Goal: Task Accomplishment & Management: Complete application form

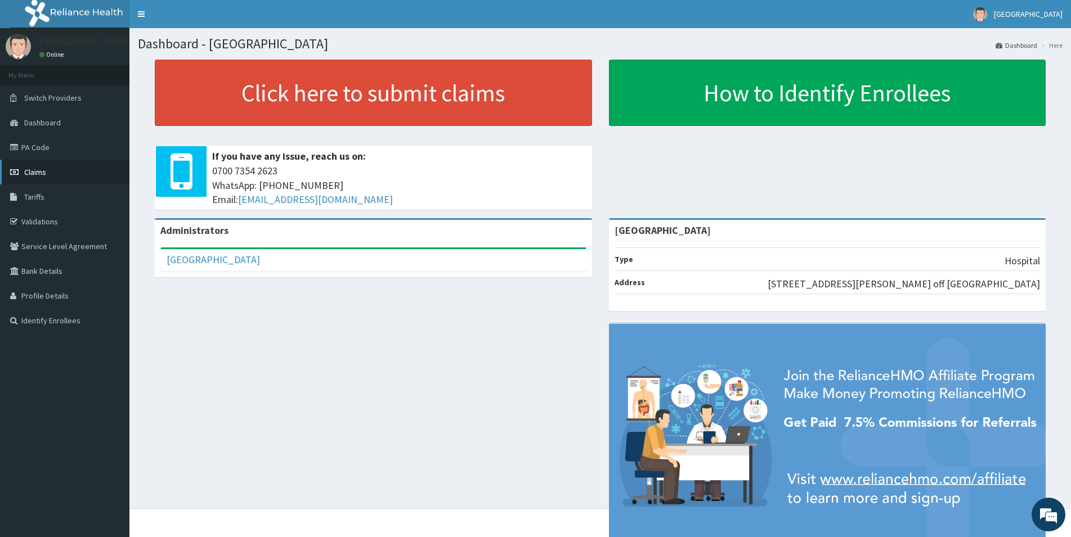
click at [42, 172] on span "Claims" at bounding box center [35, 172] width 22 height 10
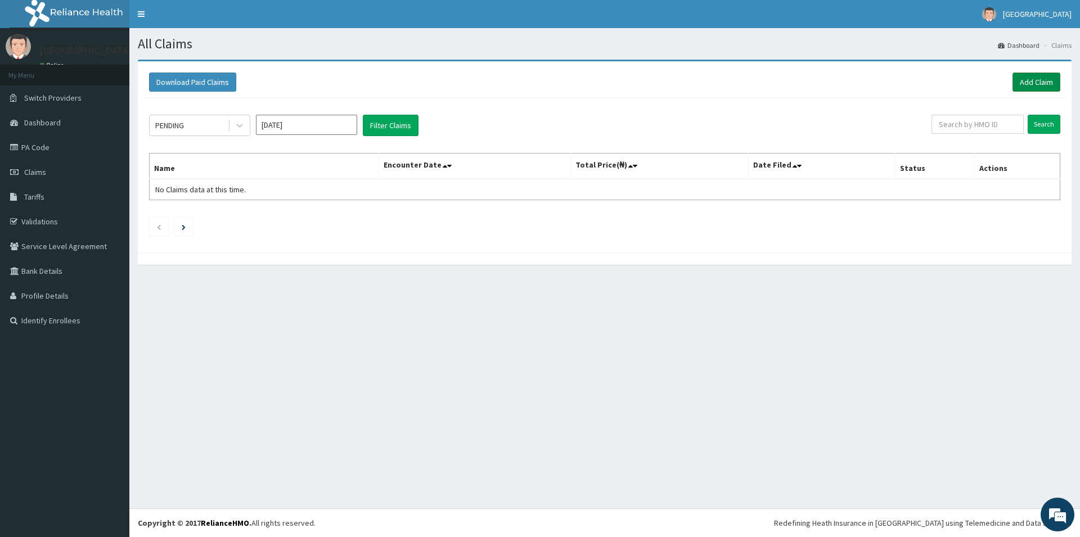
click at [1038, 79] on link "Add Claim" at bounding box center [1037, 82] width 48 height 19
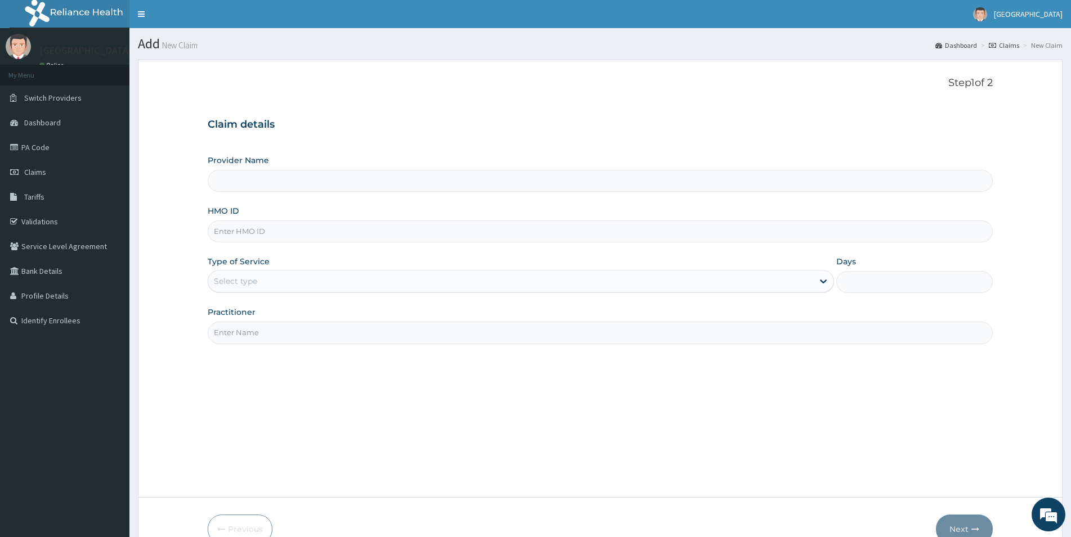
type input "[GEOGRAPHIC_DATA]"
click at [219, 227] on input "HMO ID" at bounding box center [600, 232] width 785 height 22
paste input "PBT/10050/B"
type input "PBT/10050/B"
click at [279, 282] on div "Select type" at bounding box center [510, 281] width 605 height 18
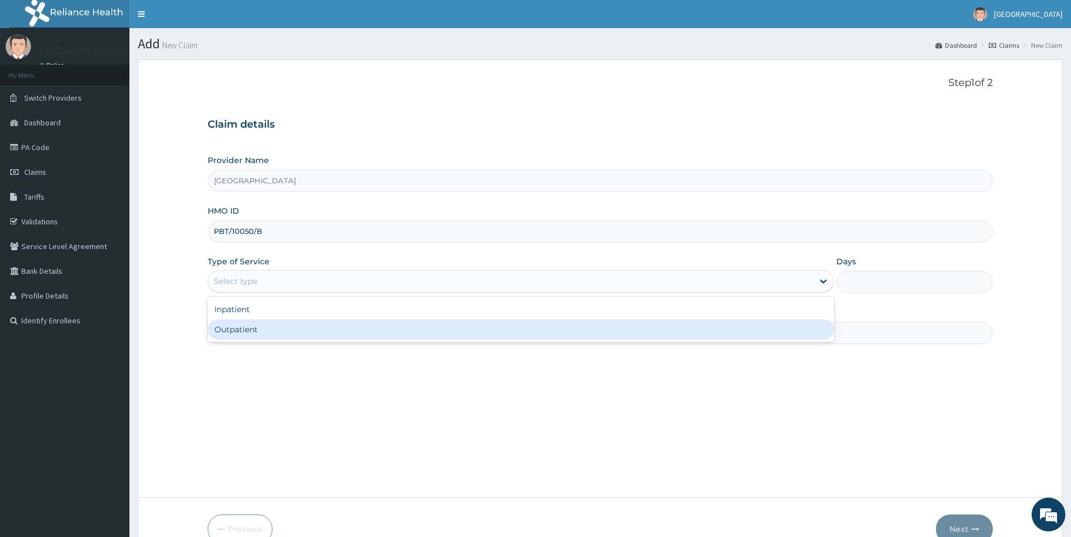
click at [252, 334] on div "Outpatient" at bounding box center [521, 330] width 626 height 20
type input "1"
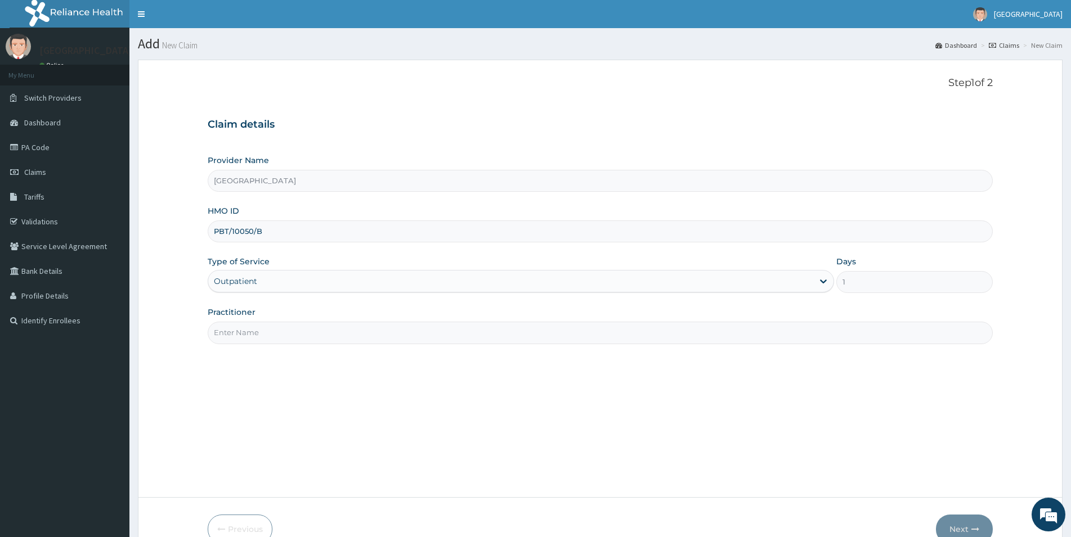
click at [261, 333] on input "Practitioner" at bounding box center [600, 333] width 785 height 22
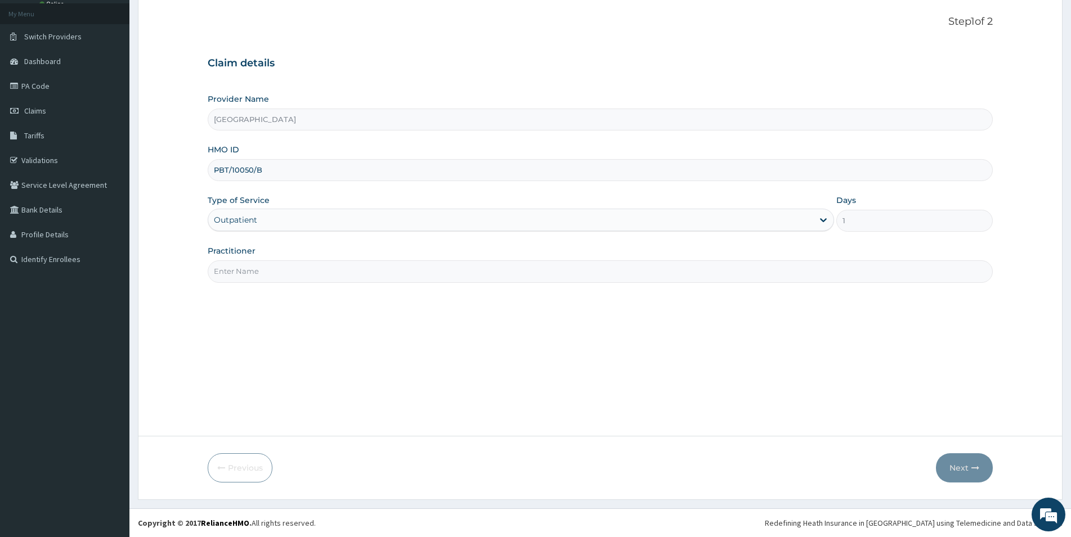
click at [227, 280] on input "Practitioner" at bounding box center [600, 272] width 785 height 22
type input "DR NEWTON"
click at [962, 472] on button "Next" at bounding box center [964, 468] width 57 height 29
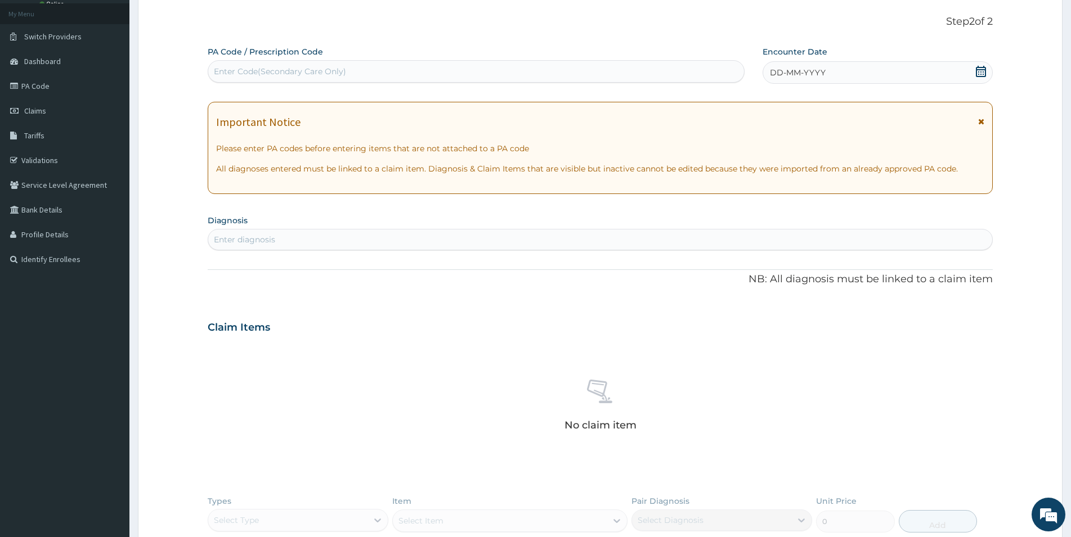
click at [352, 66] on div "Enter Code(Secondary Care Only)" at bounding box center [476, 71] width 536 height 18
type input "PA/3CC597"
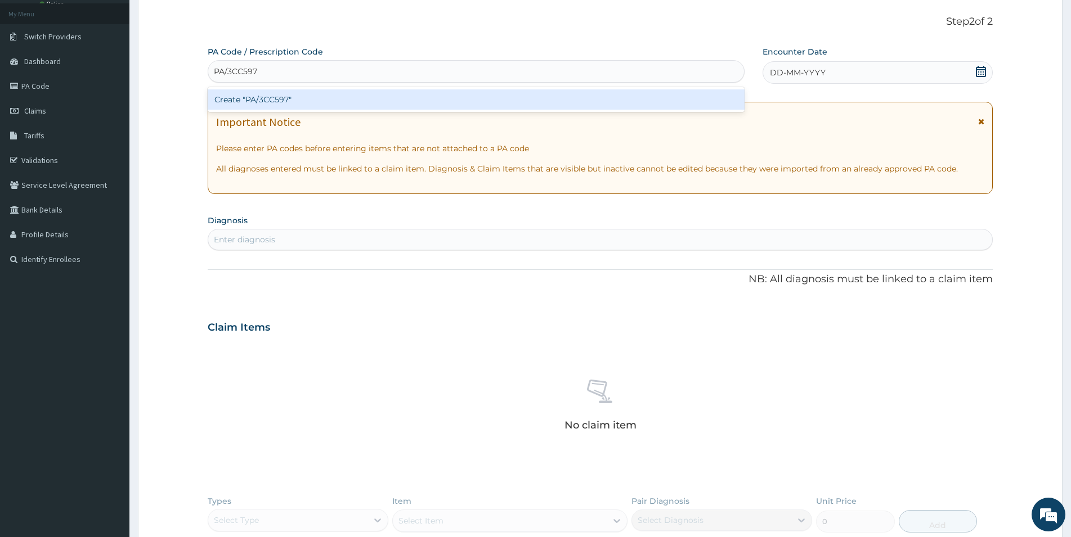
click at [379, 98] on div "Create "PA/3CC597"" at bounding box center [476, 99] width 537 height 20
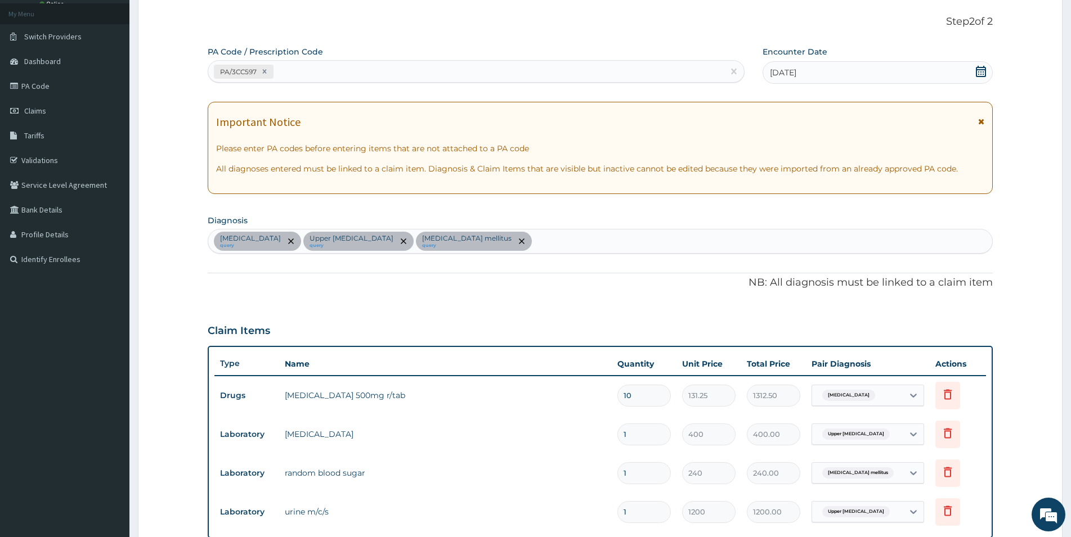
click at [515, 241] on div "Otitis media query Upper urinary tract infection query Diabetes mellitus query" at bounding box center [600, 242] width 784 height 24
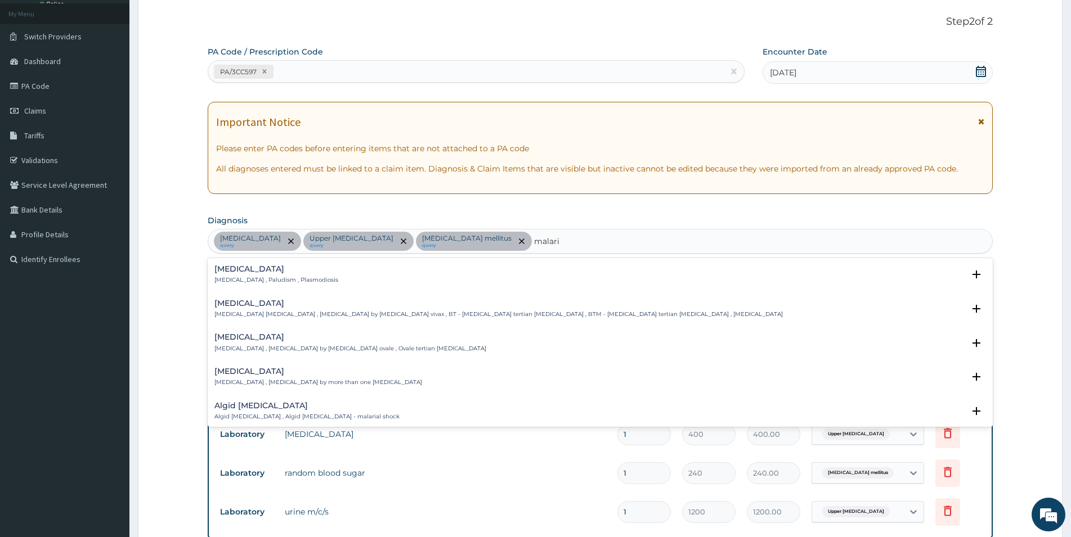
type input "malaria"
click at [226, 266] on h4 "Malaria" at bounding box center [276, 269] width 124 height 8
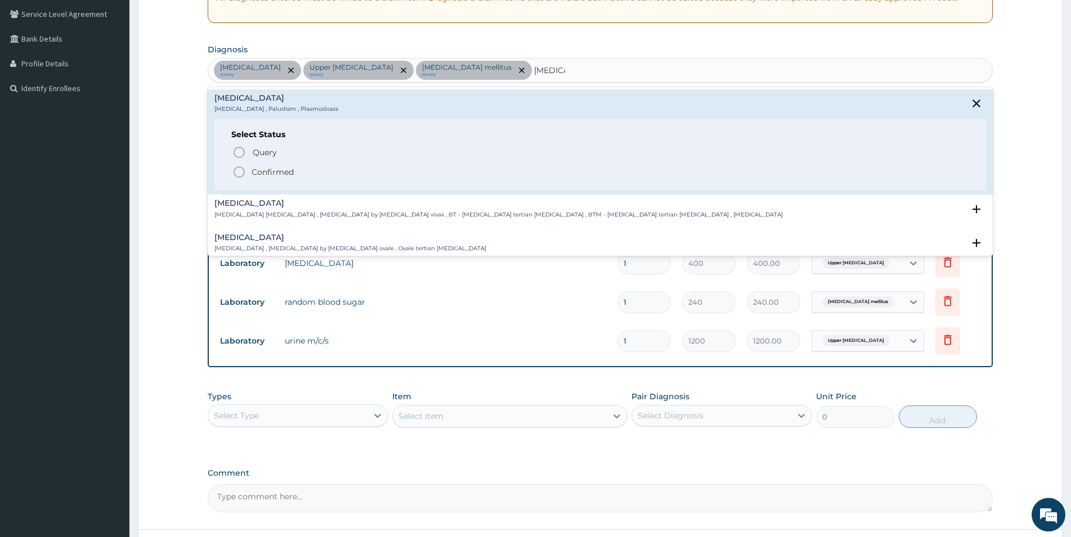
scroll to position [234, 0]
click at [261, 152] on span "Query" at bounding box center [265, 151] width 24 height 11
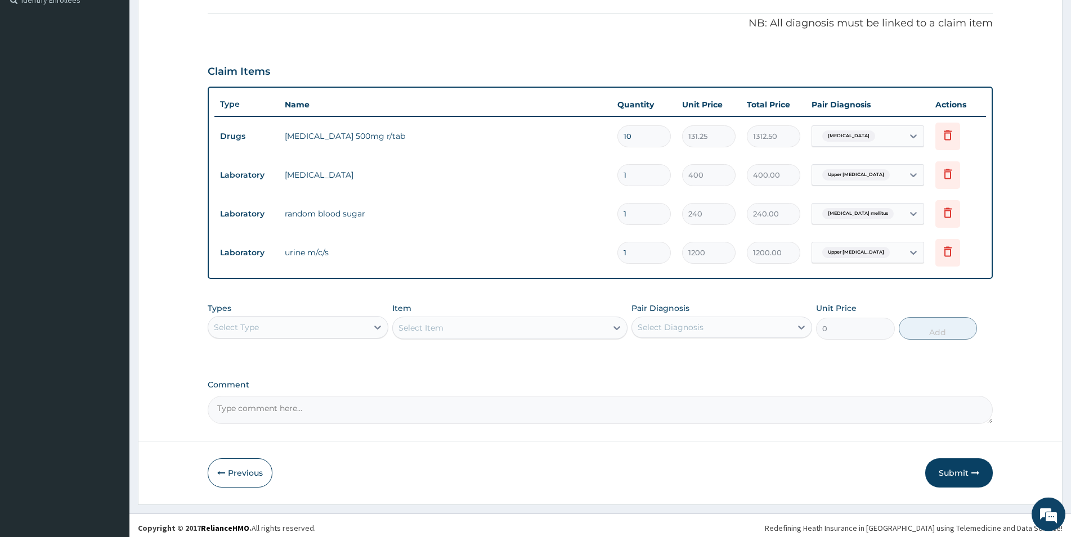
scroll to position [326, 0]
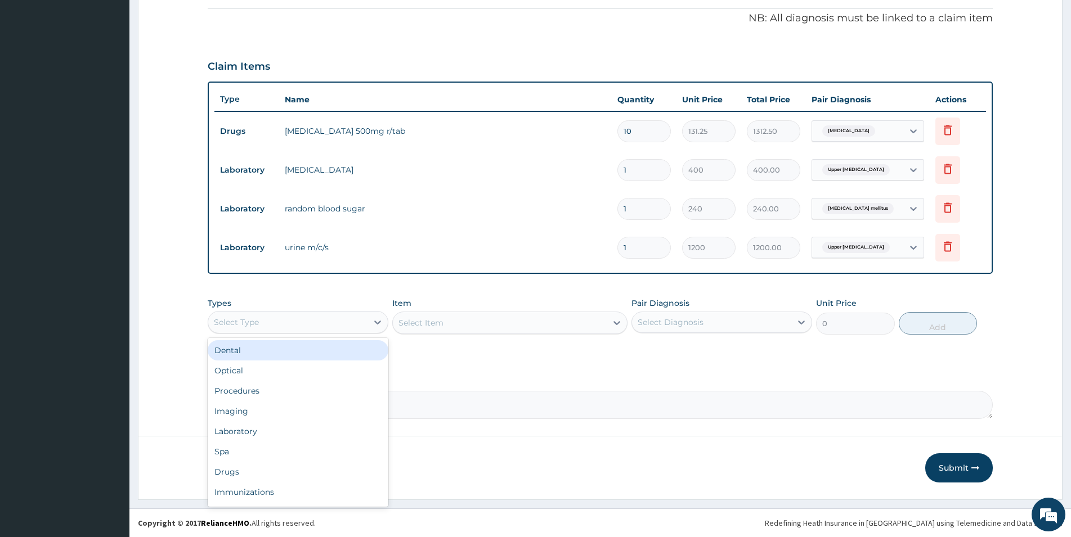
click at [298, 321] on div "Select Type" at bounding box center [287, 322] width 159 height 18
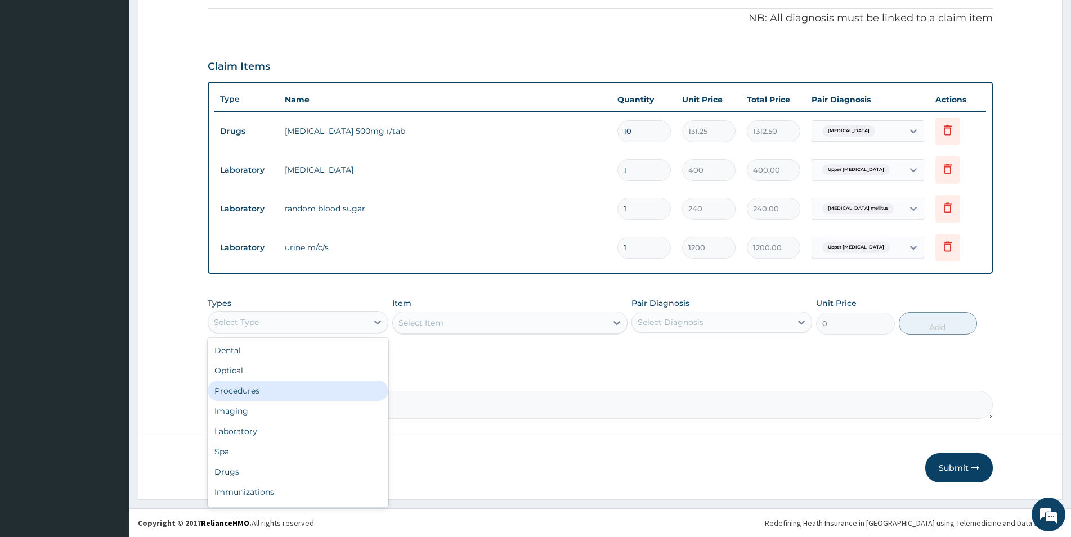
click at [268, 393] on div "Procedures" at bounding box center [298, 391] width 181 height 20
click at [414, 326] on div "Select Item" at bounding box center [420, 322] width 45 height 11
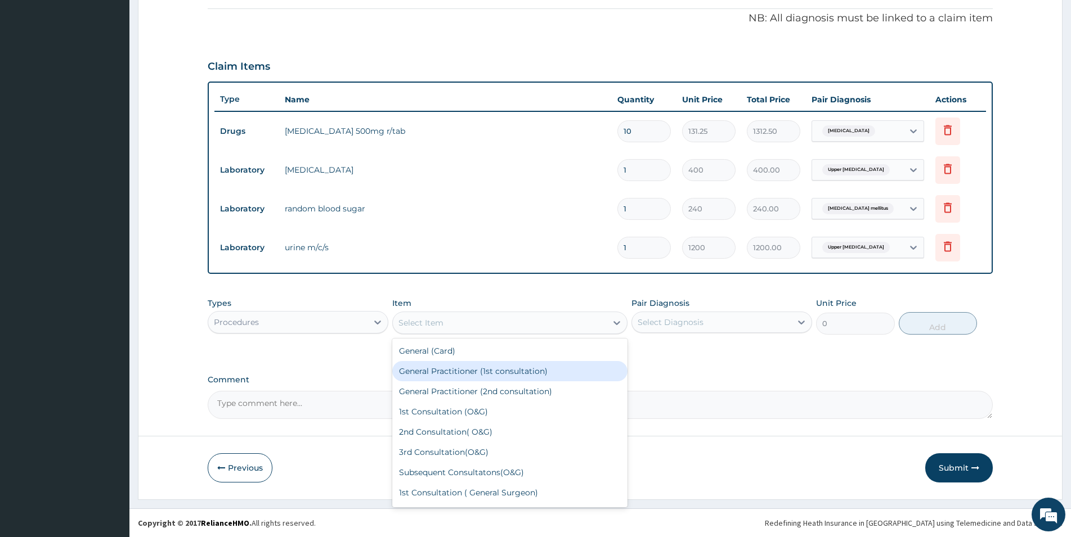
click at [415, 375] on div "General Practitioner (1st consultation)" at bounding box center [509, 371] width 235 height 20
type input "1500"
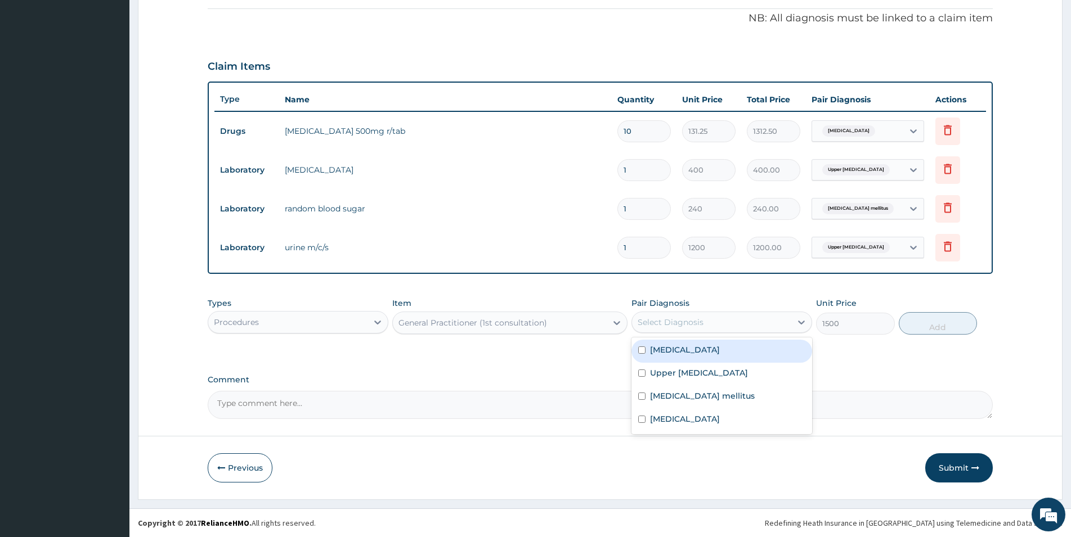
click at [740, 319] on div "Select Diagnosis" at bounding box center [711, 322] width 159 height 18
click at [660, 354] on label "Otitis media" at bounding box center [685, 349] width 70 height 11
checkbox input "true"
click at [935, 324] on button "Add" at bounding box center [938, 323] width 78 height 23
type input "0"
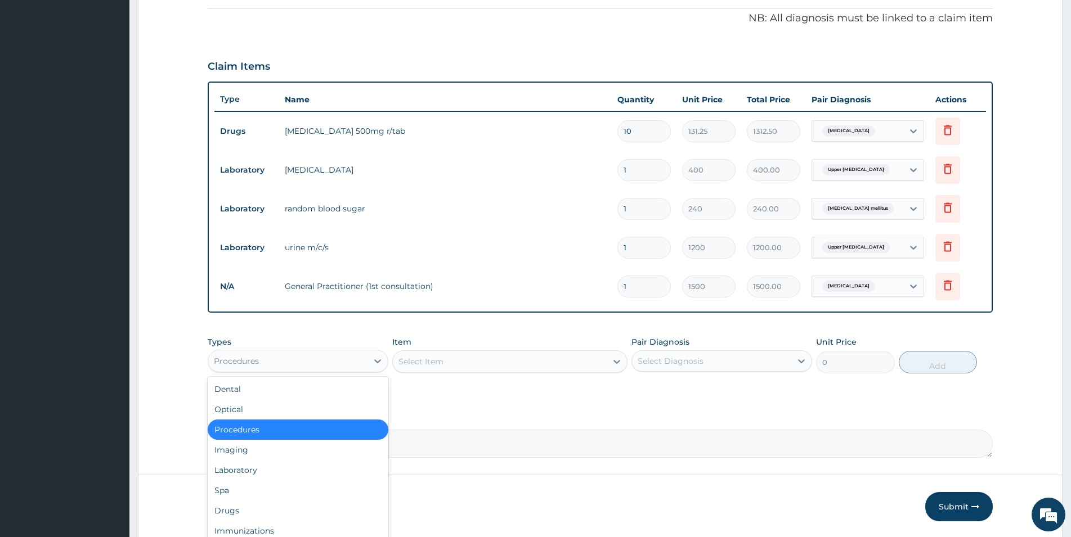
click at [297, 360] on div "Procedures" at bounding box center [287, 361] width 159 height 18
click at [257, 468] on div "Laboratory" at bounding box center [298, 470] width 181 height 20
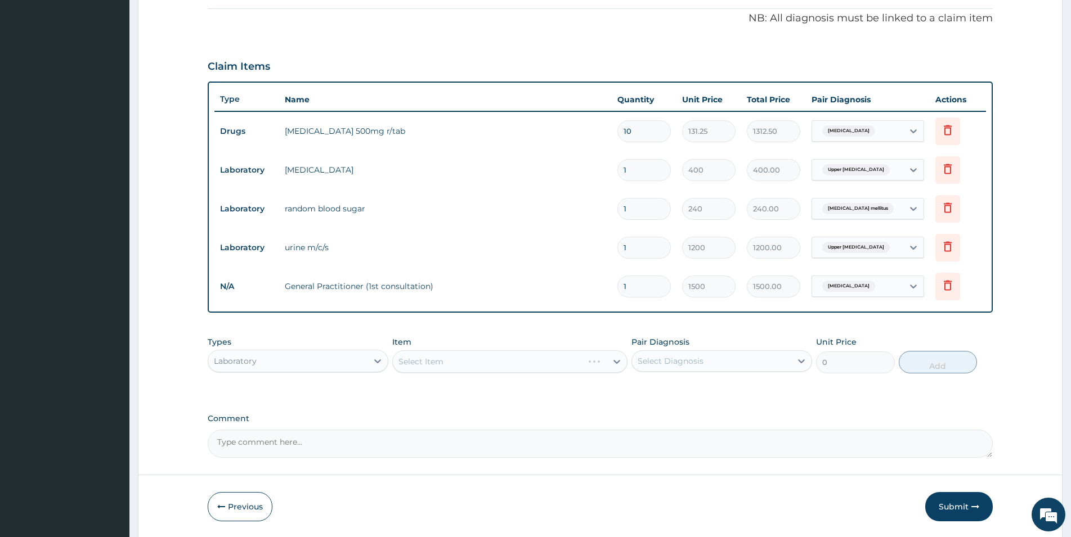
scroll to position [365, 0]
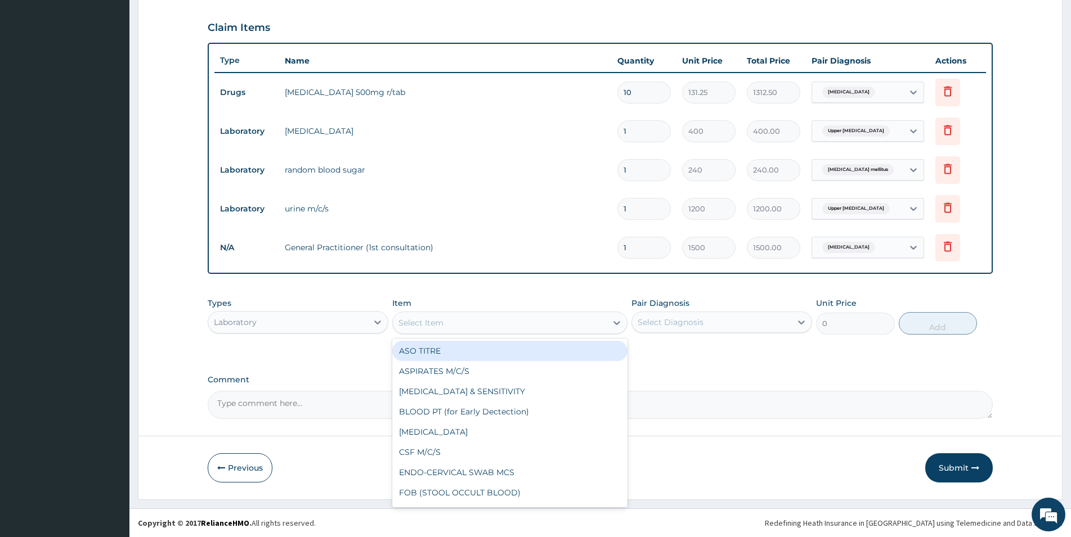
click at [448, 325] on div "Select Item" at bounding box center [500, 323] width 214 height 18
type input "mp"
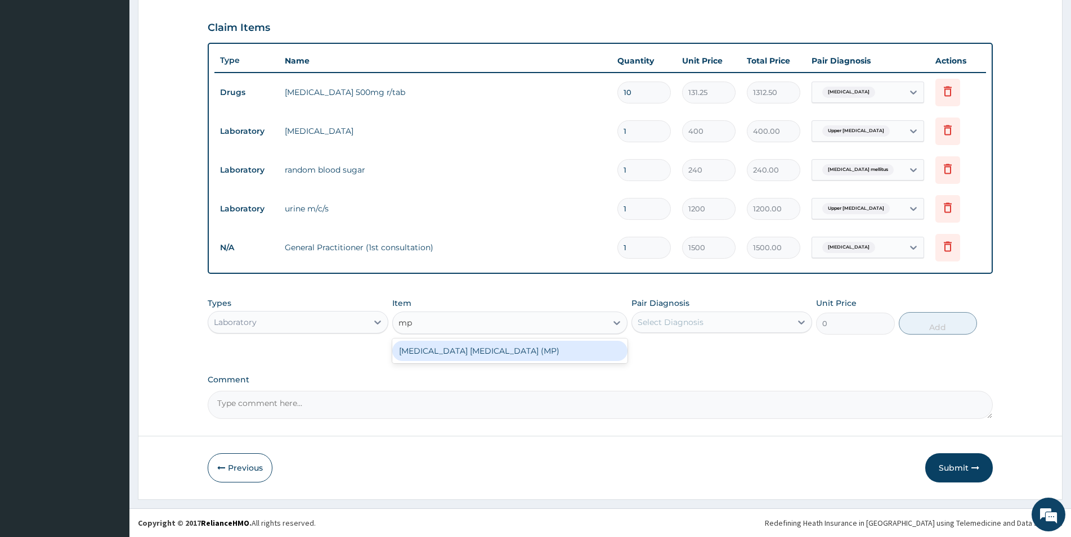
click at [425, 351] on div "MALARIA PARASITE (MP)" at bounding box center [509, 351] width 235 height 20
type input "560"
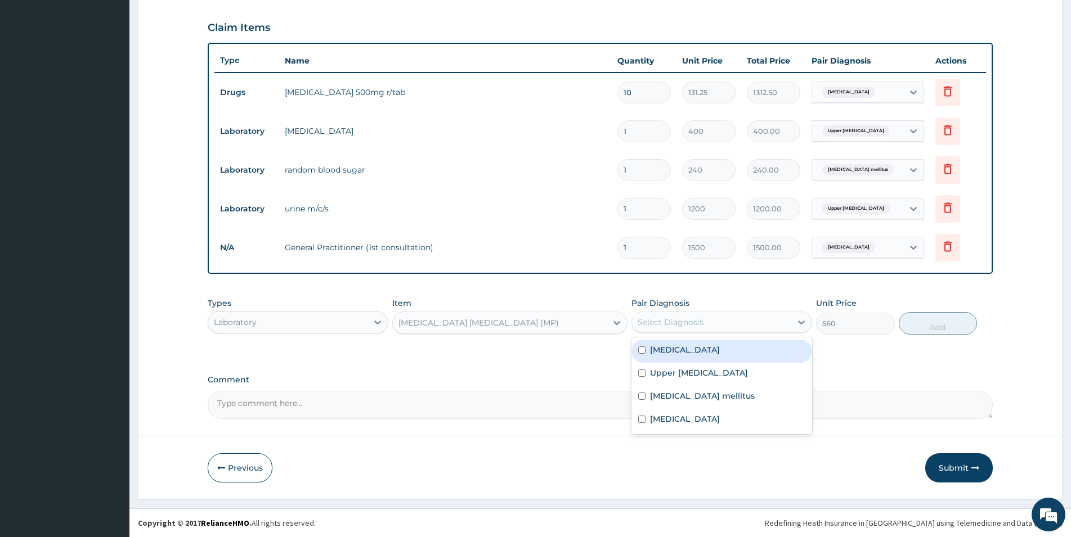
click at [745, 329] on div "Select Diagnosis" at bounding box center [711, 322] width 159 height 18
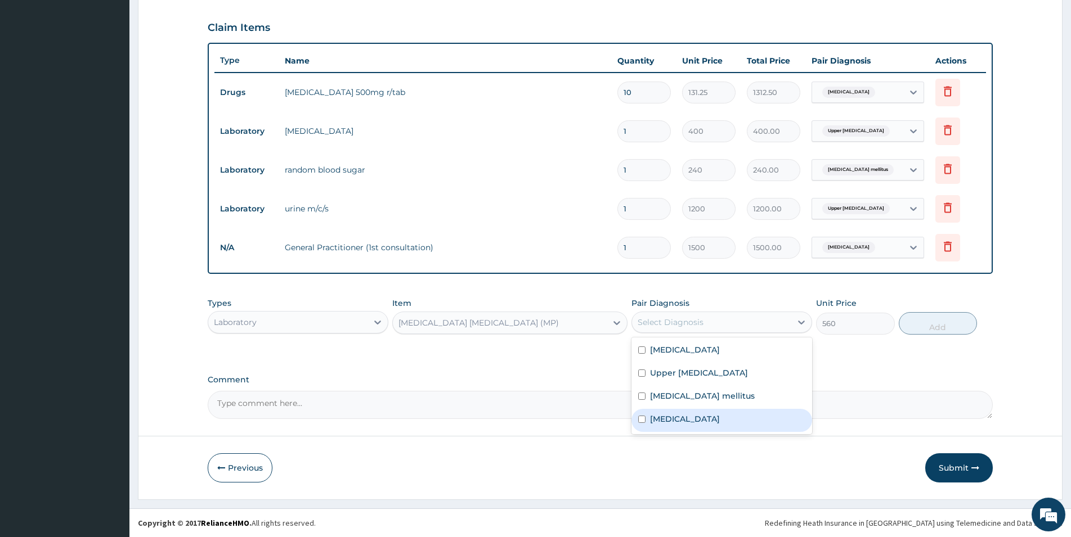
click at [659, 423] on label "Malaria" at bounding box center [685, 419] width 70 height 11
checkbox input "true"
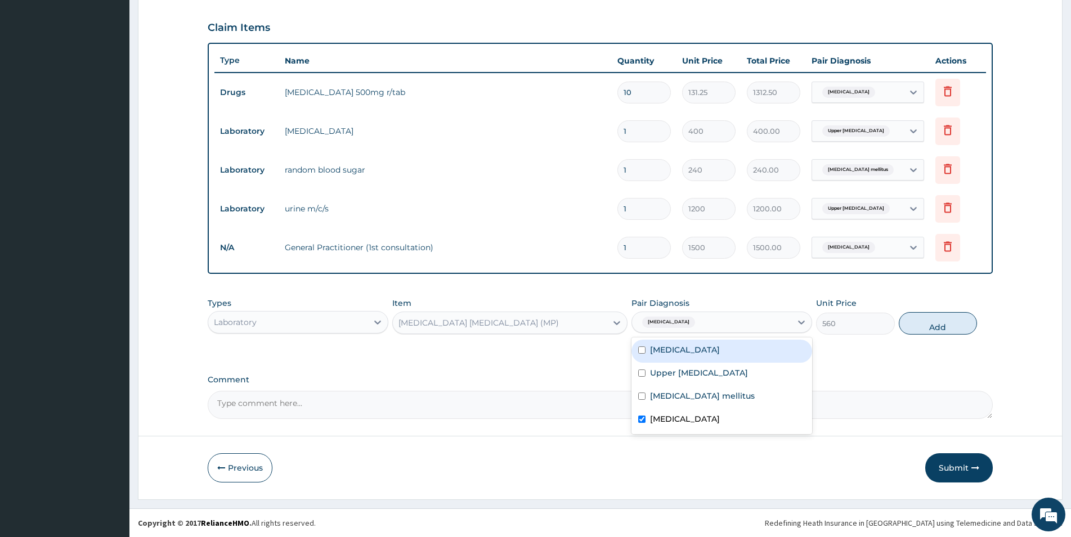
click at [955, 329] on button "Add" at bounding box center [938, 323] width 78 height 23
type input "0"
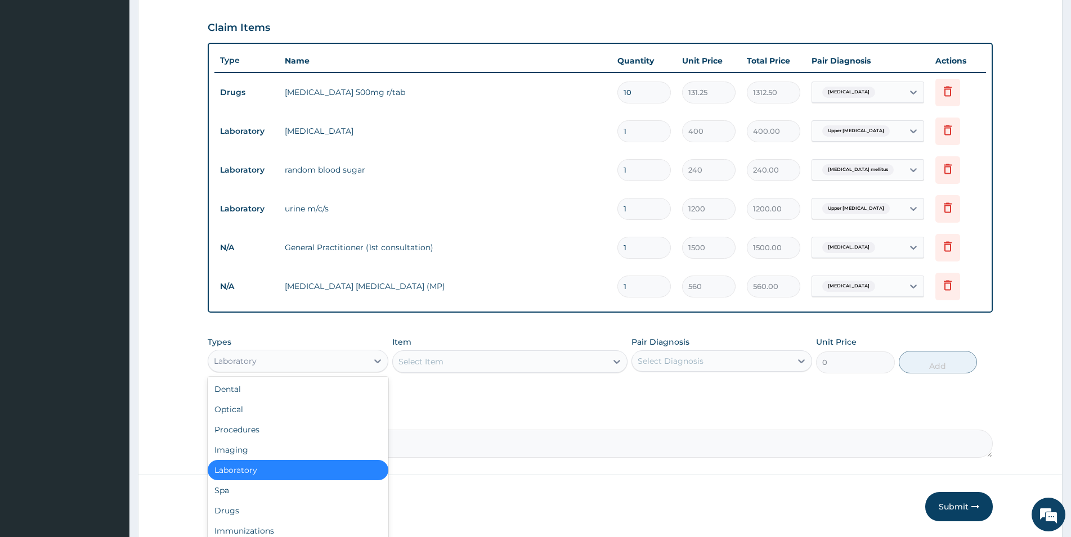
click at [314, 364] on div "Laboratory" at bounding box center [287, 361] width 159 height 18
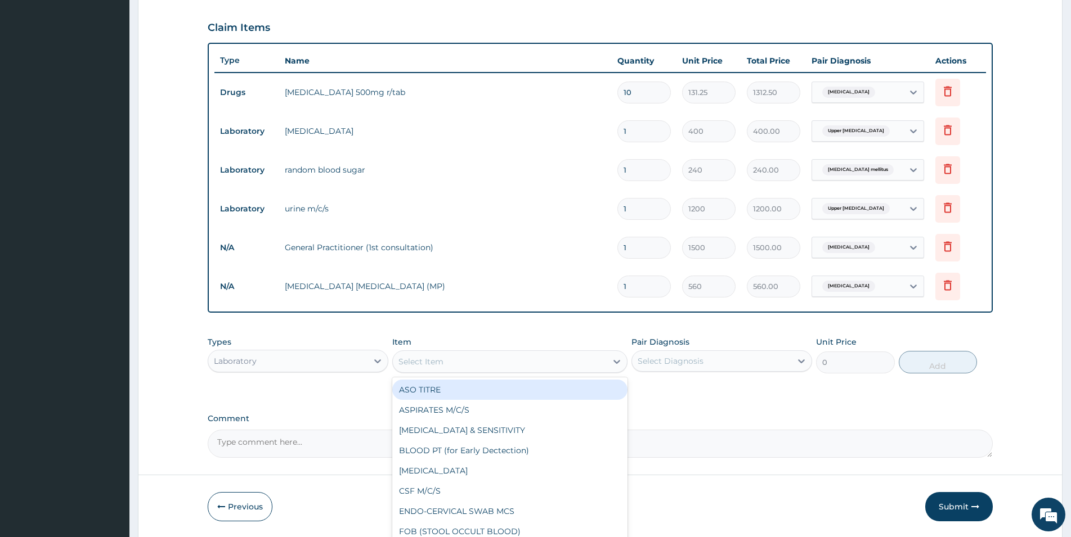
click at [427, 358] on div "Select Item" at bounding box center [420, 361] width 45 height 11
type input "fbc"
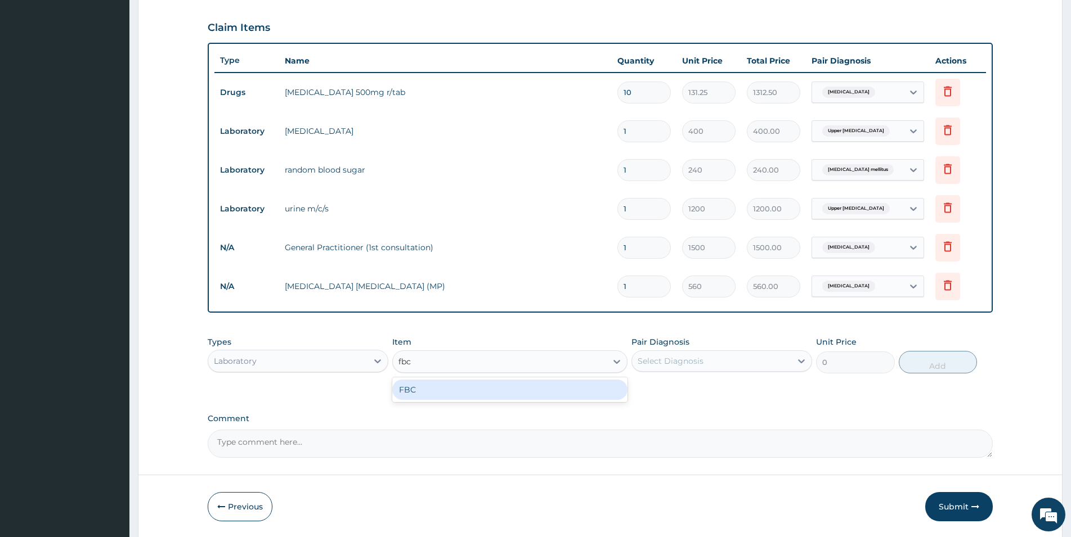
click at [421, 389] on div "FBC" at bounding box center [509, 390] width 235 height 20
type input "1600"
click at [657, 358] on div "Select Diagnosis" at bounding box center [671, 361] width 66 height 11
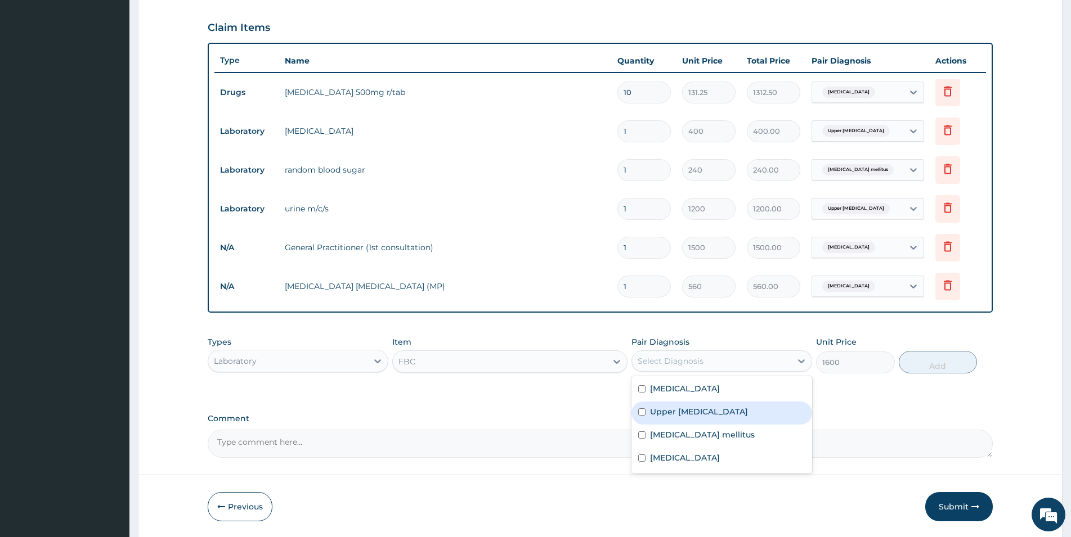
click at [640, 411] on input "checkbox" at bounding box center [641, 412] width 7 height 7
checkbox input "true"
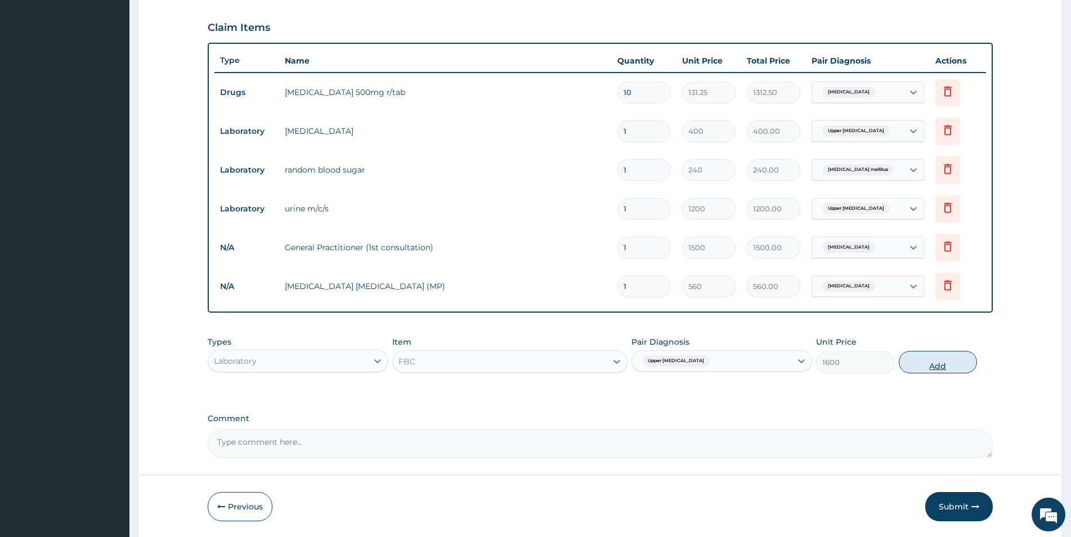
drag, startPoint x: 950, startPoint y: 362, endPoint x: 937, endPoint y: 373, distance: 16.9
click at [950, 362] on button "Add" at bounding box center [938, 362] width 78 height 23
type input "0"
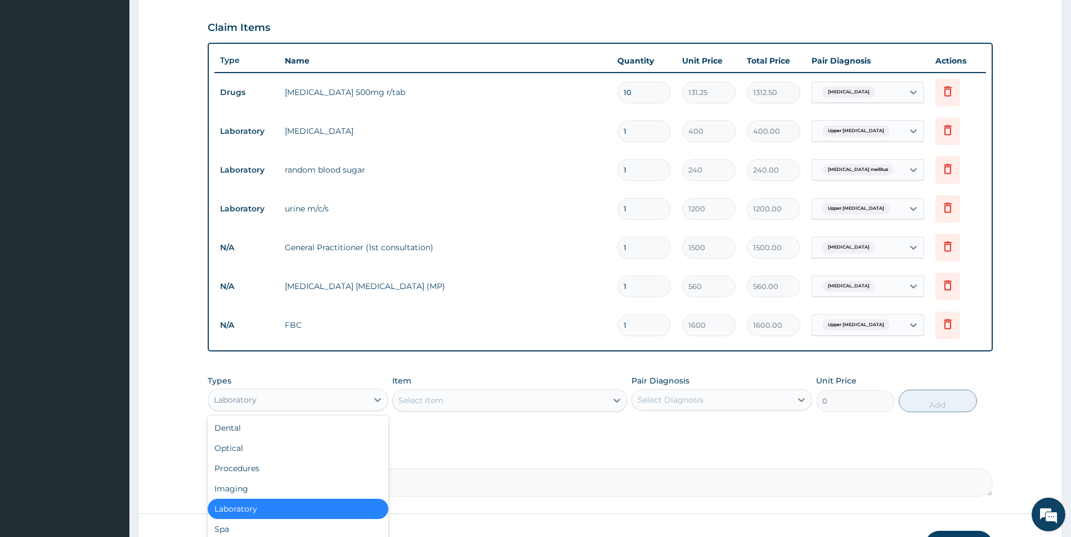
click at [313, 399] on div "Laboratory" at bounding box center [287, 400] width 159 height 18
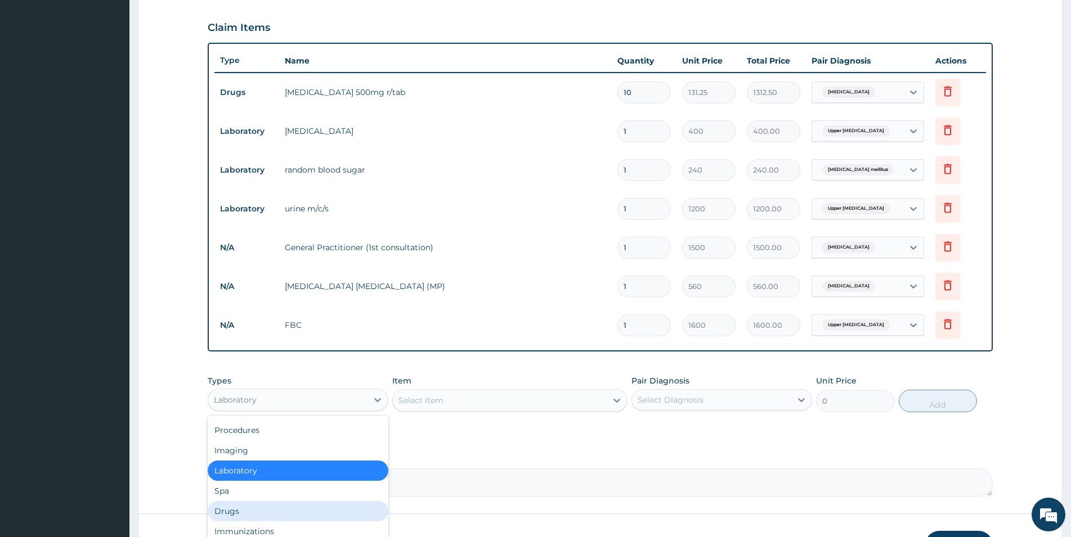
click at [233, 510] on div "Drugs" at bounding box center [298, 511] width 181 height 20
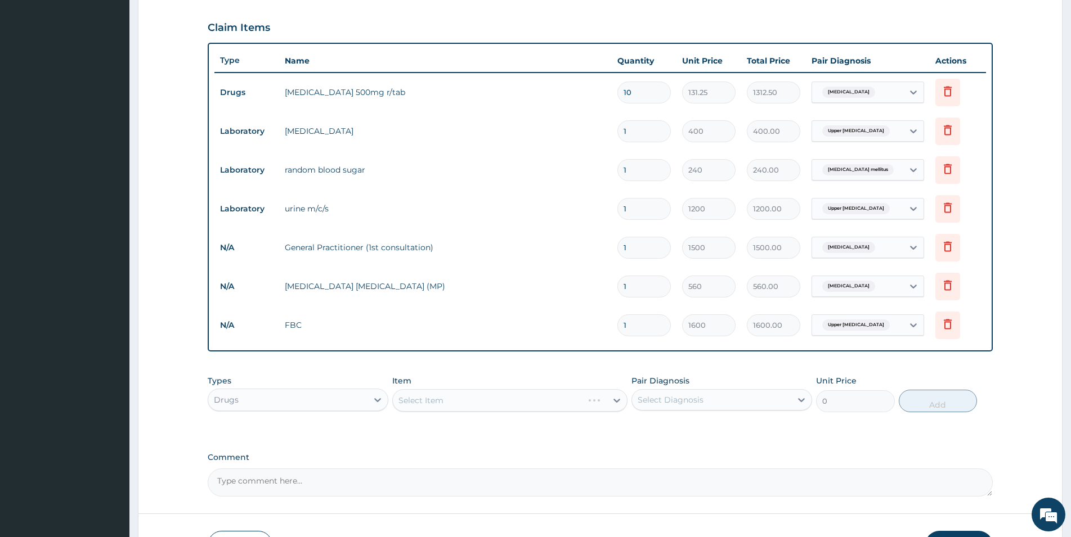
scroll to position [442, 0]
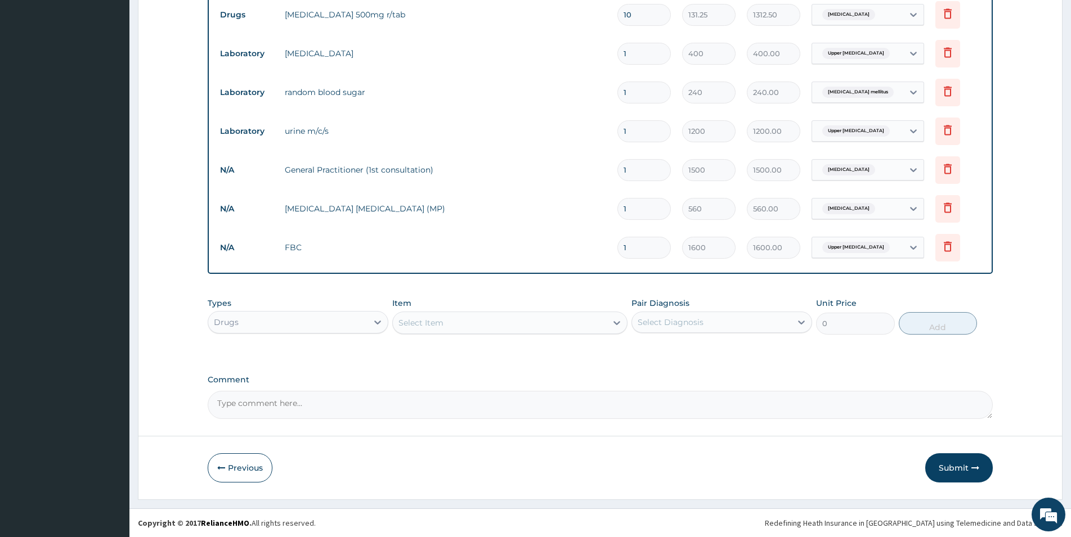
click at [431, 319] on div "Select Item" at bounding box center [420, 322] width 45 height 11
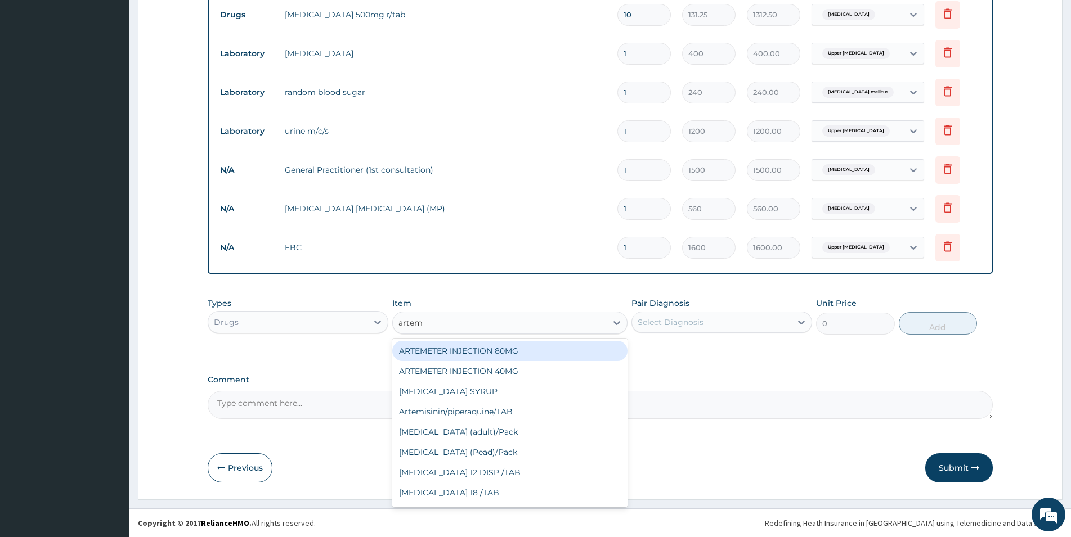
type input "arteme"
click at [506, 345] on div "ARTEMETER INJECTION 80MG" at bounding box center [509, 351] width 235 height 20
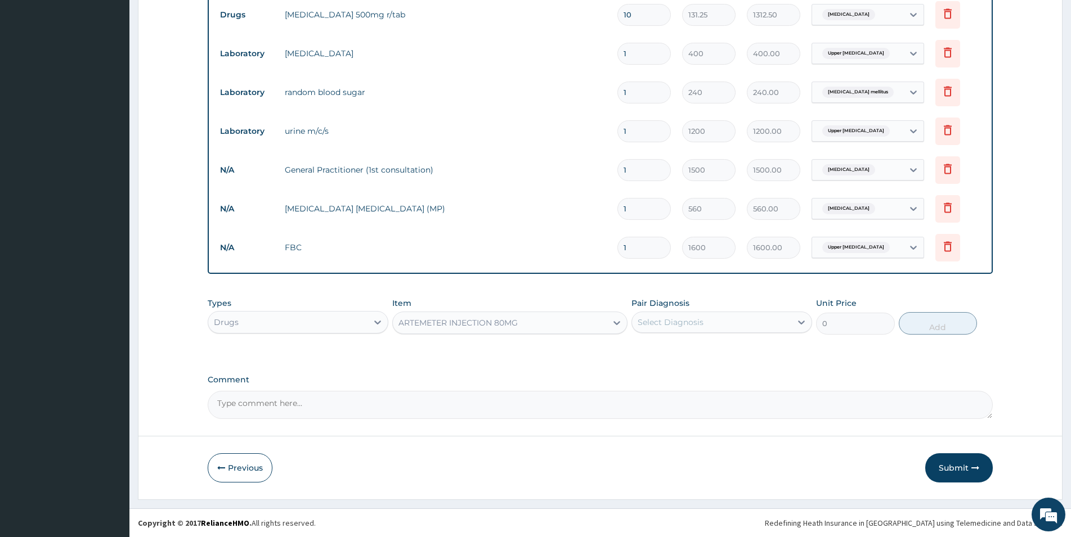
type input "350"
click at [717, 317] on div "Select Diagnosis" at bounding box center [711, 322] width 159 height 18
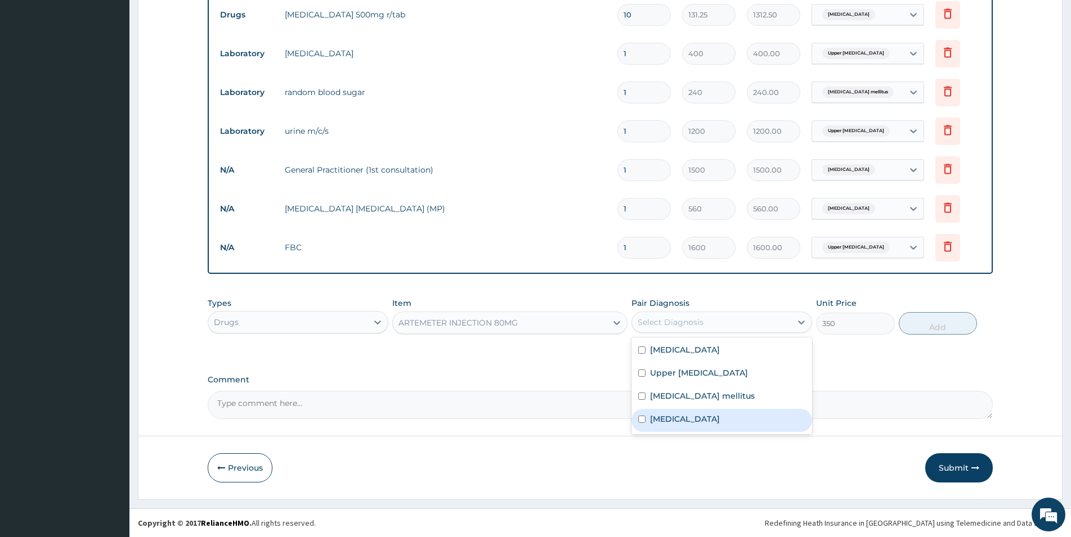
click at [657, 418] on label "Malaria" at bounding box center [685, 419] width 70 height 11
checkbox input "true"
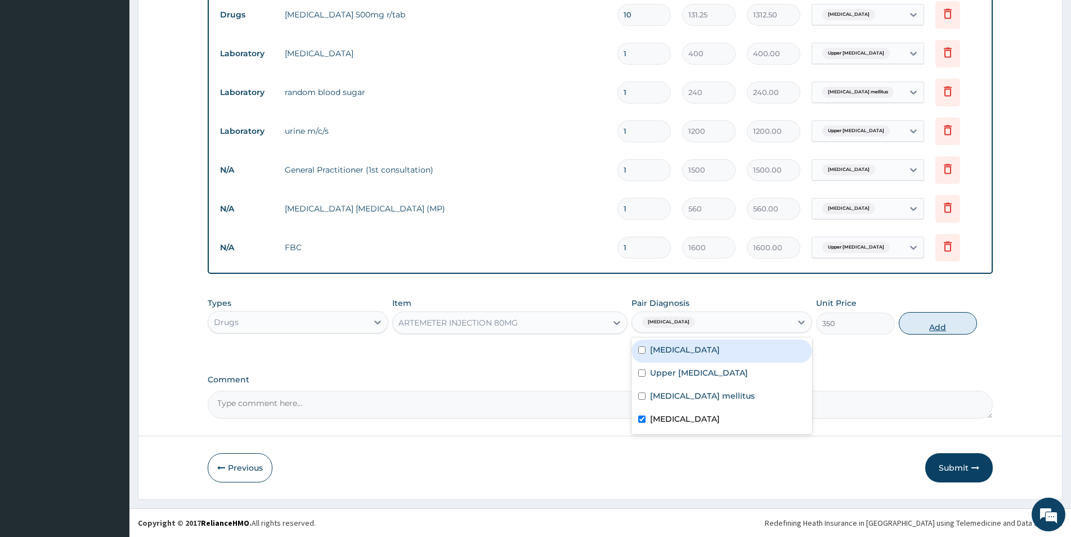
click at [944, 328] on button "Add" at bounding box center [938, 323] width 78 height 23
type input "0"
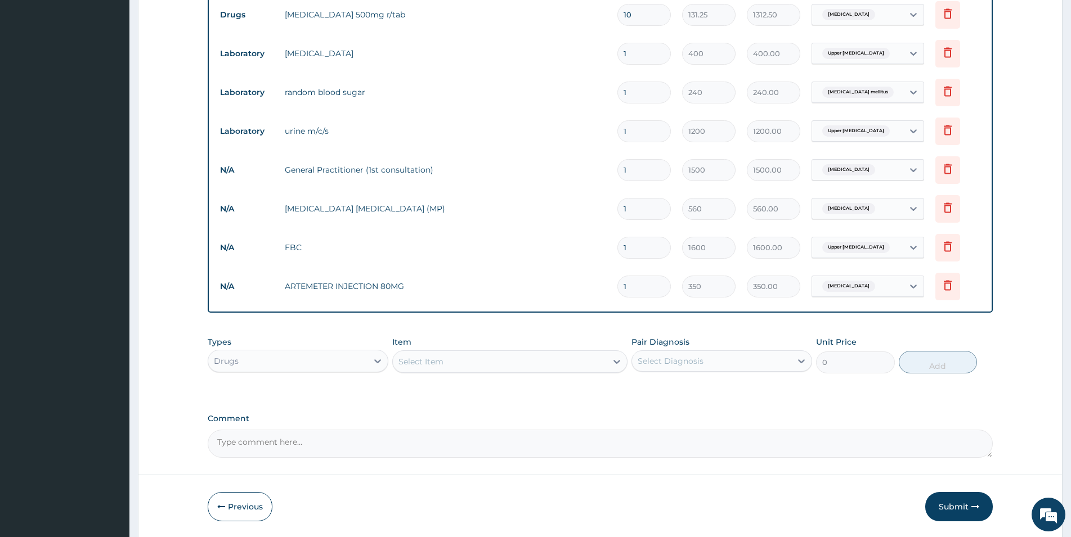
drag, startPoint x: 639, startPoint y: 291, endPoint x: 607, endPoint y: 289, distance: 31.6
click at [617, 289] on input "1" at bounding box center [643, 287] width 53 height 22
type input "6"
type input "2100.00"
type input "6"
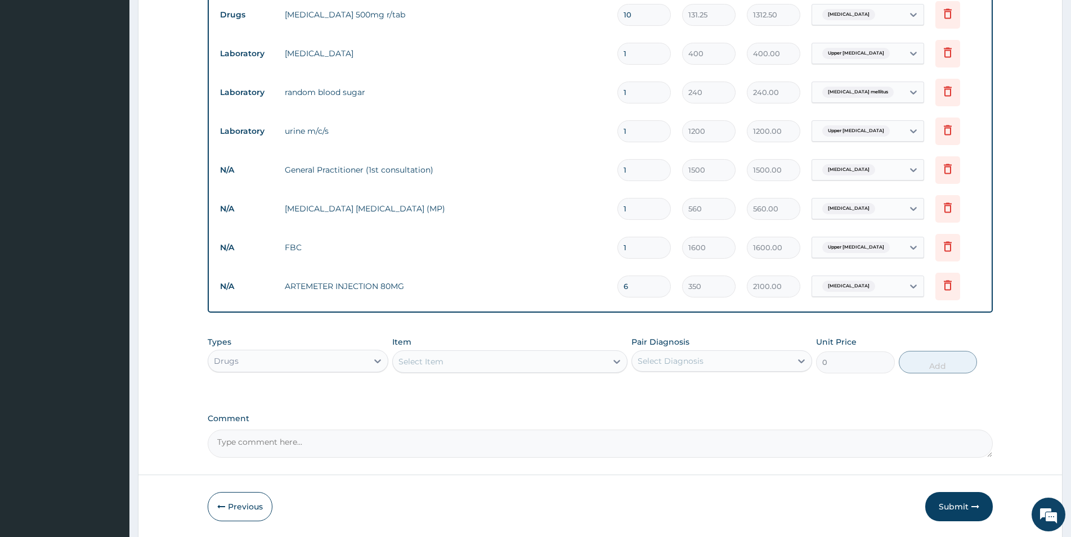
click at [419, 364] on div "Select Item" at bounding box center [420, 361] width 45 height 11
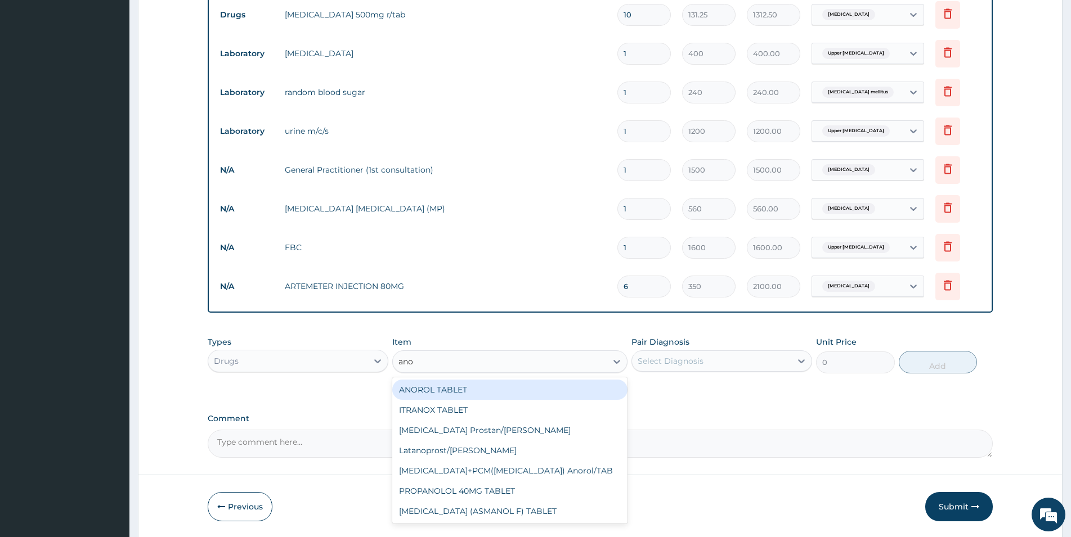
type input "anor"
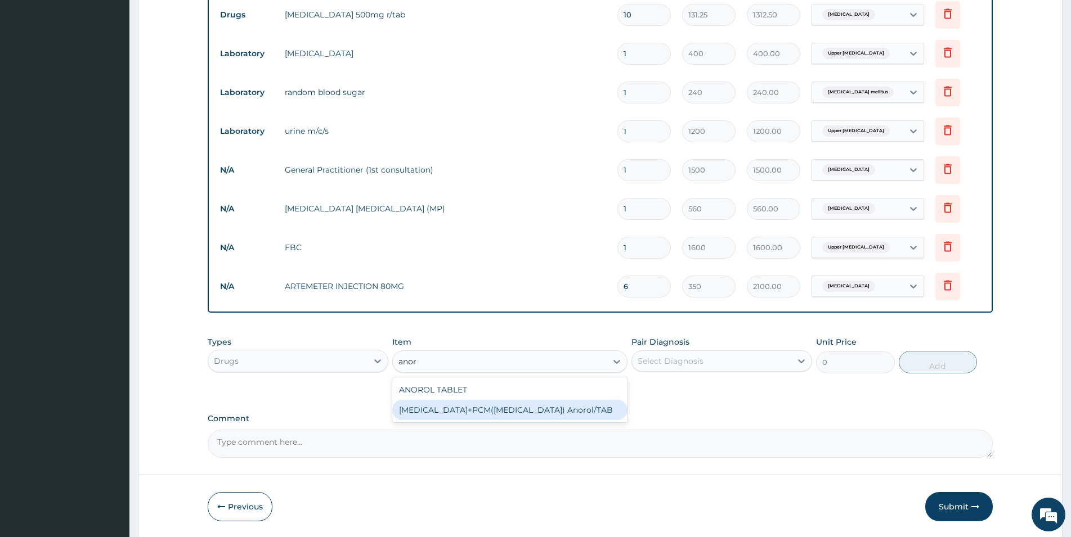
click at [447, 411] on div "ORPHENADRINE+PCM(margesic) Anorol/TAB" at bounding box center [509, 410] width 235 height 20
type input "42"
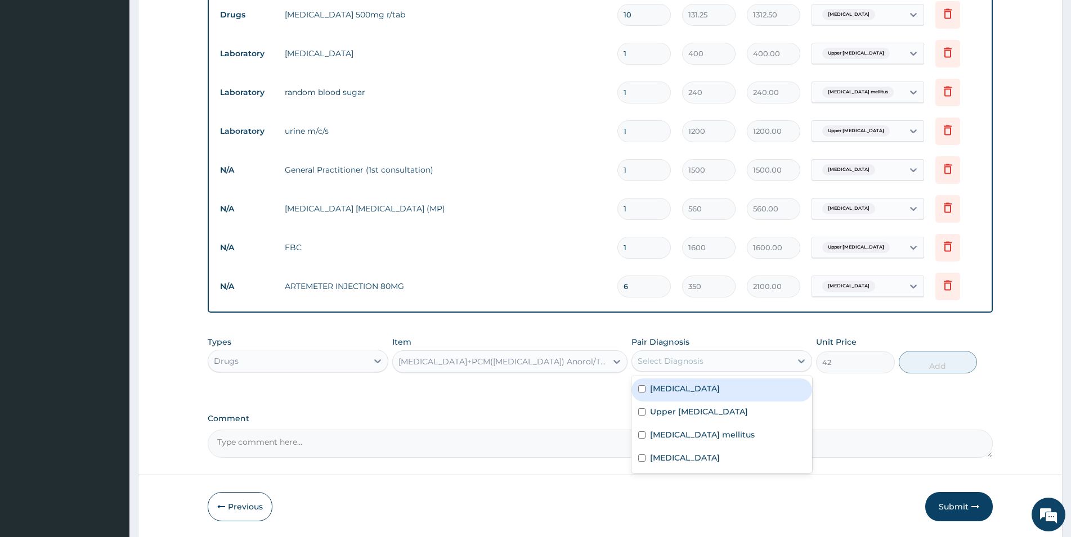
click at [669, 357] on div "Select Diagnosis" at bounding box center [671, 361] width 66 height 11
click at [644, 458] on input "checkbox" at bounding box center [641, 458] width 7 height 7
checkbox input "true"
click at [642, 389] on input "checkbox" at bounding box center [641, 388] width 7 height 7
checkbox input "true"
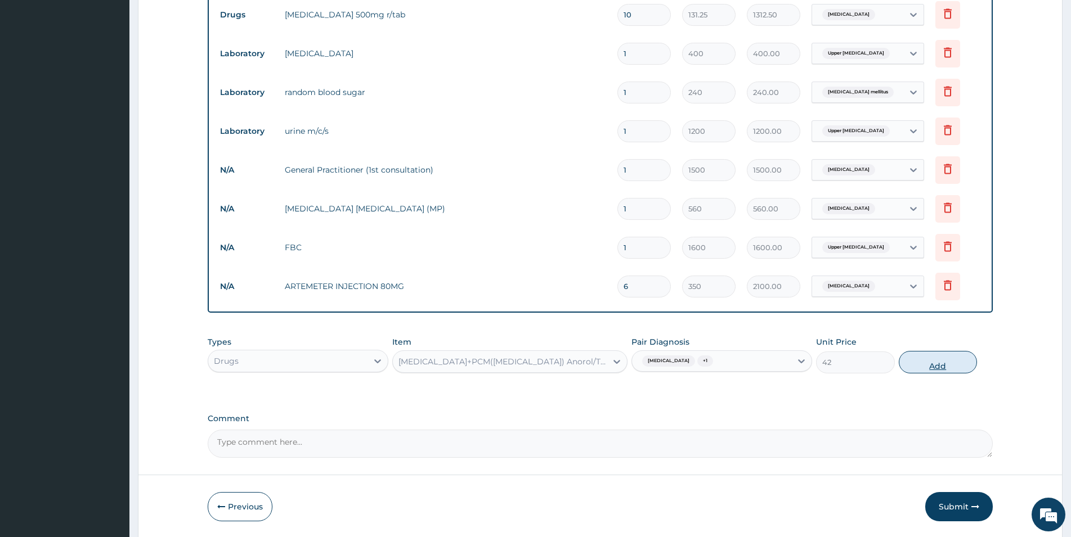
click at [938, 358] on button "Add" at bounding box center [938, 362] width 78 height 23
type input "0"
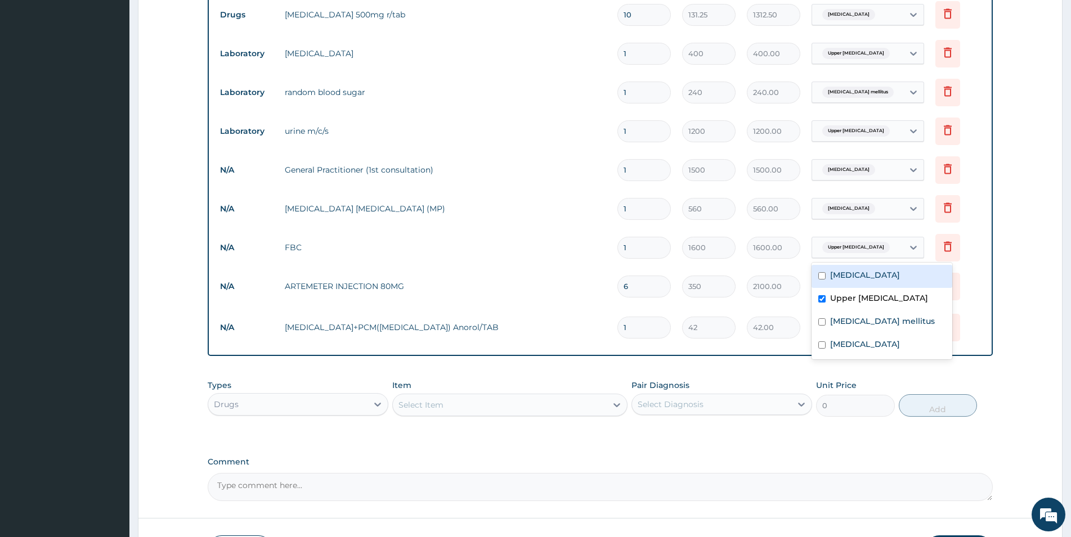
click at [886, 247] on span "Upper urinary tract infection" at bounding box center [856, 247] width 68 height 11
click at [823, 277] on input "checkbox" at bounding box center [821, 275] width 7 height 7
checkbox input "true"
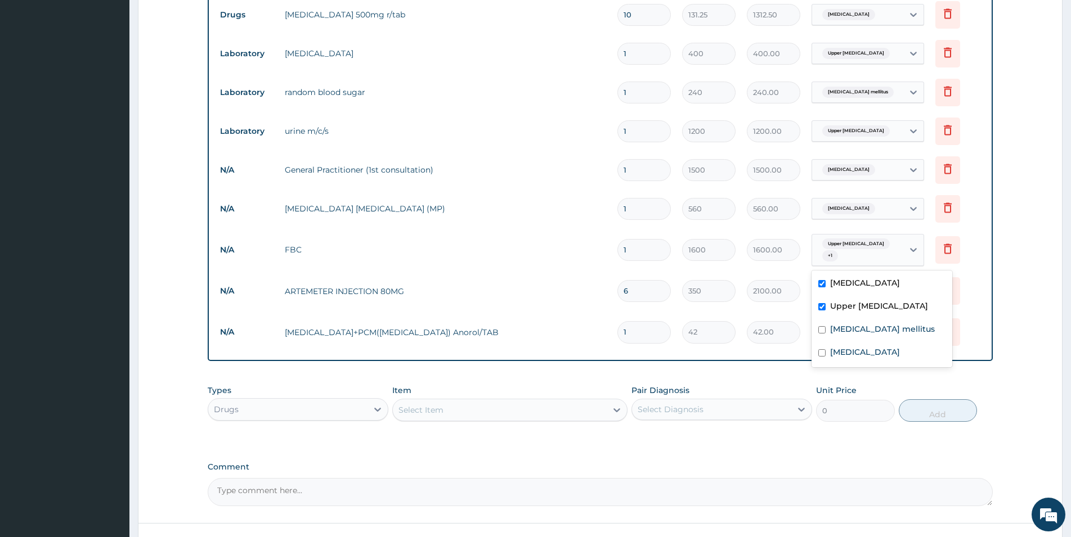
click at [820, 307] on input "checkbox" at bounding box center [821, 306] width 7 height 7
checkbox input "false"
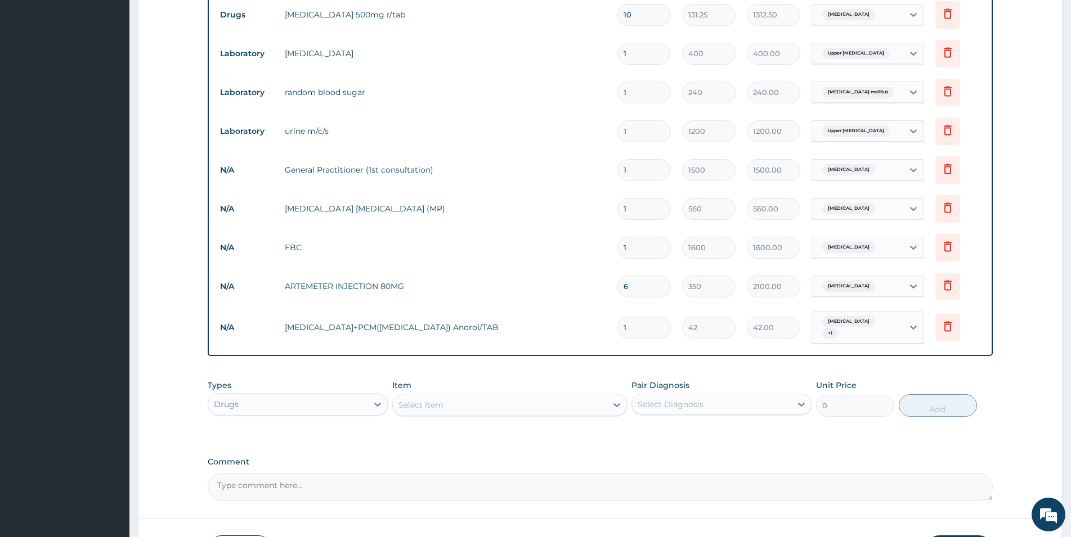
click at [525, 374] on div "Types Drugs Item Select Item Pair Diagnosis Select Diagnosis Unit Price 0 Add" at bounding box center [600, 398] width 785 height 48
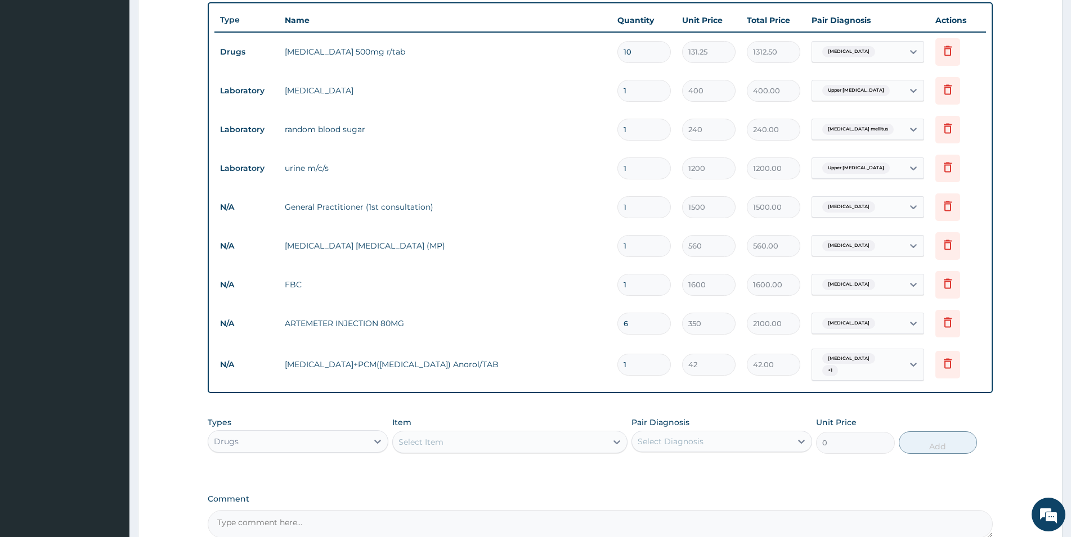
scroll to position [463, 0]
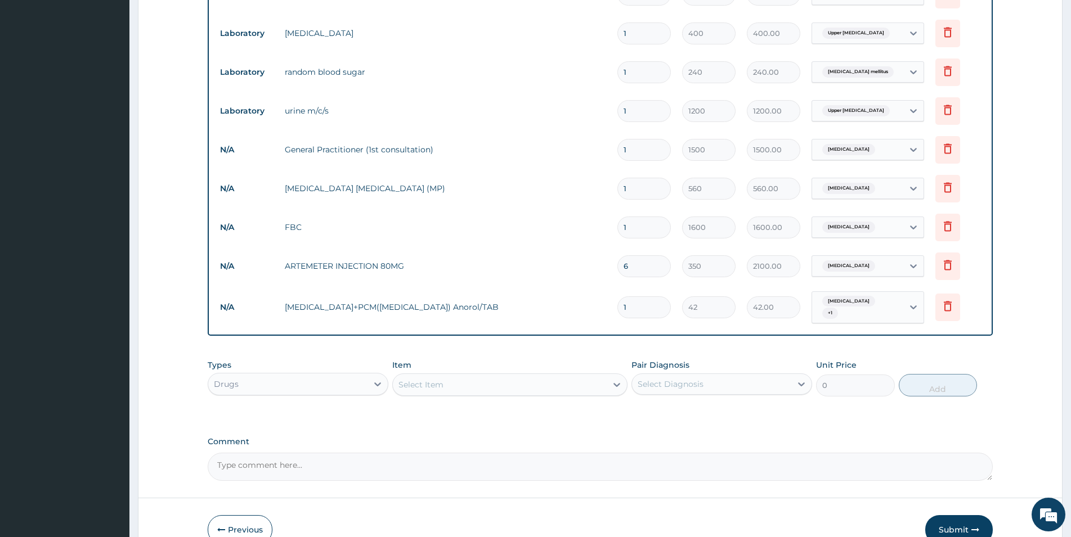
click at [630, 308] on input "1" at bounding box center [643, 308] width 53 height 22
drag, startPoint x: 630, startPoint y: 308, endPoint x: 622, endPoint y: 307, distance: 7.9
click at [622, 307] on input "1" at bounding box center [643, 308] width 53 height 22
type input "2"
type input "84.00"
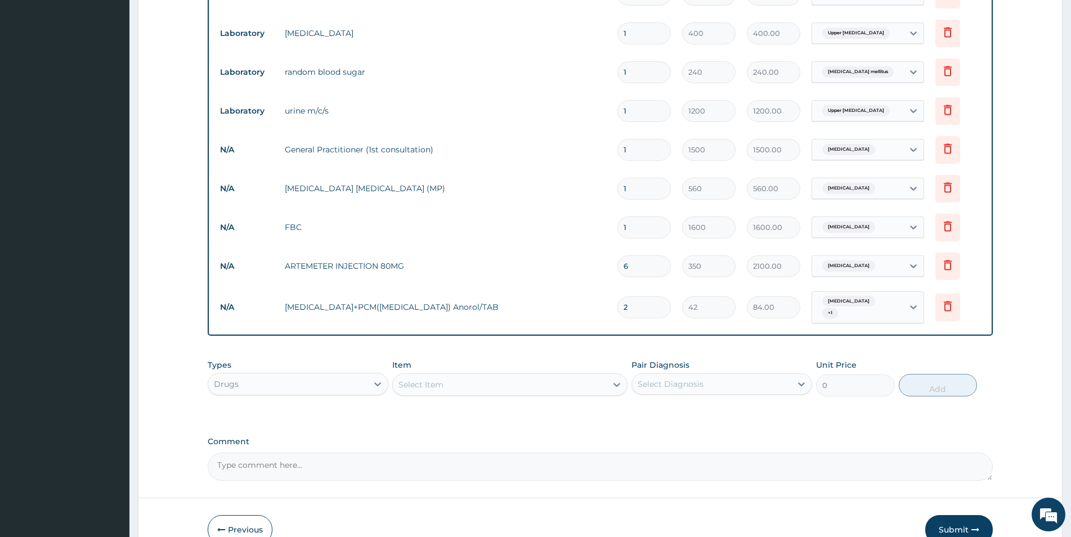
type input "20"
type input "840.00"
type input "20"
click at [442, 379] on div "Select Item" at bounding box center [420, 384] width 45 height 11
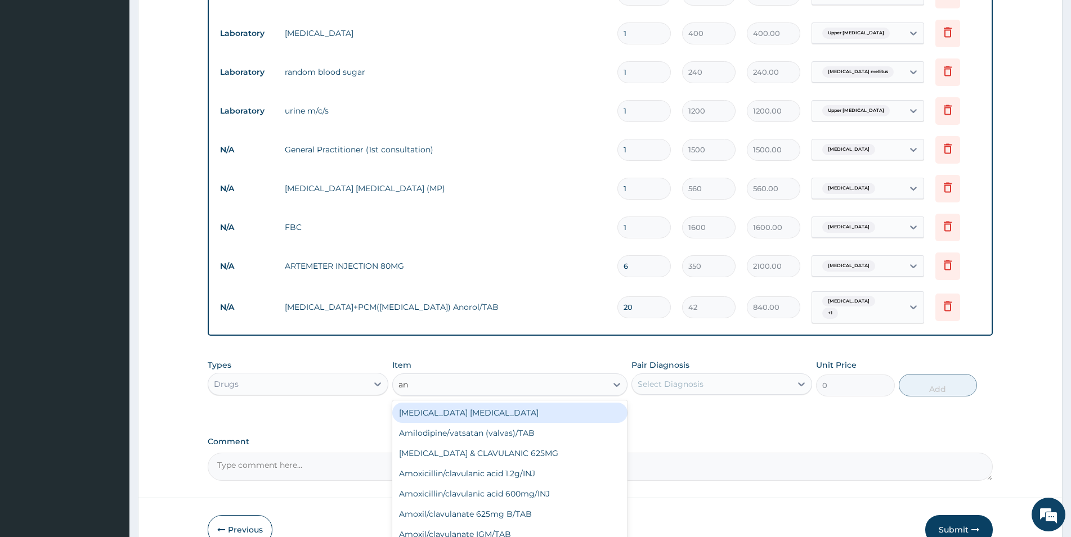
type input "ano"
click at [446, 407] on div "ANOROL TABLET" at bounding box center [509, 413] width 235 height 20
type input "15"
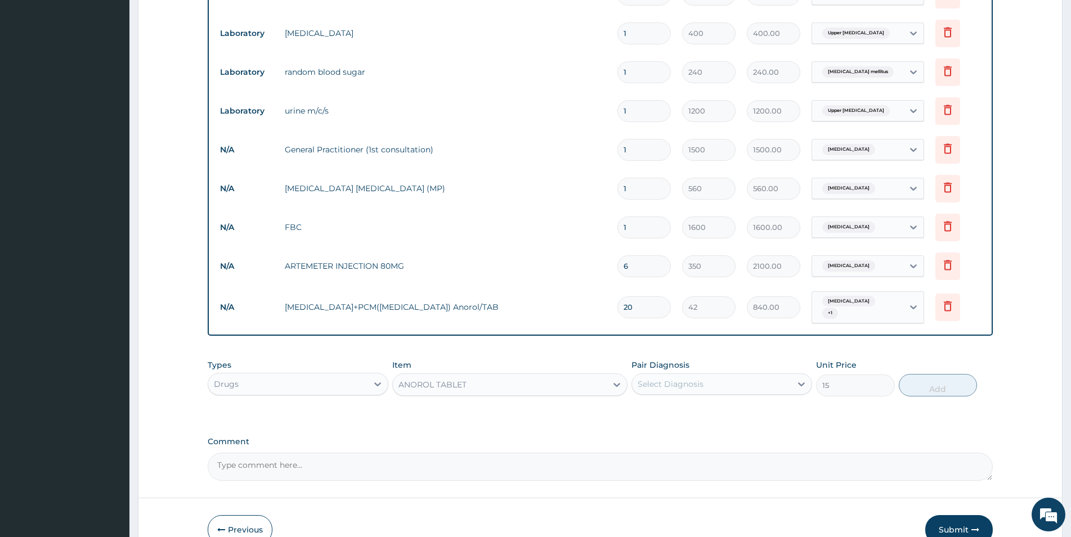
click at [454, 379] on div "ANOROL TABLET" at bounding box center [432, 384] width 68 height 11
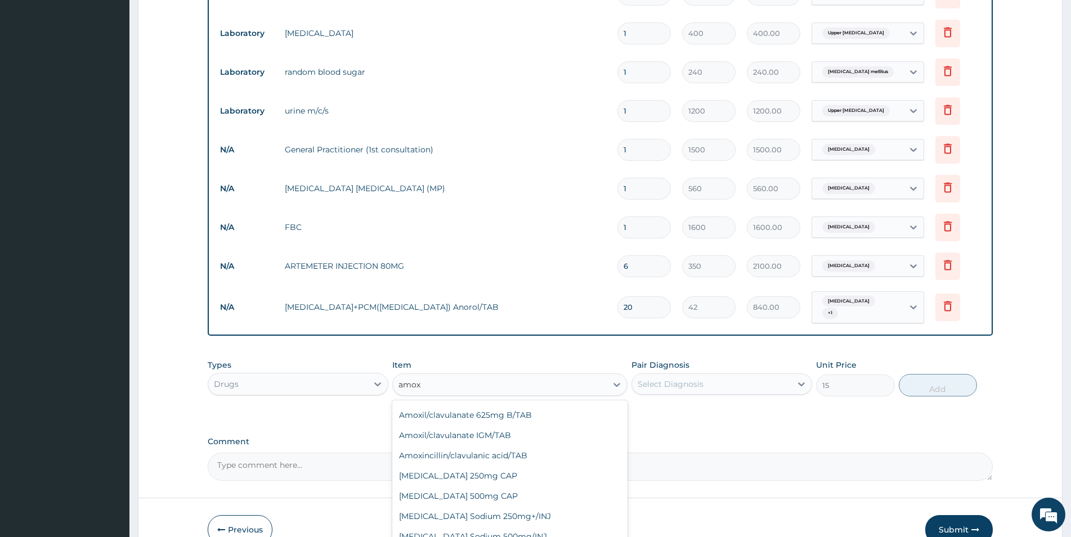
type input "amoxi"
click at [456, 410] on div "AMOXIL CAP 500MG" at bounding box center [509, 415] width 235 height 20
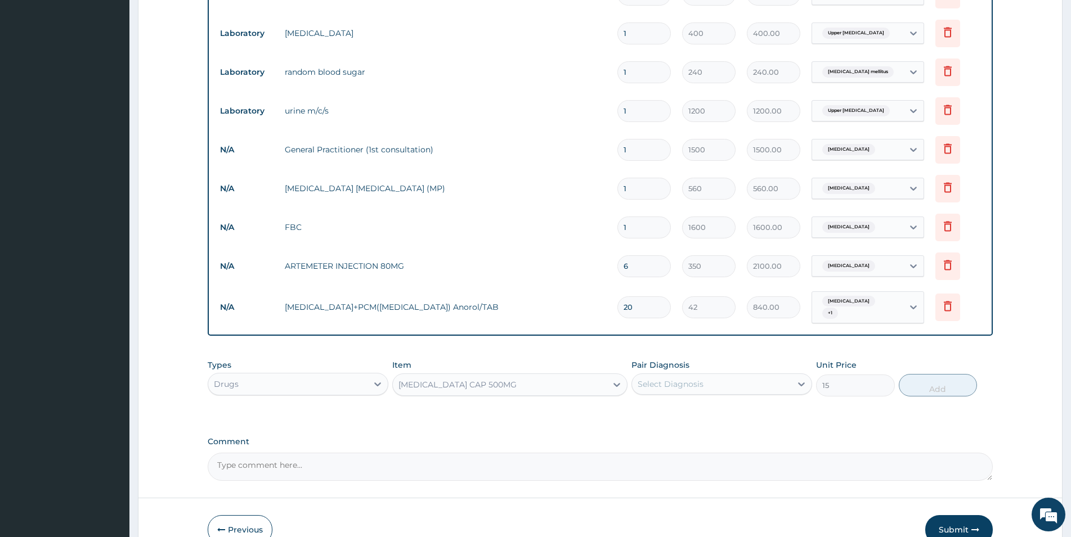
type input "63"
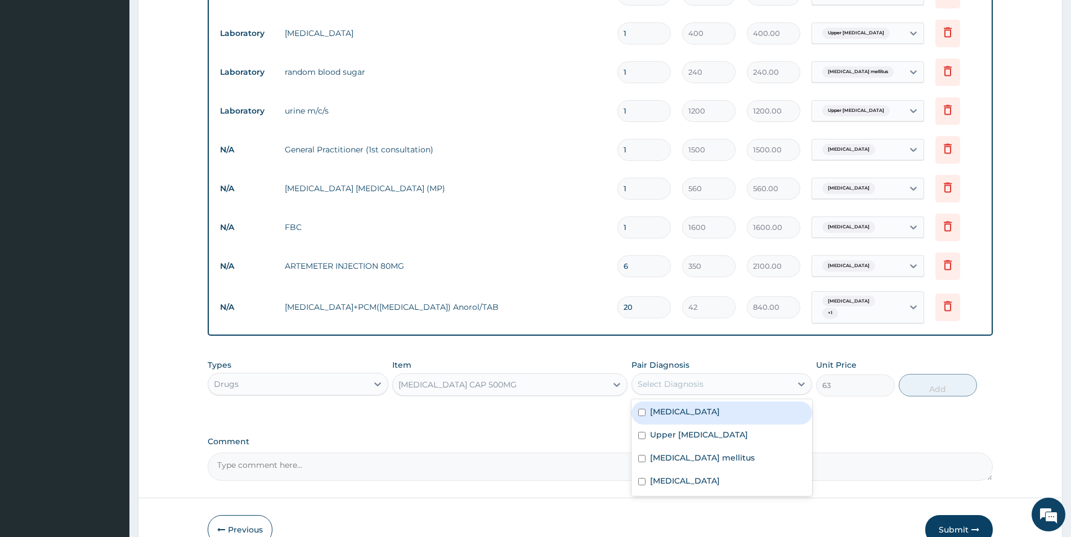
click at [683, 379] on div "Select Diagnosis" at bounding box center [671, 384] width 66 height 11
click at [655, 407] on label "Otitis media" at bounding box center [685, 411] width 70 height 11
checkbox input "true"
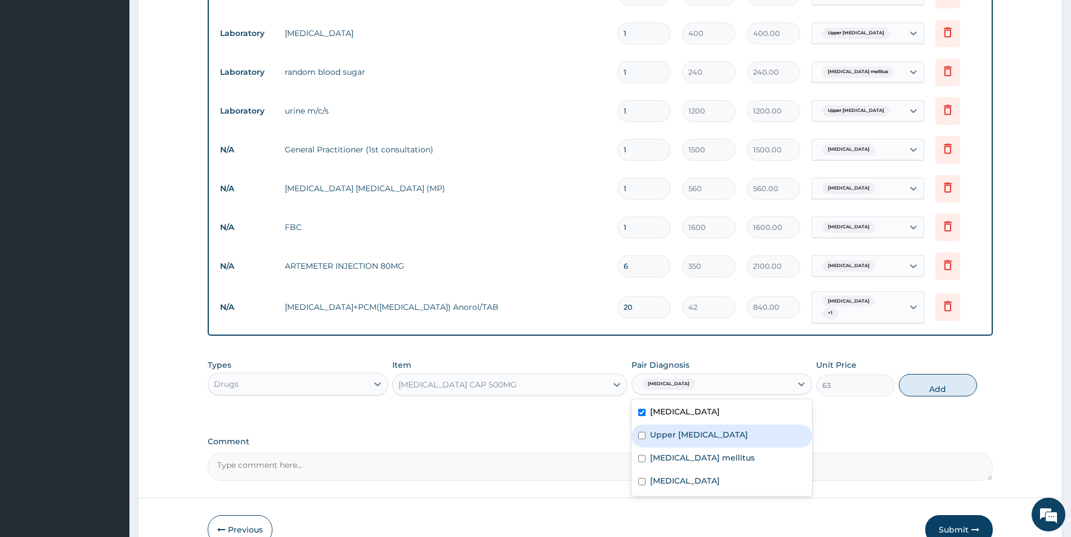
click at [660, 429] on label "Upper urinary tract infection" at bounding box center [699, 434] width 98 height 11
checkbox input "true"
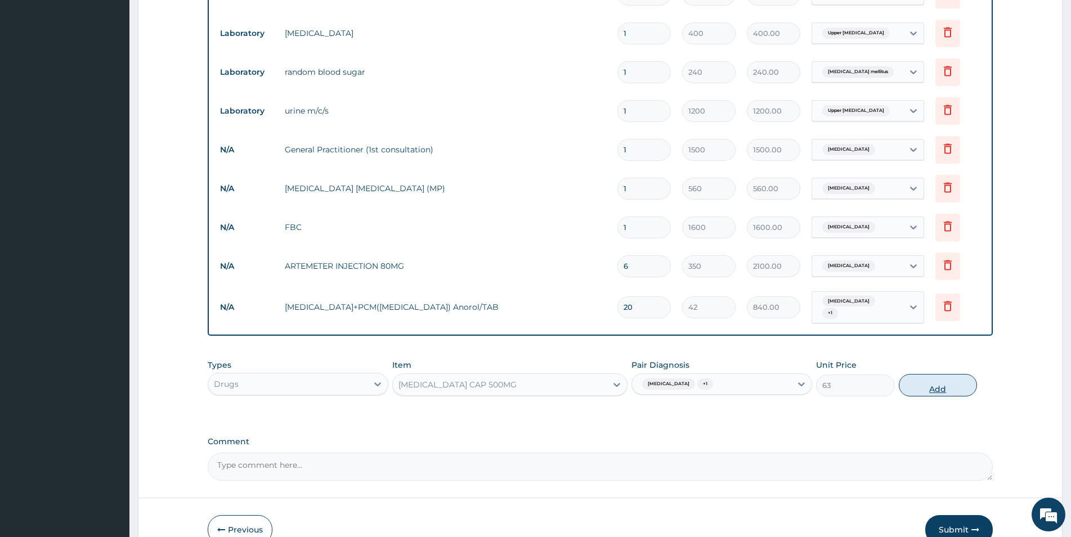
click at [939, 384] on button "Add" at bounding box center [938, 385] width 78 height 23
type input "0"
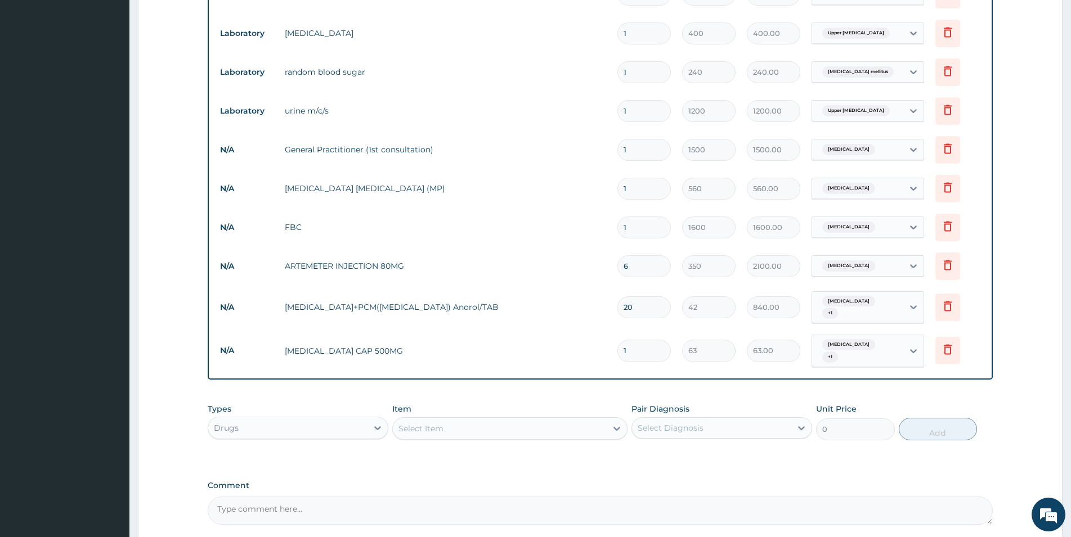
drag, startPoint x: 635, startPoint y: 344, endPoint x: 615, endPoint y: 344, distance: 19.7
click at [617, 344] on input "1" at bounding box center [643, 351] width 53 height 22
type input "2"
type input "126.00"
type input "20"
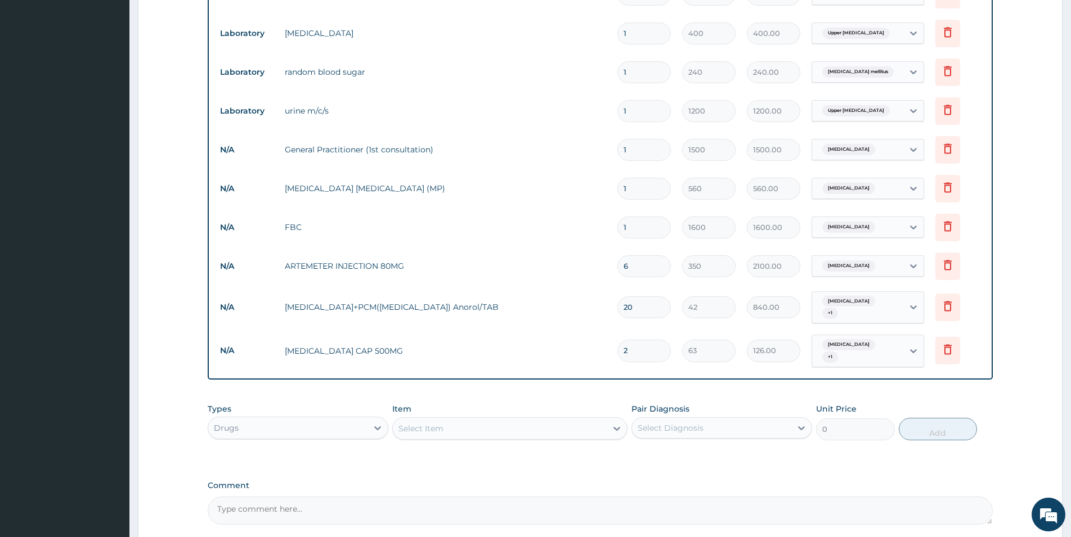
type input "1260.00"
type input "20"
click at [348, 419] on div "Drugs" at bounding box center [287, 428] width 159 height 18
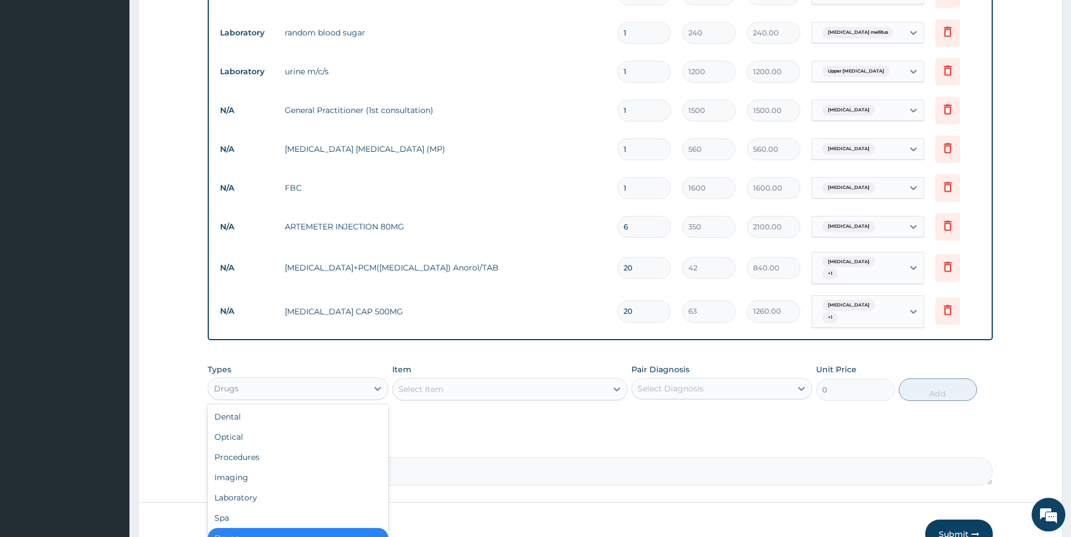
scroll to position [520, 0]
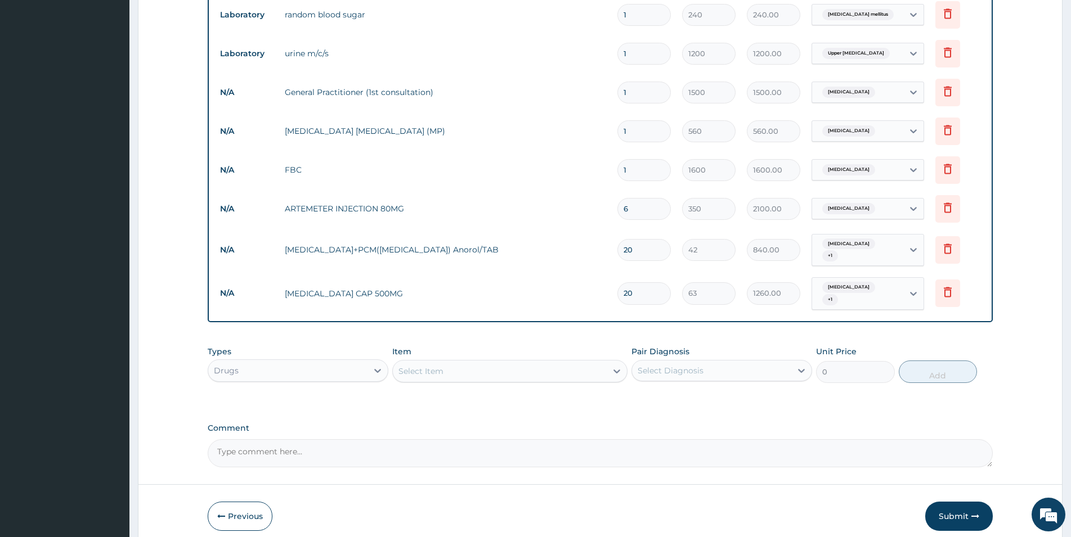
click at [446, 362] on div "Select Item" at bounding box center [500, 371] width 214 height 18
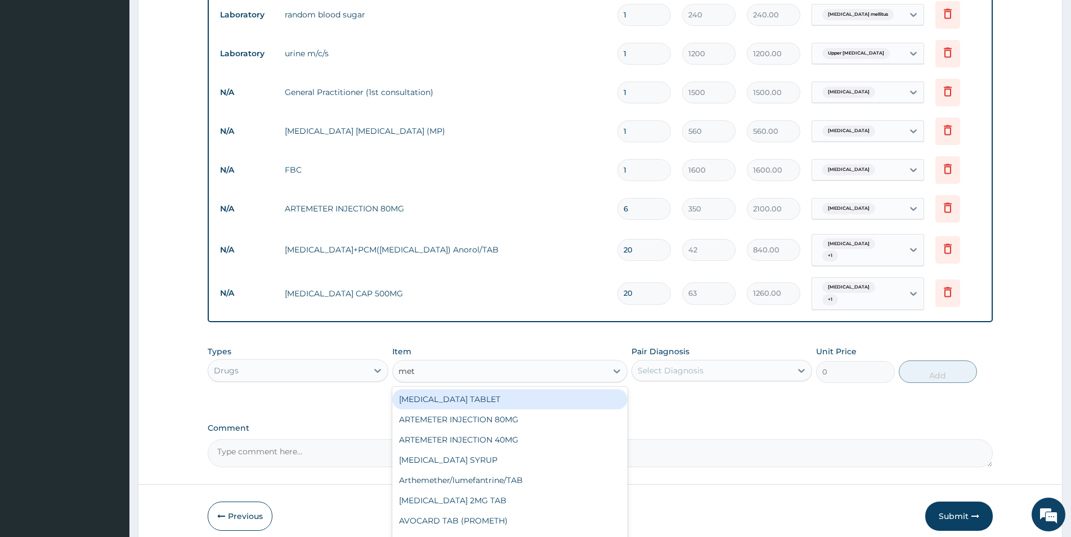
type input "metf"
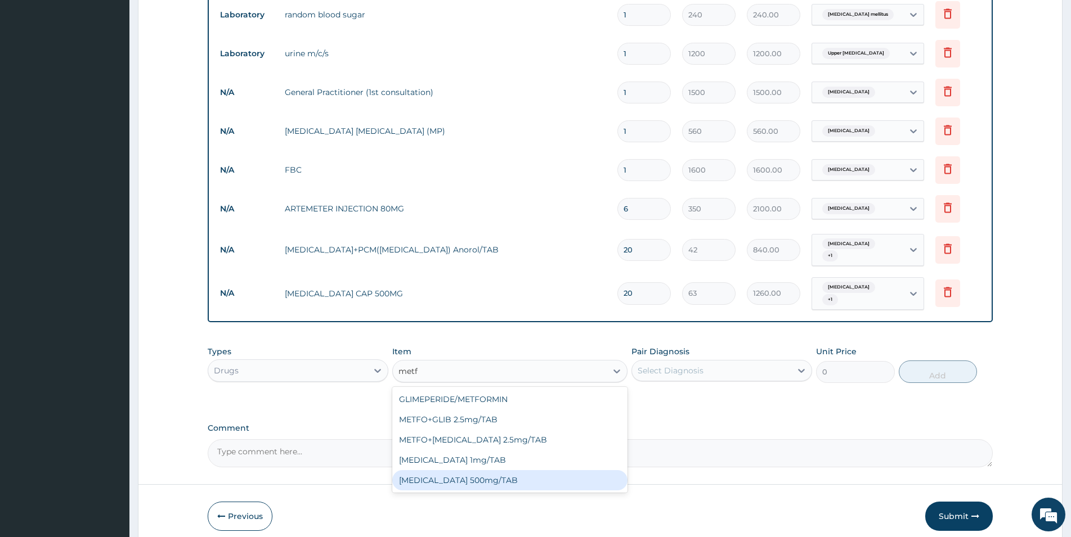
click at [454, 472] on div "METFORMIN 500mg/TAB" at bounding box center [509, 480] width 235 height 20
type input "18.38"
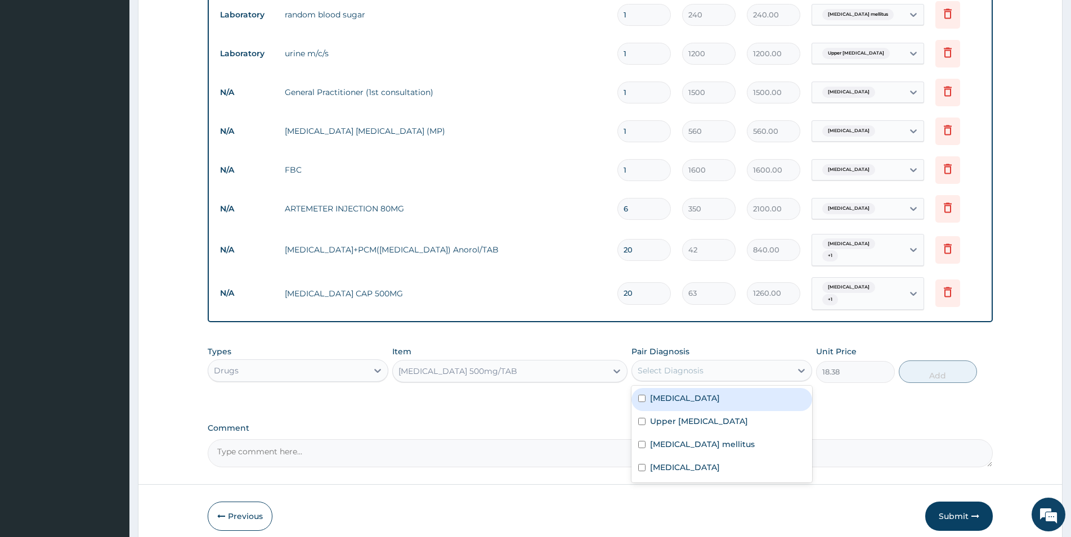
click at [669, 365] on div "Select Diagnosis" at bounding box center [671, 370] width 66 height 11
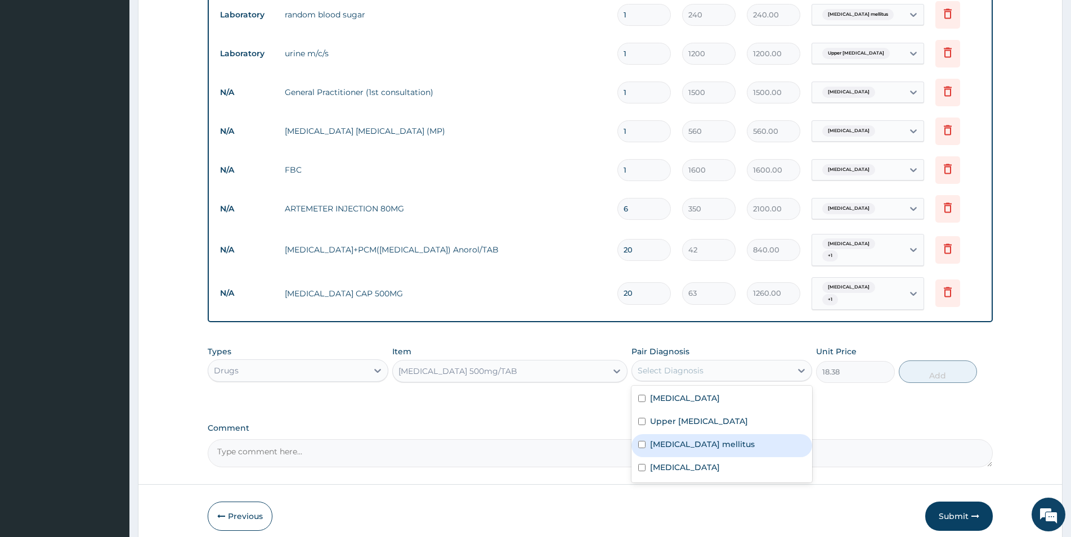
click at [659, 439] on label "Diabetes mellitus" at bounding box center [702, 444] width 105 height 11
checkbox input "true"
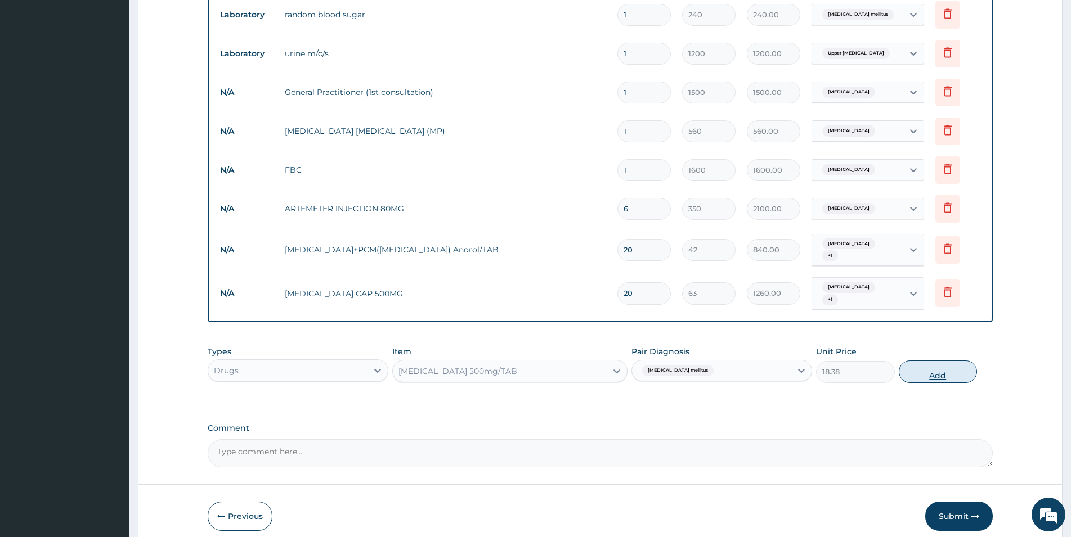
click at [940, 362] on button "Add" at bounding box center [938, 372] width 78 height 23
type input "0"
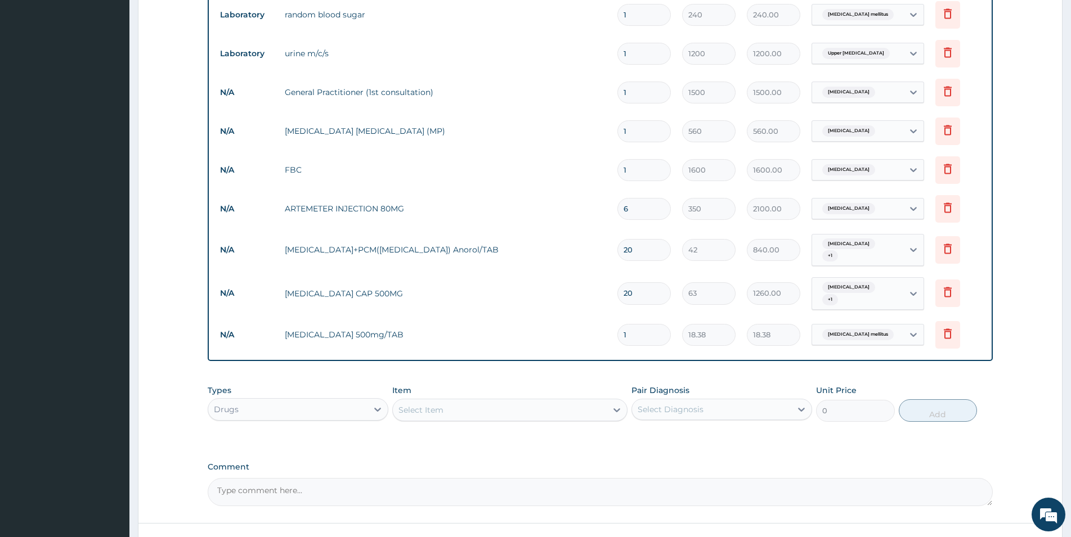
drag, startPoint x: 634, startPoint y: 325, endPoint x: 621, endPoint y: 323, distance: 13.1
click at [621, 324] on input "1" at bounding box center [643, 335] width 53 height 22
type input "6"
type input "110.28"
type input "60"
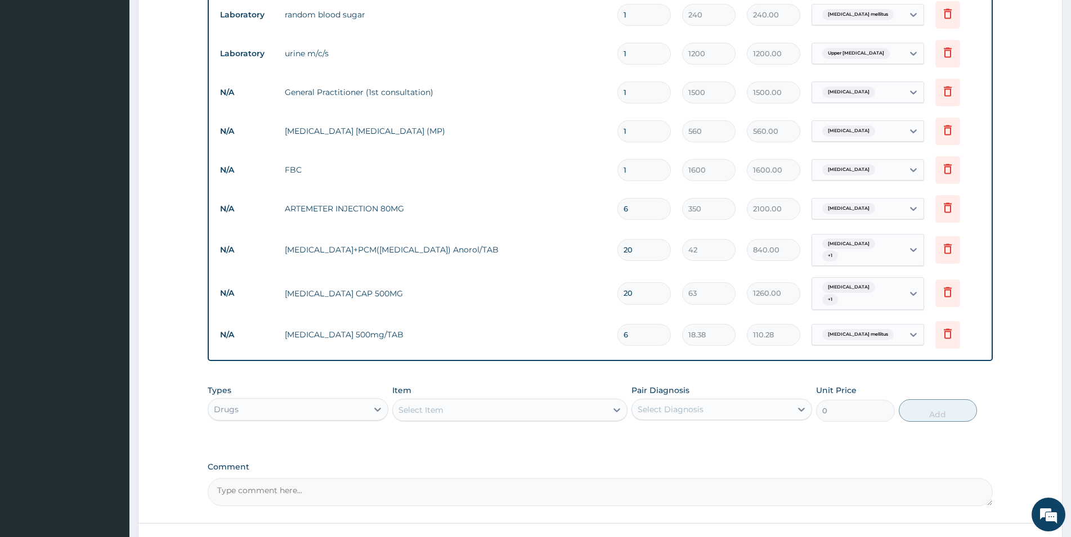
type input "1102.80"
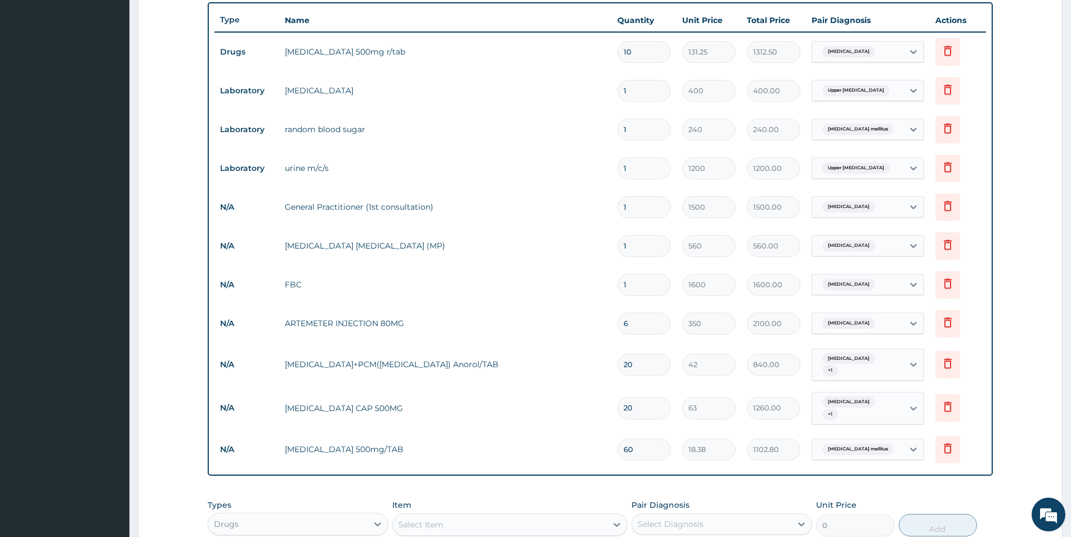
scroll to position [348, 0]
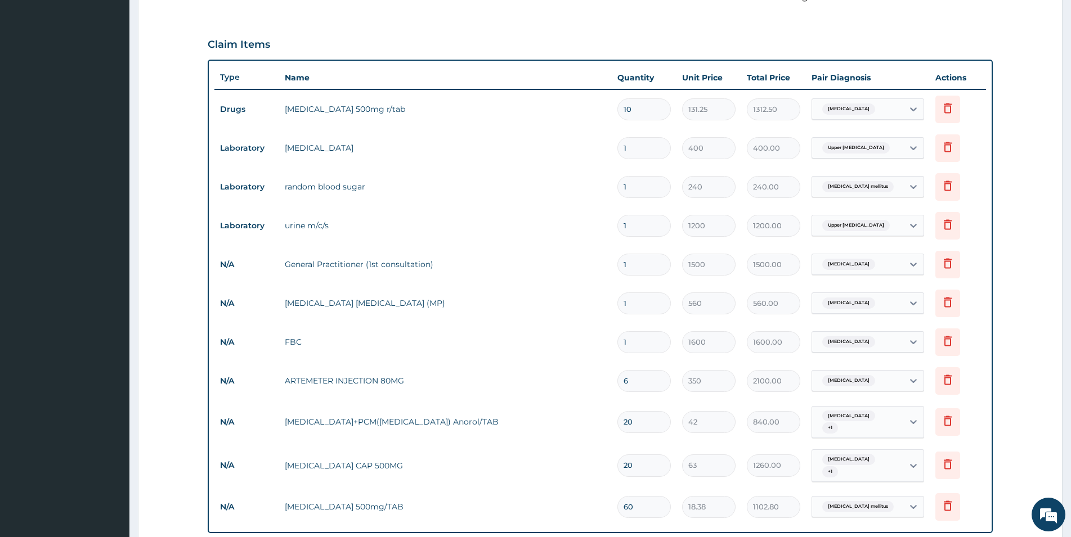
type input "60"
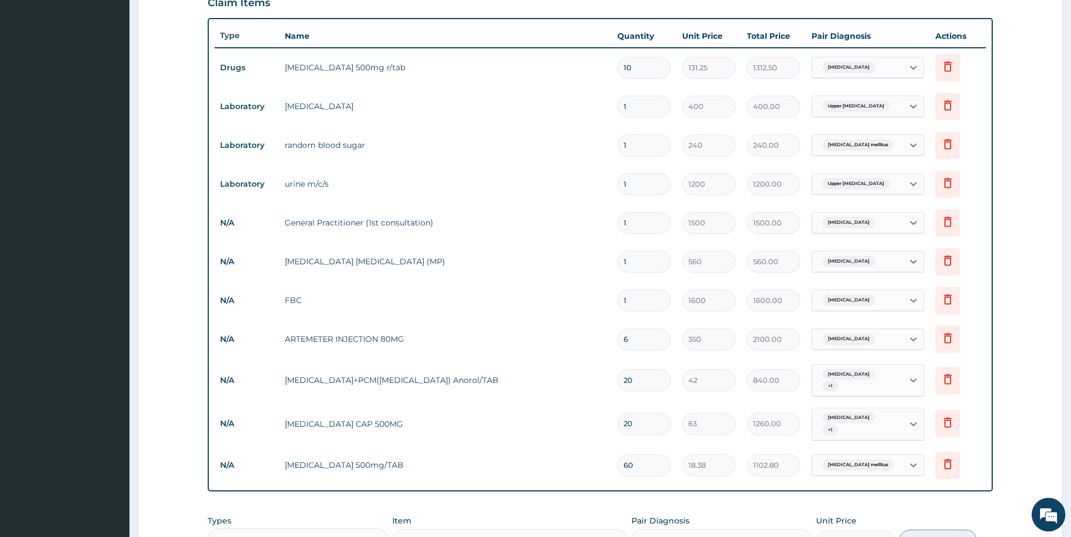
scroll to position [368, 0]
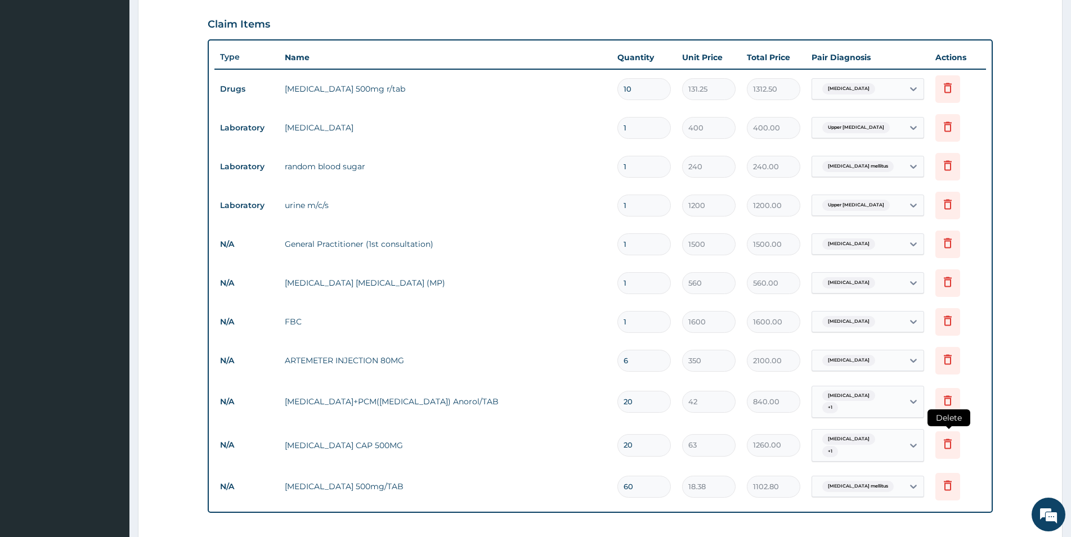
click at [948, 438] on icon at bounding box center [948, 444] width 14 height 14
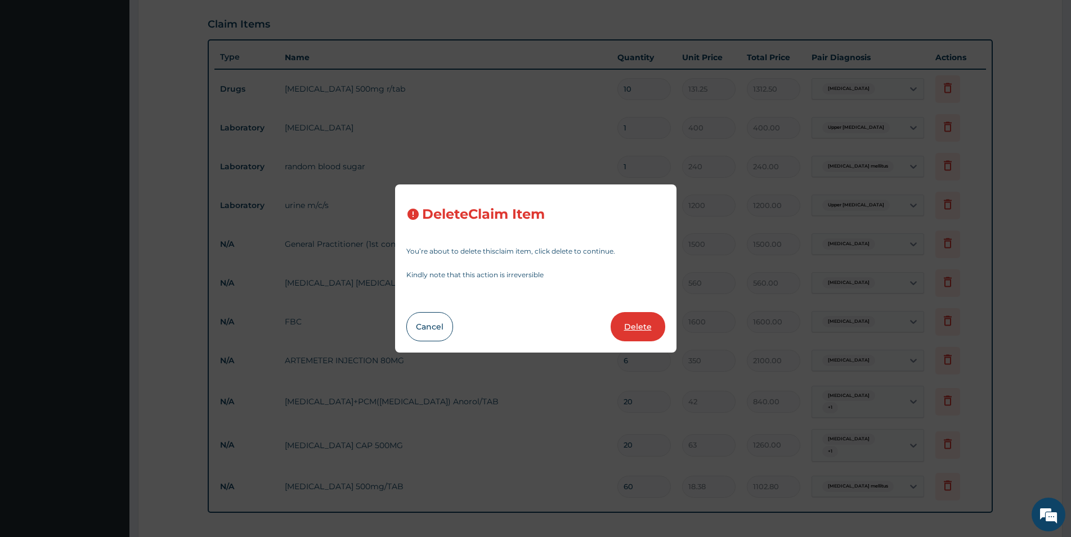
click at [638, 325] on button "Delete" at bounding box center [638, 326] width 55 height 29
type input "60"
type input "18.38"
type input "1102.80"
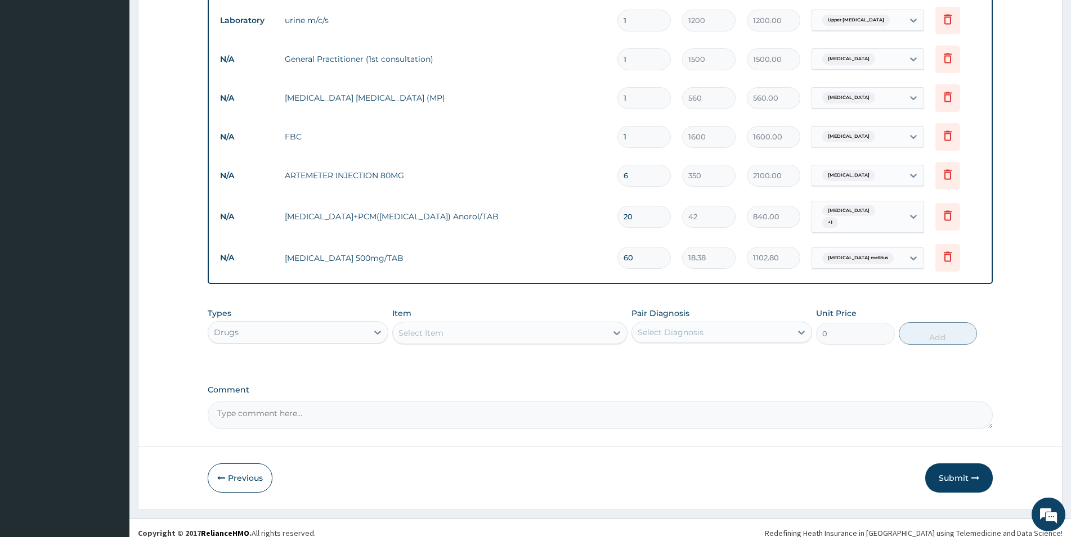
scroll to position [559, 0]
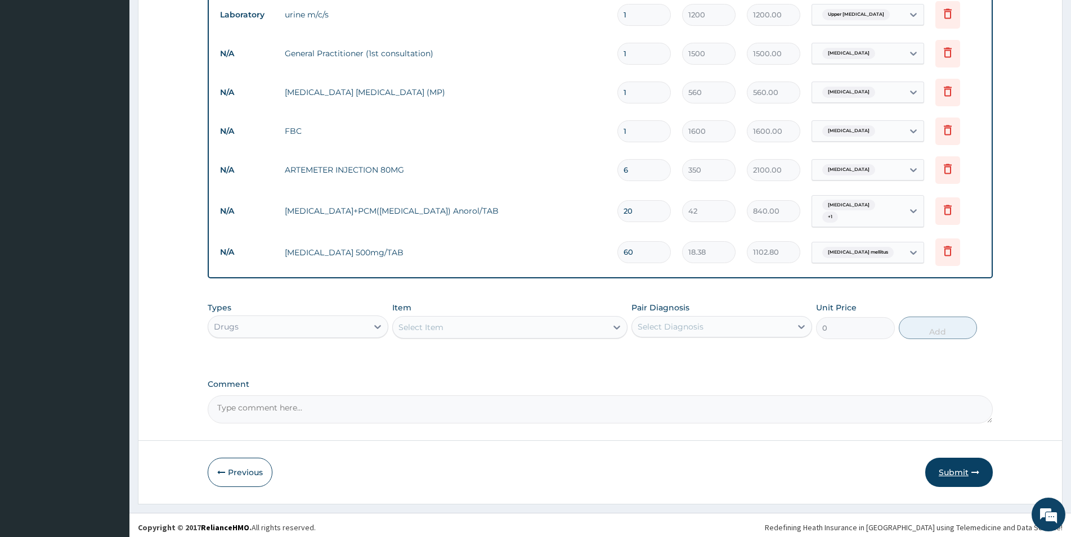
click at [956, 469] on button "Submit" at bounding box center [959, 472] width 68 height 29
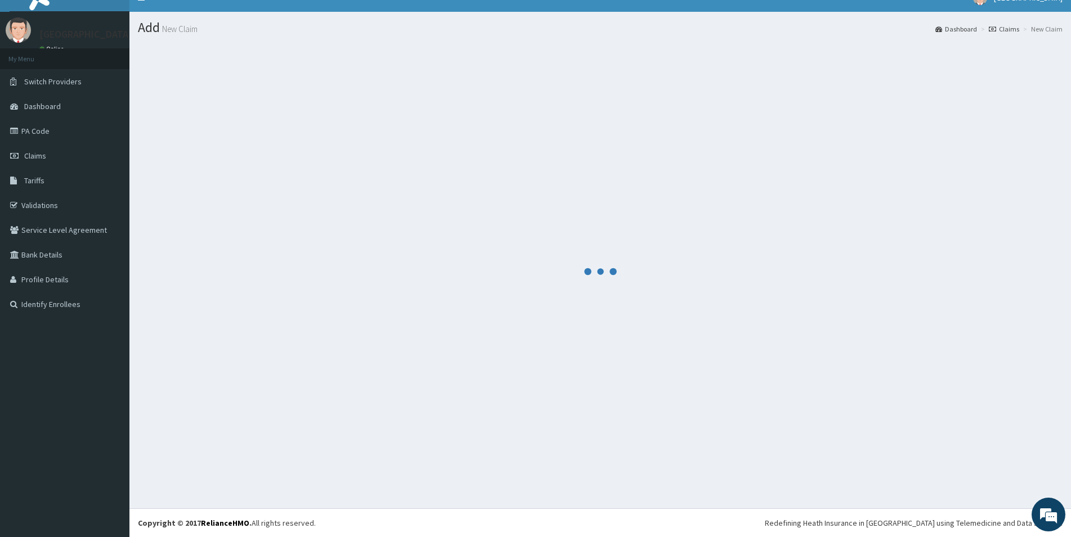
scroll to position [0, 0]
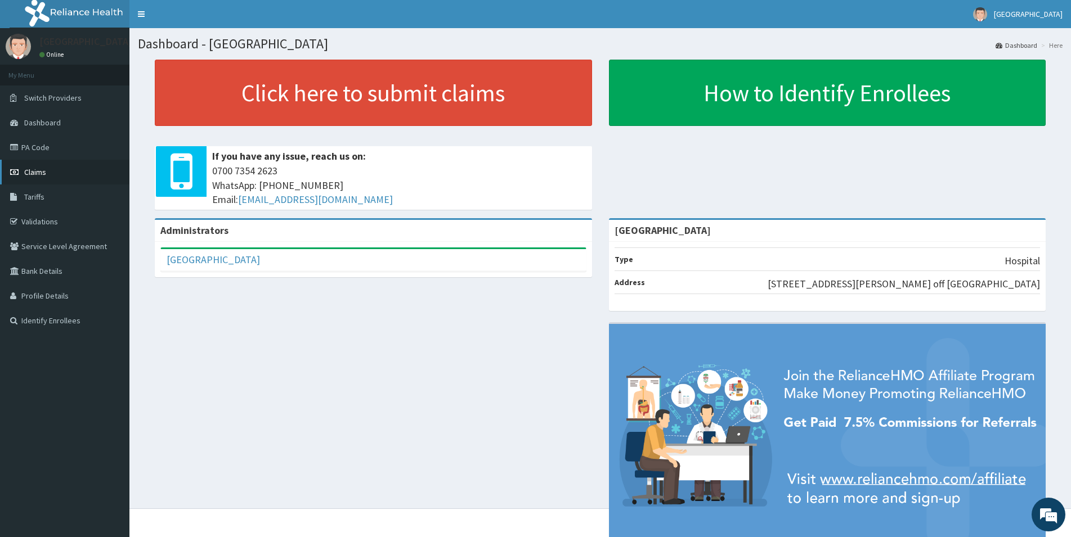
click at [31, 176] on span "Claims" at bounding box center [35, 172] width 22 height 10
click at [37, 169] on span "Claims" at bounding box center [35, 172] width 22 height 10
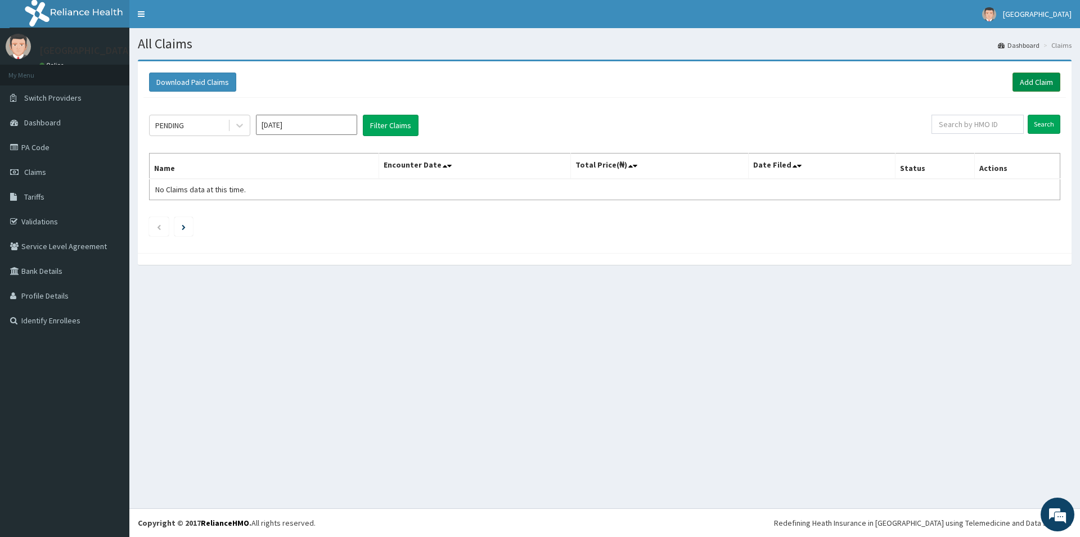
click at [1034, 82] on link "Add Claim" at bounding box center [1037, 82] width 48 height 19
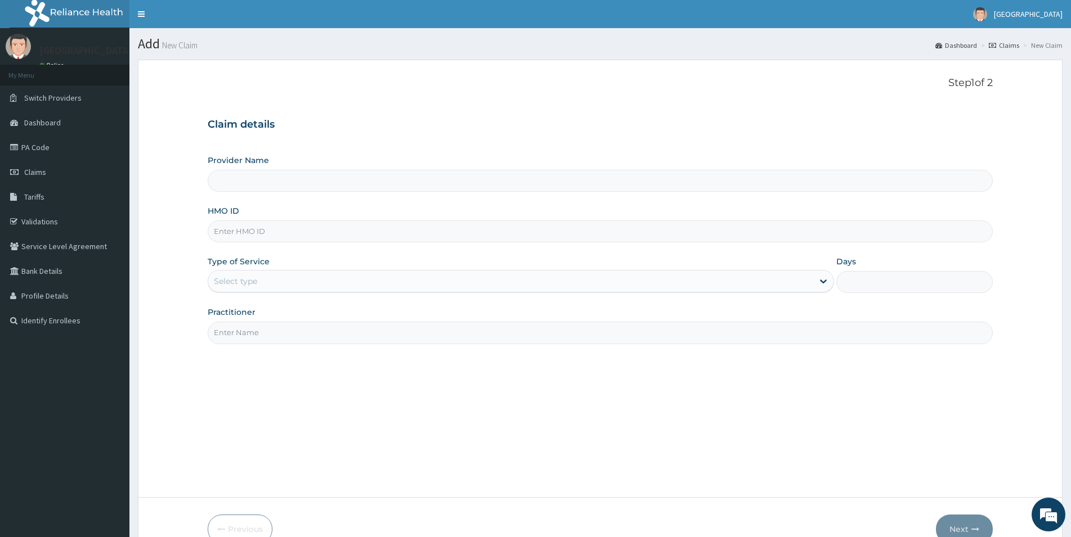
type input "[GEOGRAPHIC_DATA]"
click at [226, 232] on input "HMO ID" at bounding box center [600, 232] width 785 height 22
paste input "PBT/10050/B"
type input "PBT/10050/B"
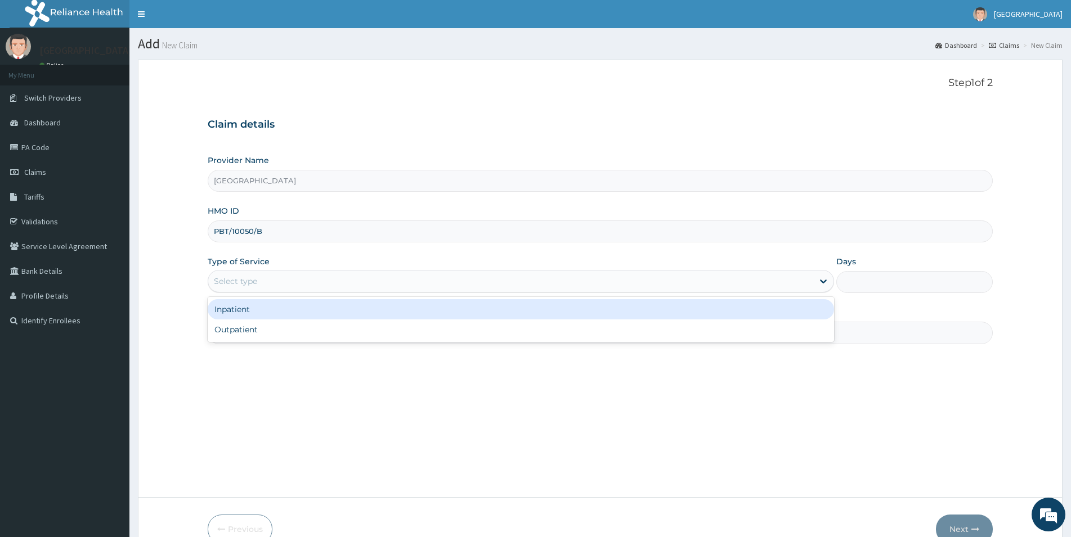
click at [248, 281] on div "Select type" at bounding box center [235, 281] width 43 height 11
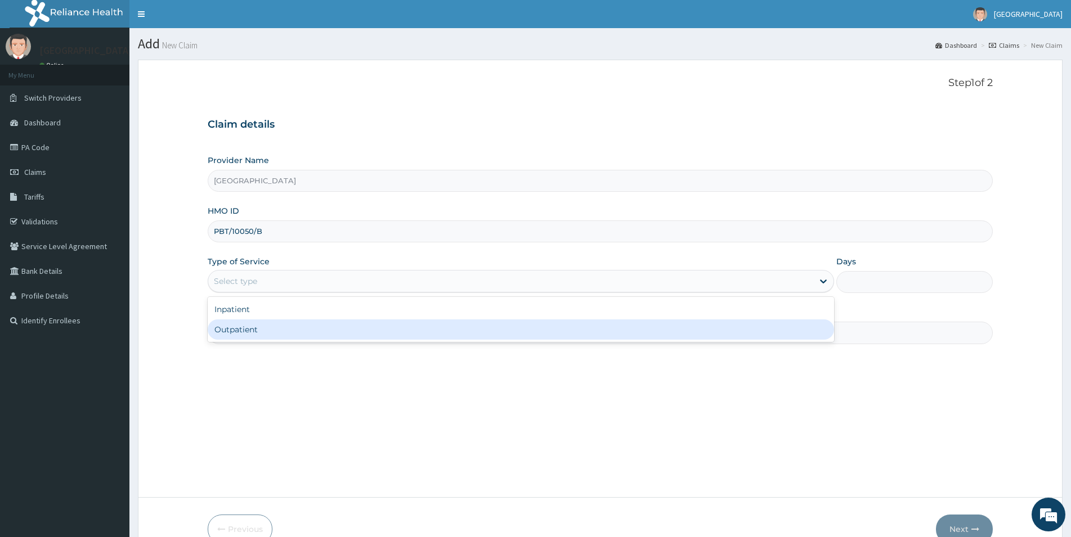
click at [243, 334] on div "Outpatient" at bounding box center [521, 330] width 626 height 20
type input "1"
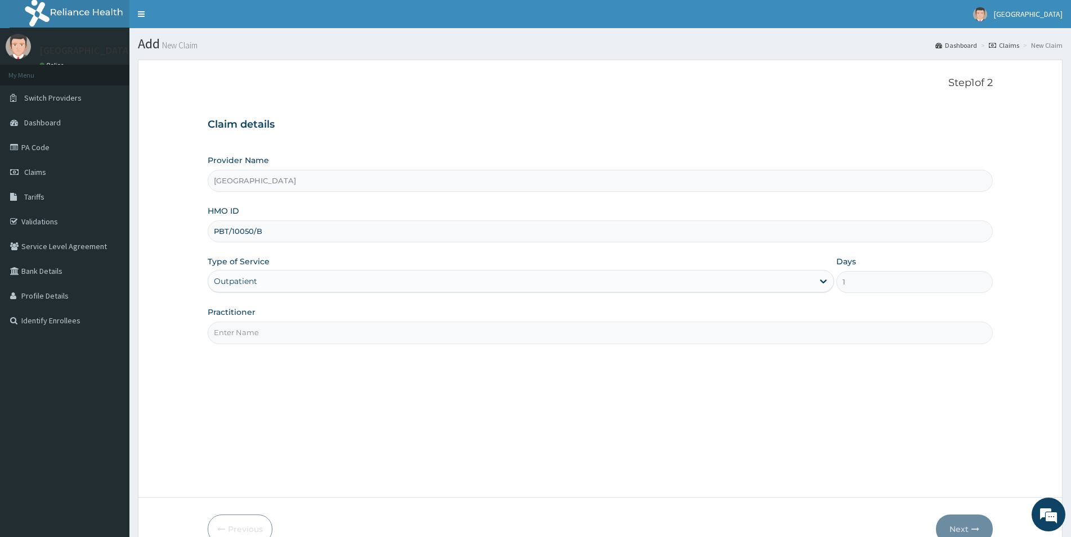
click at [243, 334] on input "Practitioner" at bounding box center [600, 333] width 785 height 22
click at [248, 334] on input "Practitioner" at bounding box center [600, 333] width 785 height 22
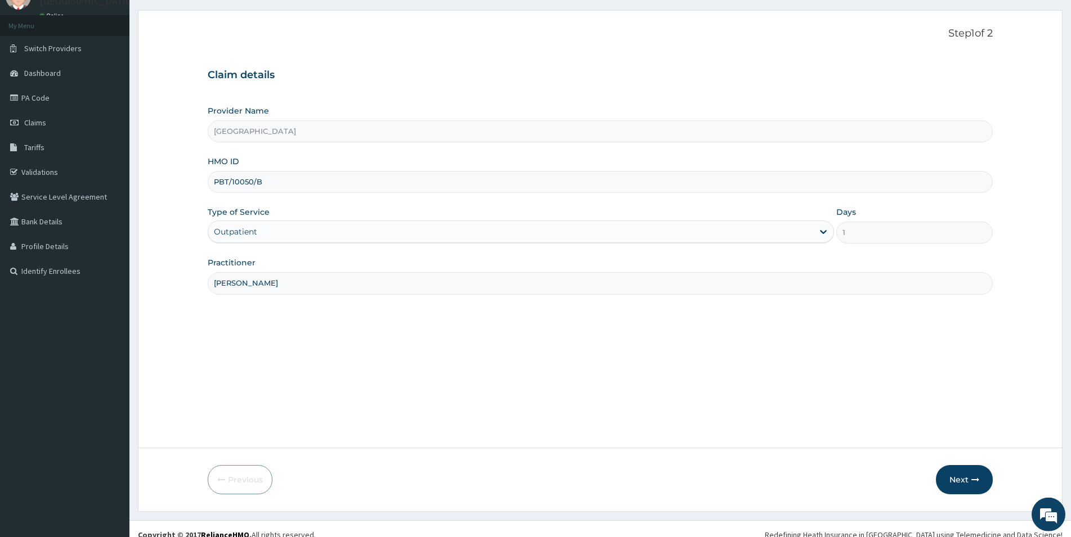
scroll to position [61, 0]
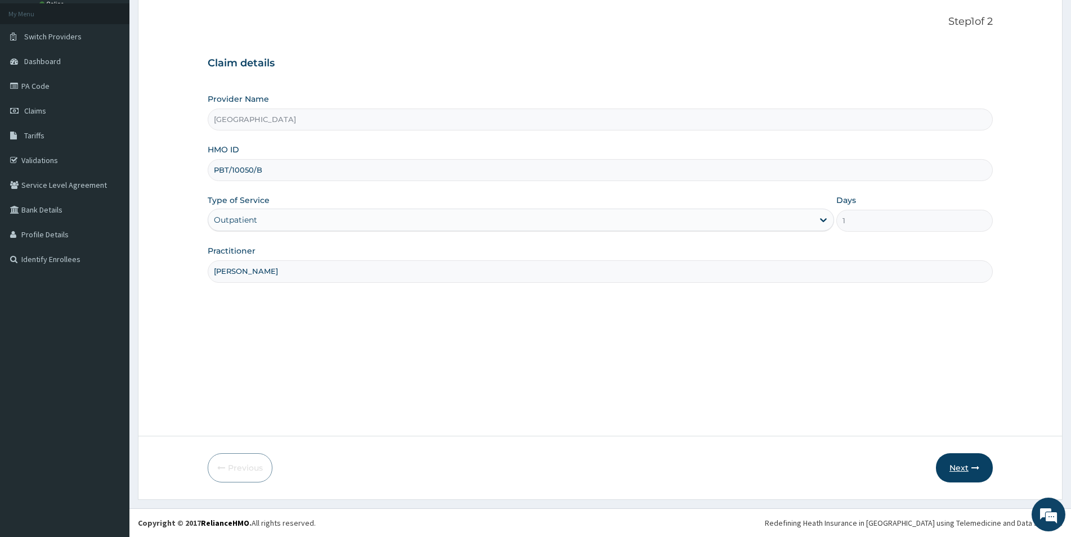
type input "DR NEWTON"
click at [957, 468] on button "Next" at bounding box center [964, 468] width 57 height 29
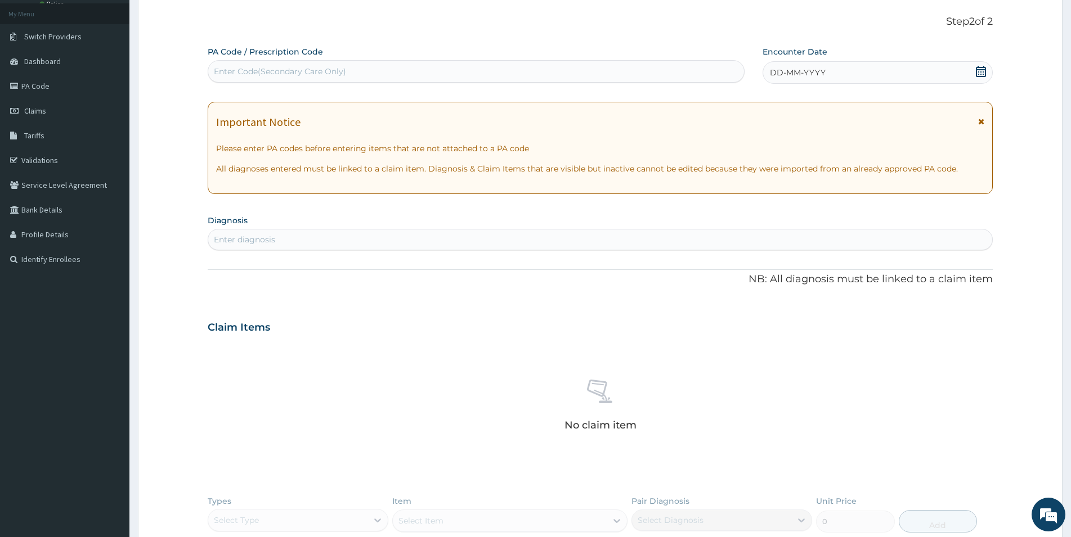
click at [240, 68] on div "Enter Code(Secondary Care Only)" at bounding box center [280, 71] width 132 height 11
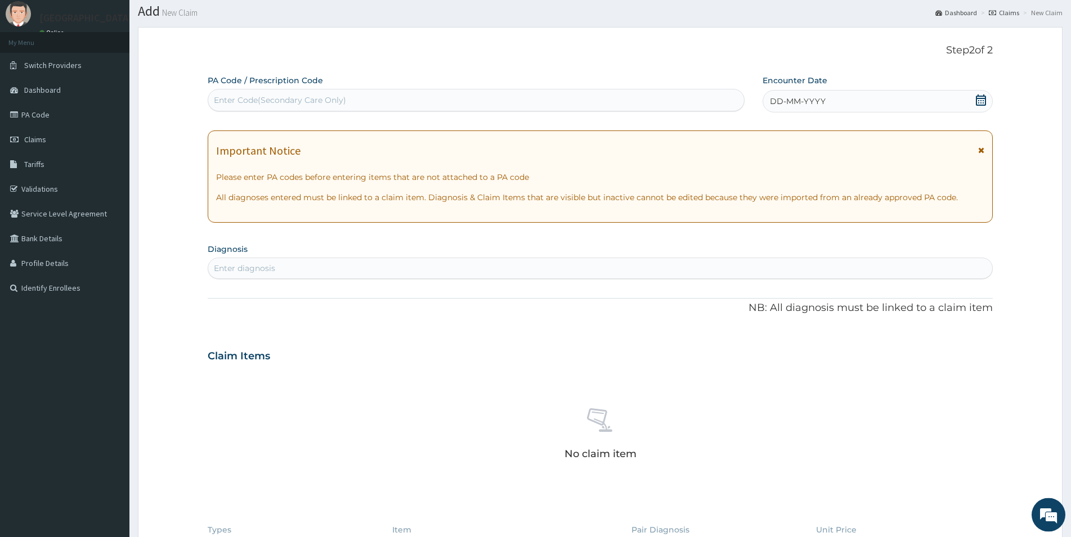
scroll to position [4, 0]
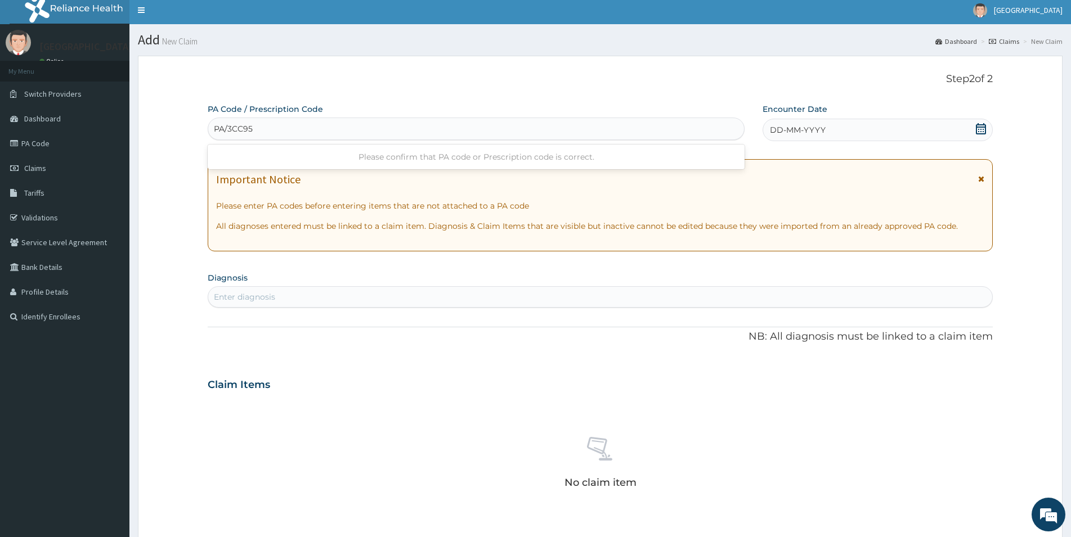
type input "PA/3CC957"
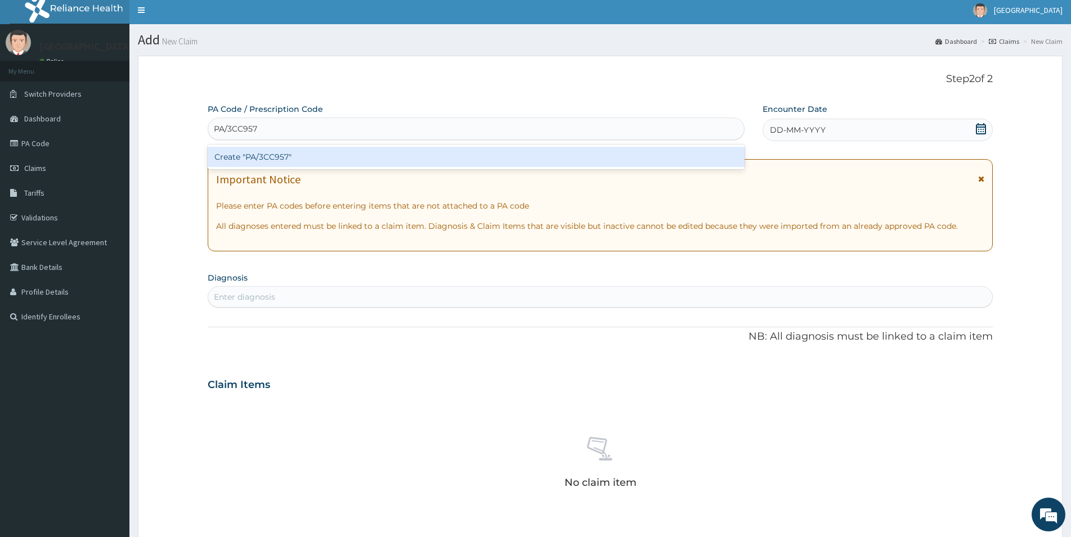
click at [304, 158] on div "Create "PA/3CC957"" at bounding box center [476, 157] width 537 height 20
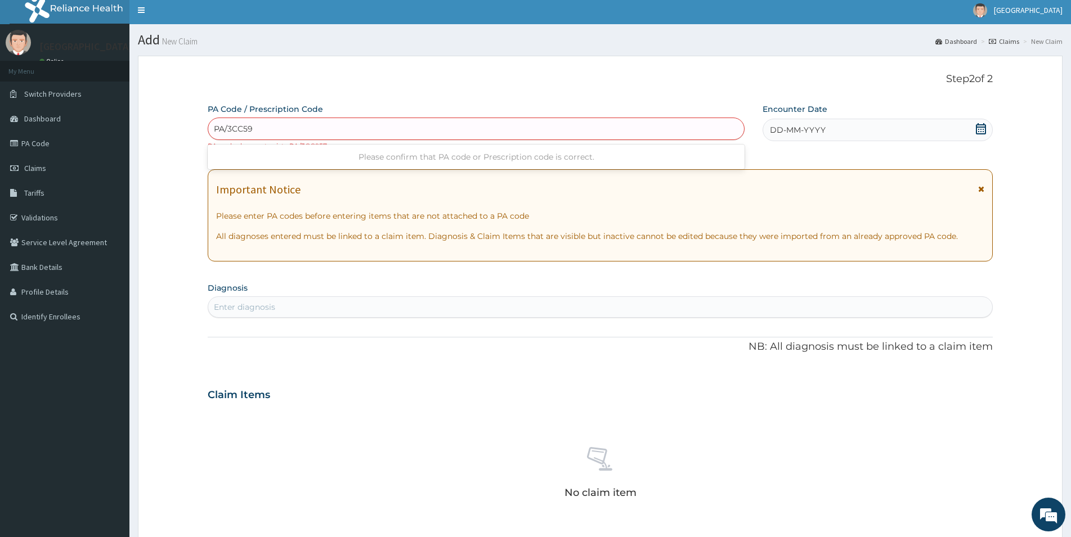
type input "PA/3CC597"
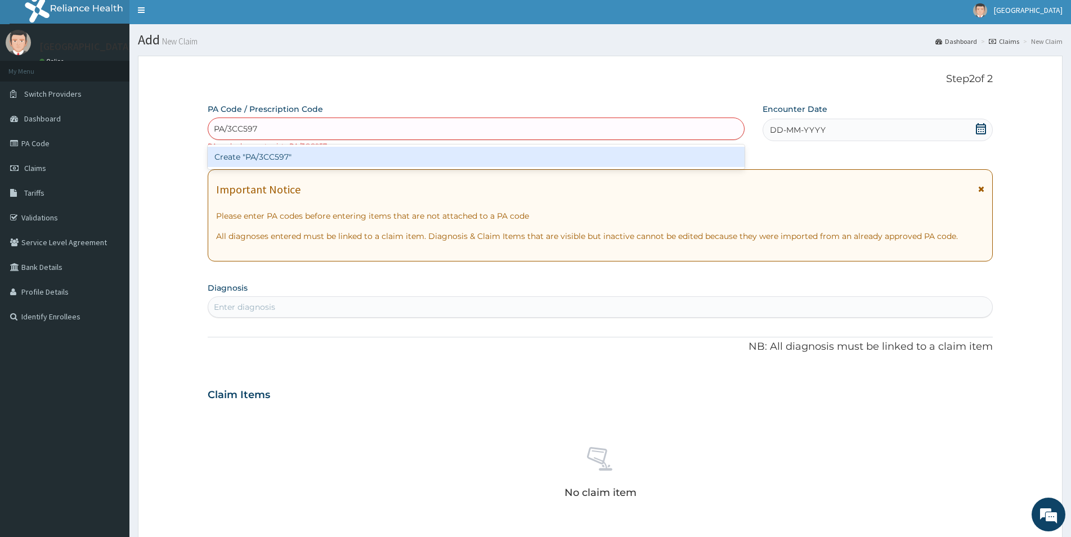
click at [335, 156] on div "Create "PA/3CC597"" at bounding box center [476, 157] width 537 height 20
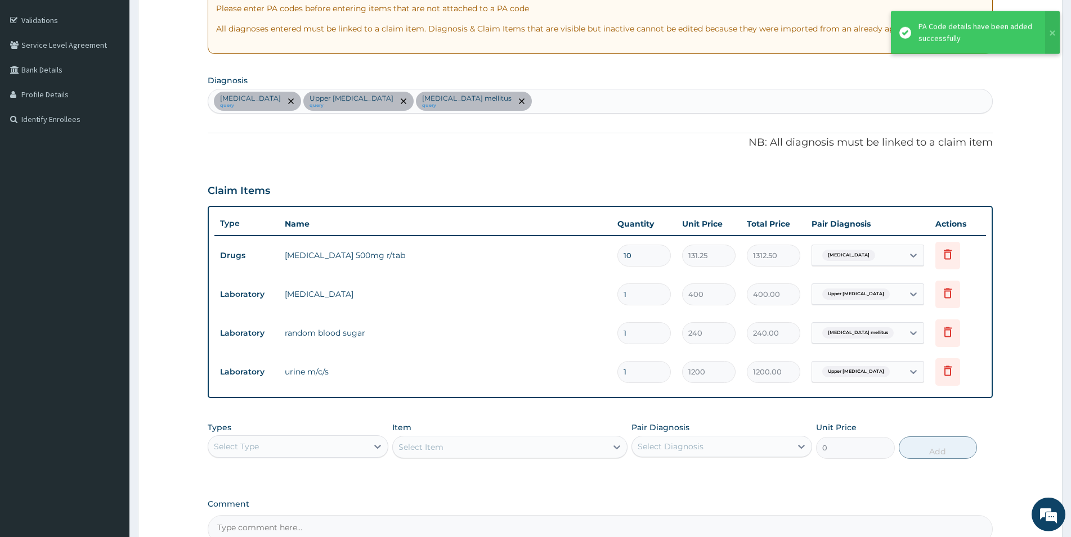
scroll to position [219, 0]
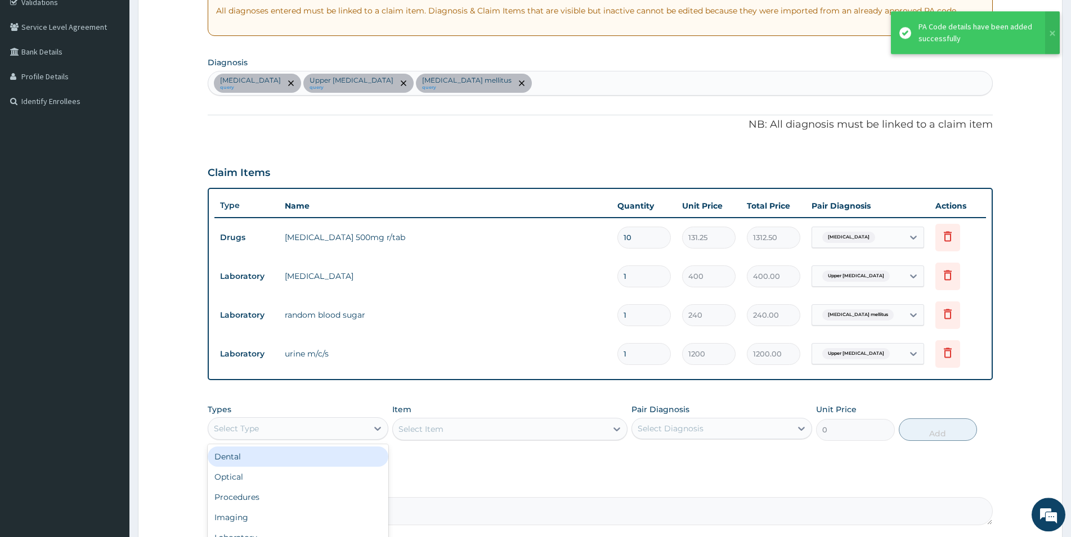
click at [309, 424] on div "Select Type" at bounding box center [287, 429] width 159 height 18
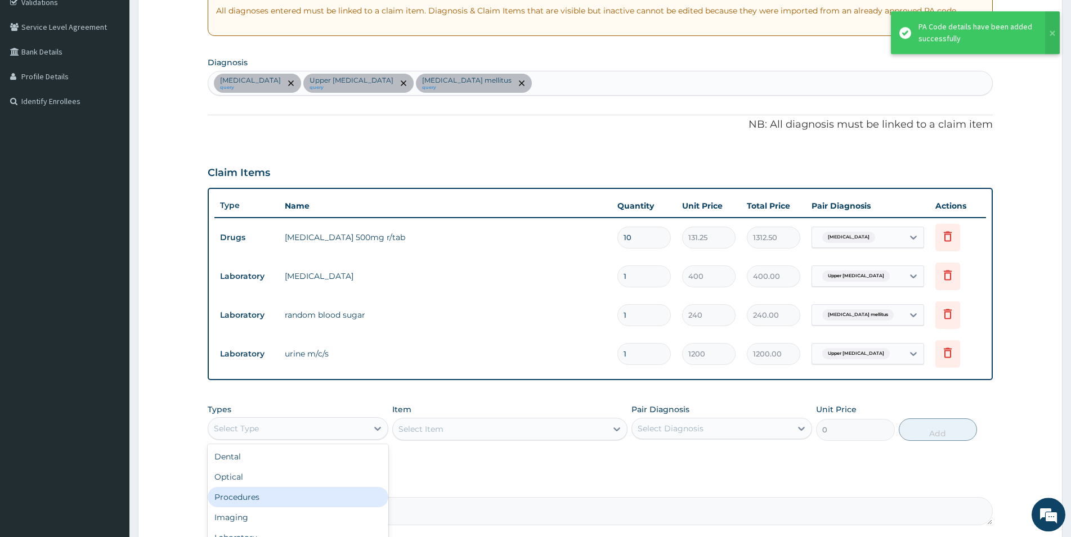
click at [266, 494] on div "Procedures" at bounding box center [298, 497] width 181 height 20
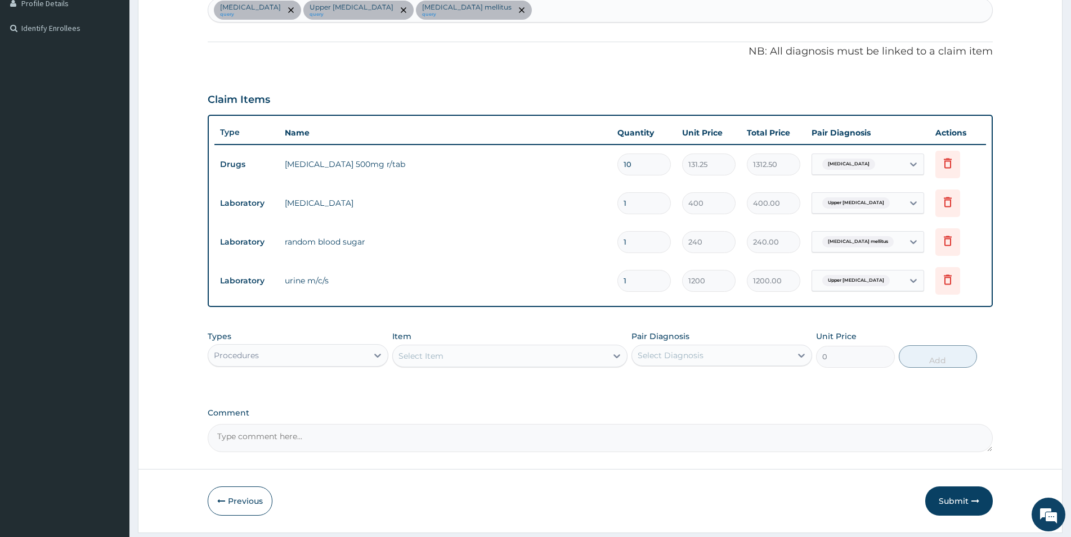
scroll to position [326, 0]
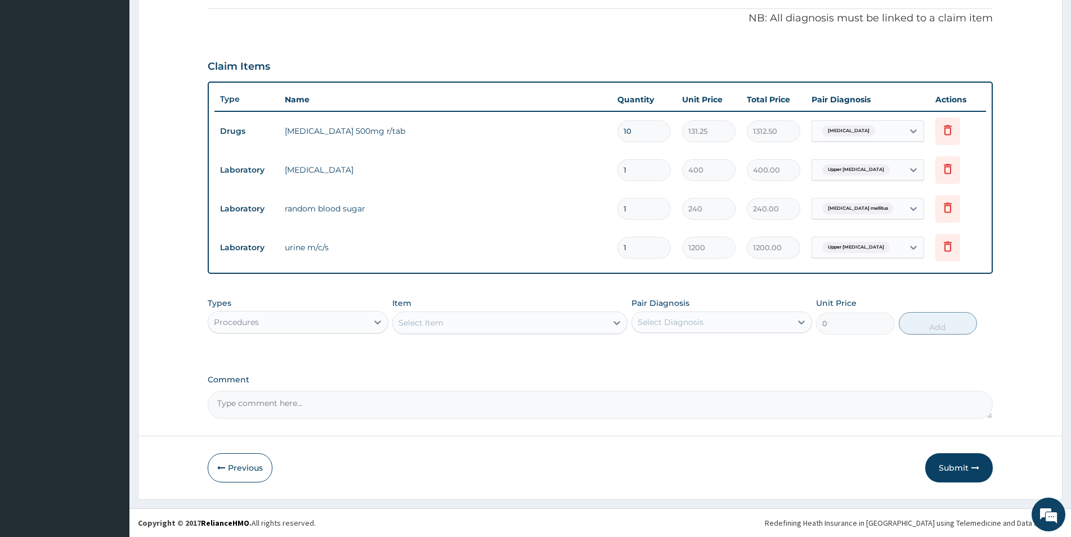
click at [446, 322] on div "Select Item" at bounding box center [500, 323] width 214 height 18
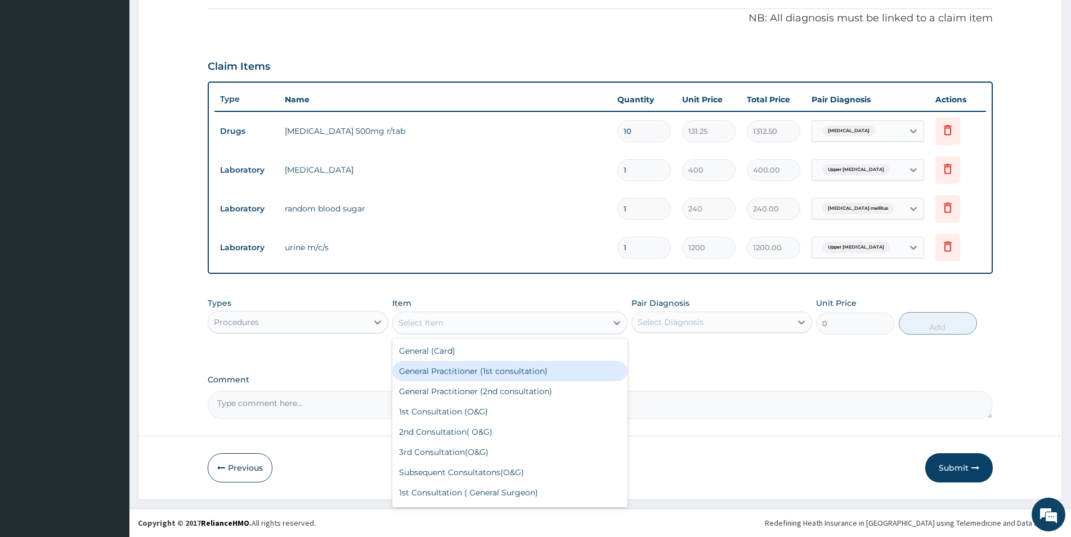
click at [452, 370] on div "General Practitioner (1st consultation)" at bounding box center [509, 371] width 235 height 20
type input "1500"
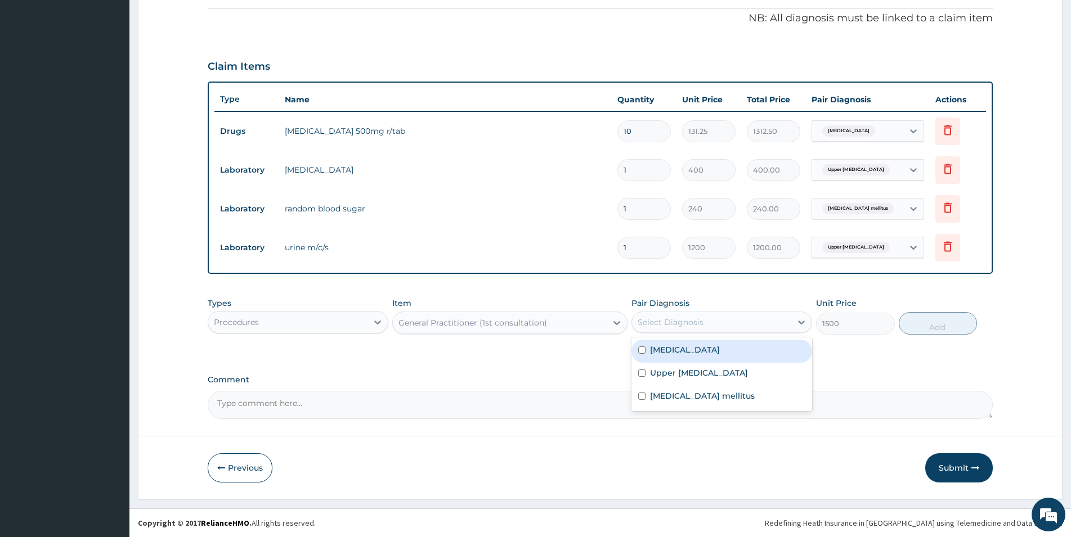
click at [680, 316] on div "Select Diagnosis" at bounding box center [711, 322] width 159 height 18
click at [653, 349] on label "Otitis media" at bounding box center [685, 349] width 70 height 11
checkbox input "true"
click at [936, 328] on button "Add" at bounding box center [938, 323] width 78 height 23
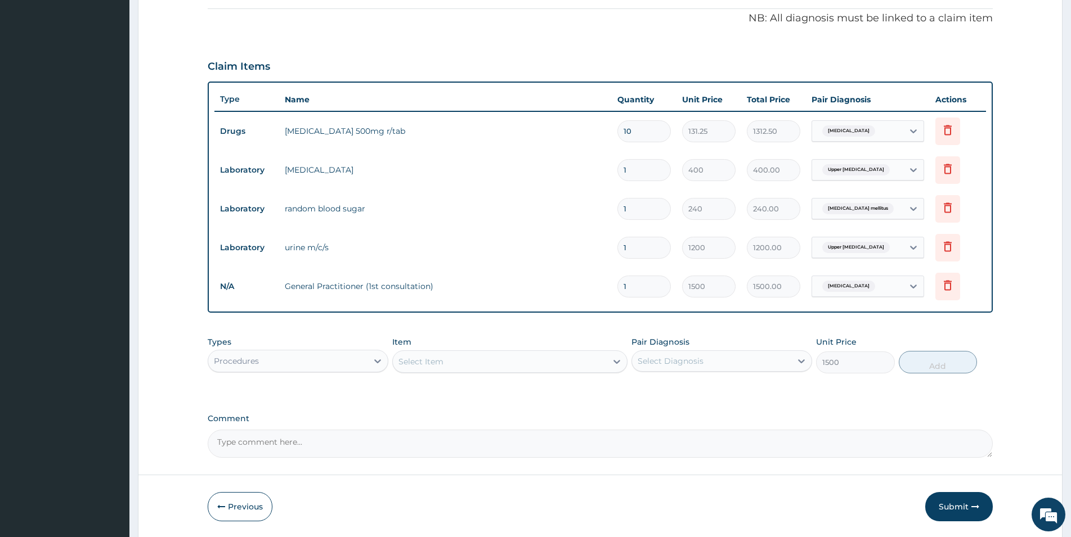
type input "0"
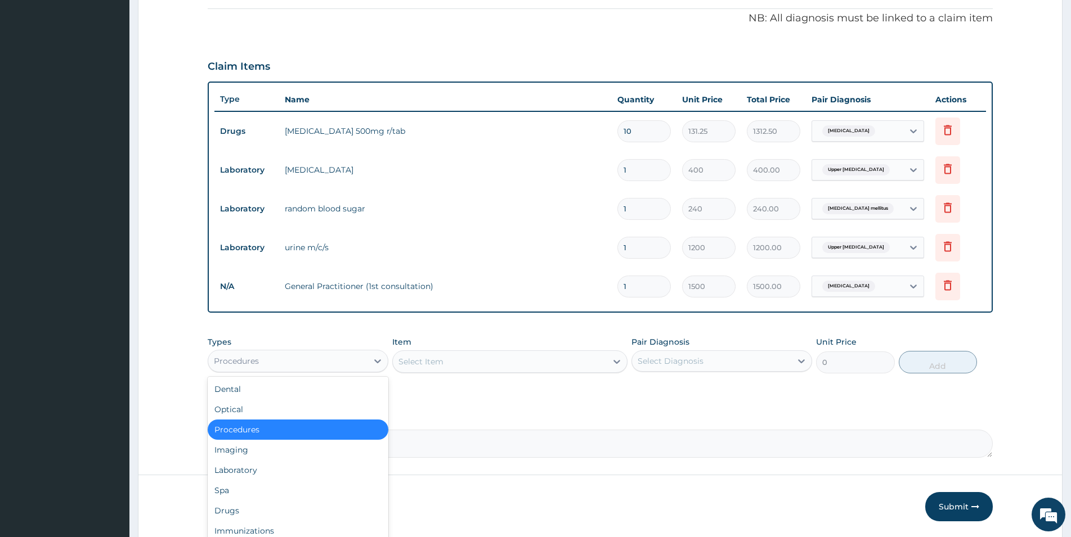
click at [272, 363] on div "Procedures" at bounding box center [287, 361] width 159 height 18
click at [246, 467] on div "Laboratory" at bounding box center [298, 470] width 181 height 20
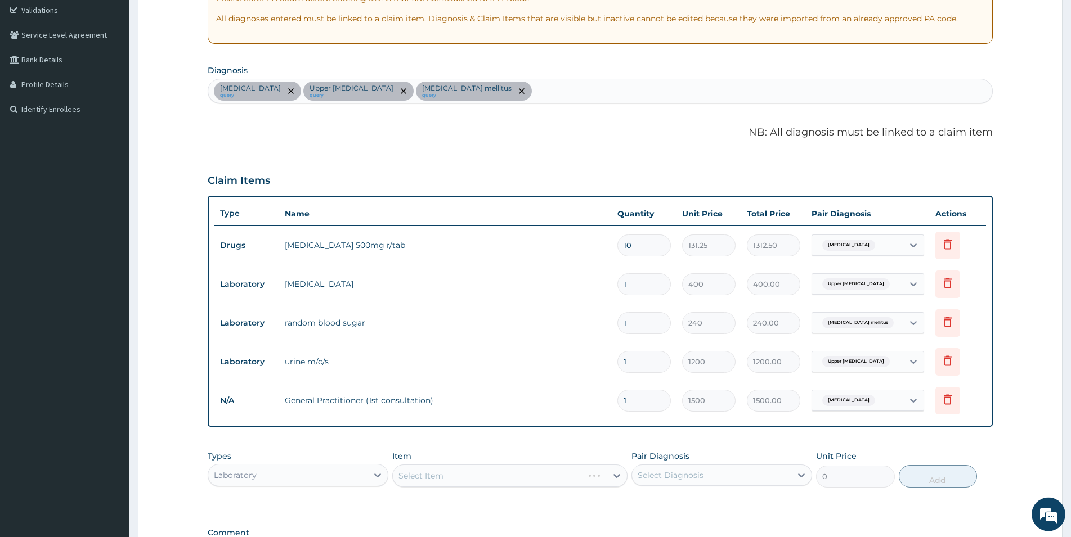
scroll to position [211, 0]
click at [524, 89] on div "Otitis media query Upper urinary tract infection query Diabetes mellitus query" at bounding box center [600, 92] width 784 height 24
type input "malari"
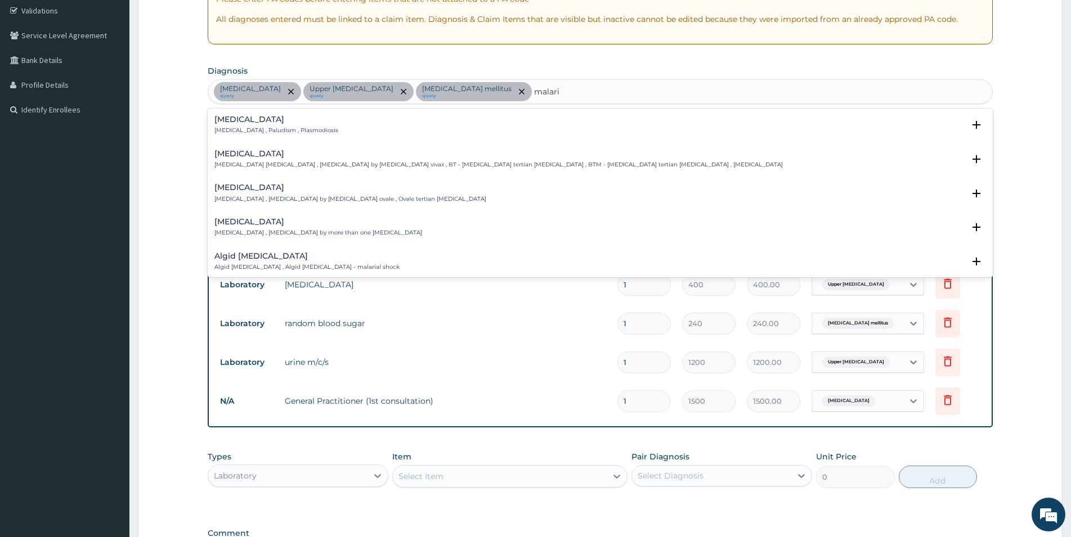
click at [239, 124] on h4 "Malaria" at bounding box center [276, 119] width 124 height 8
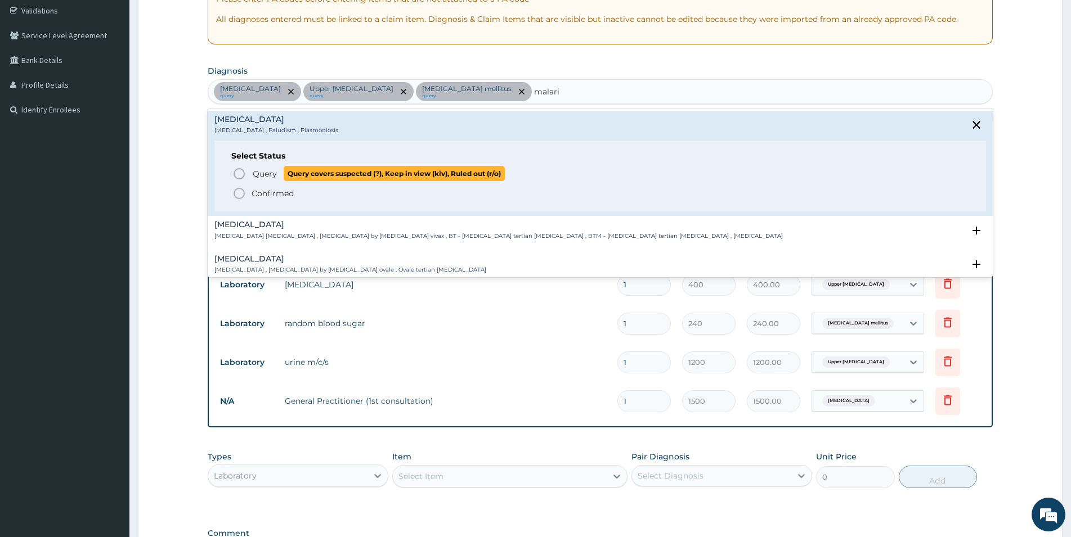
click at [249, 172] on span "Query Query covers suspected (?), Keep in view (kiv), Ruled out (r/o)" at bounding box center [600, 173] width 737 height 15
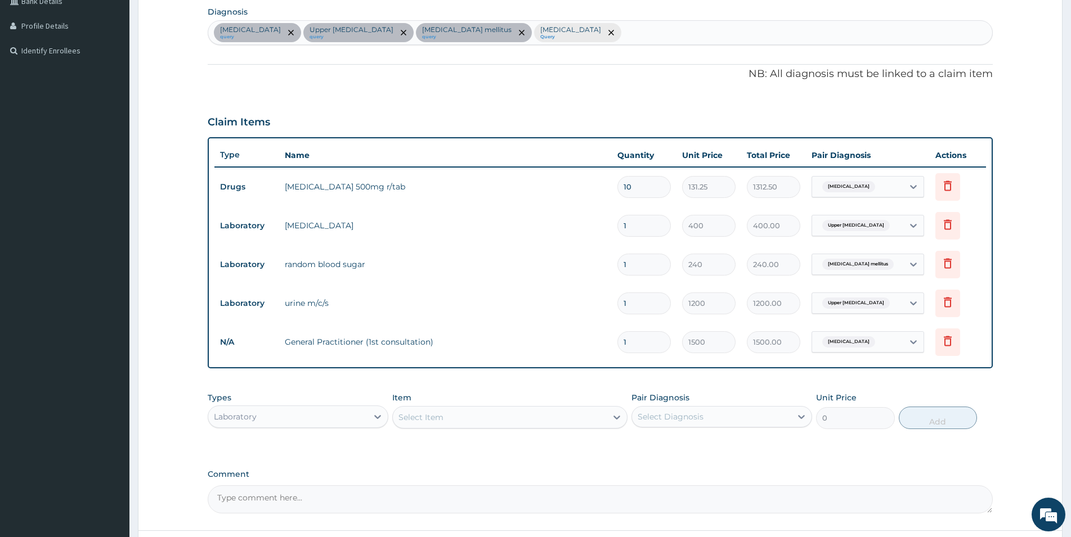
scroll to position [326, 0]
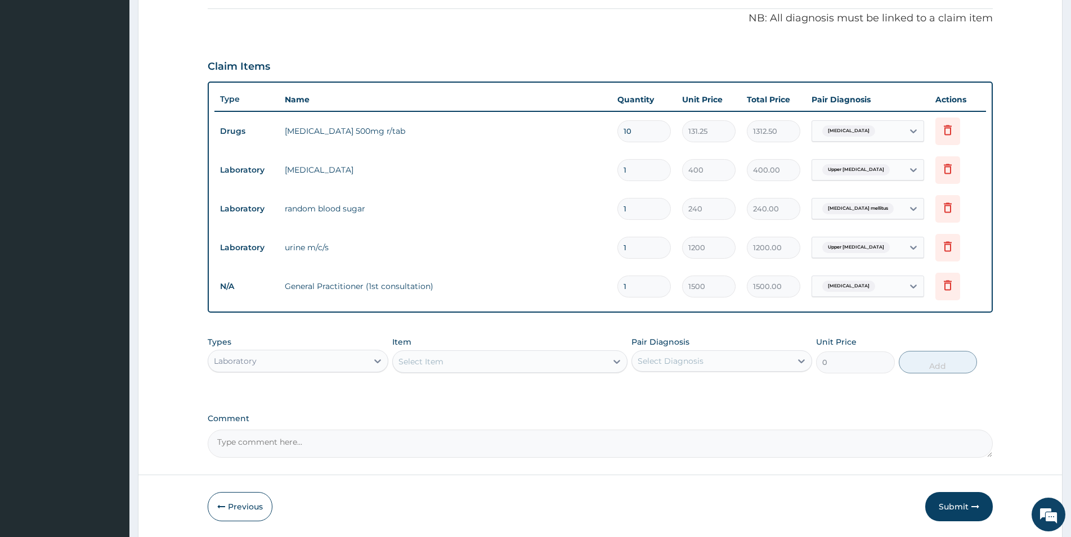
click at [310, 364] on div "Laboratory" at bounding box center [287, 361] width 159 height 18
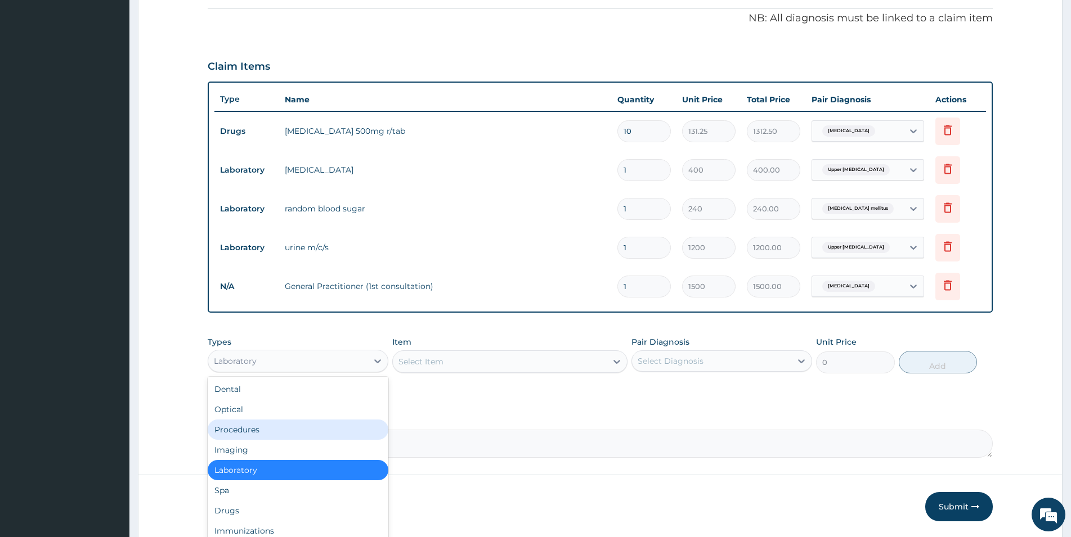
click at [512, 358] on div "Select Item" at bounding box center [500, 362] width 214 height 18
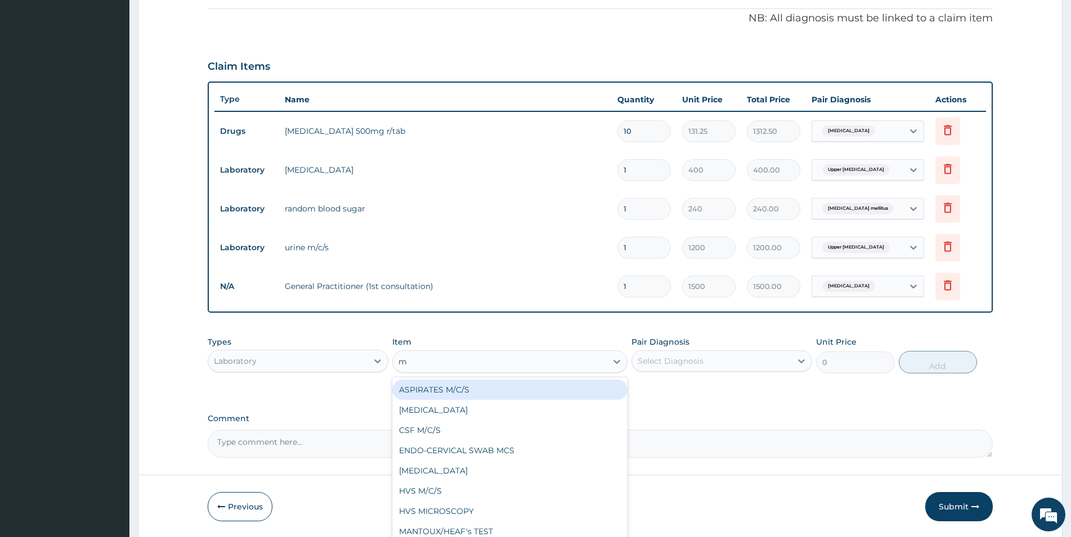
type input "mp"
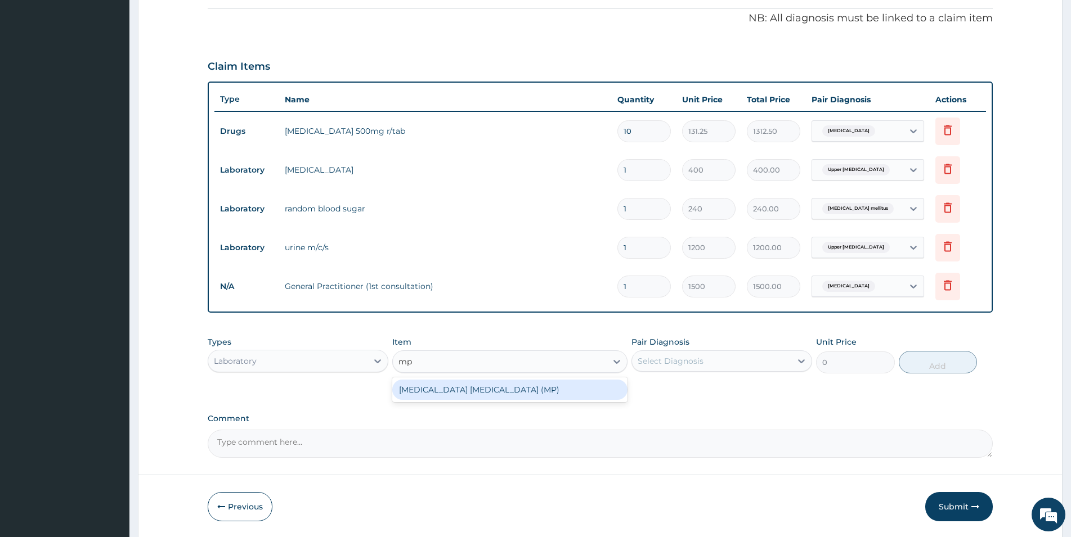
drag, startPoint x: 486, startPoint y: 385, endPoint x: 707, endPoint y: 379, distance: 221.2
click at [490, 384] on div "MALARIA PARASITE (MP)" at bounding box center [509, 390] width 235 height 20
type input "560"
click at [717, 357] on div "Select Diagnosis" at bounding box center [711, 361] width 159 height 18
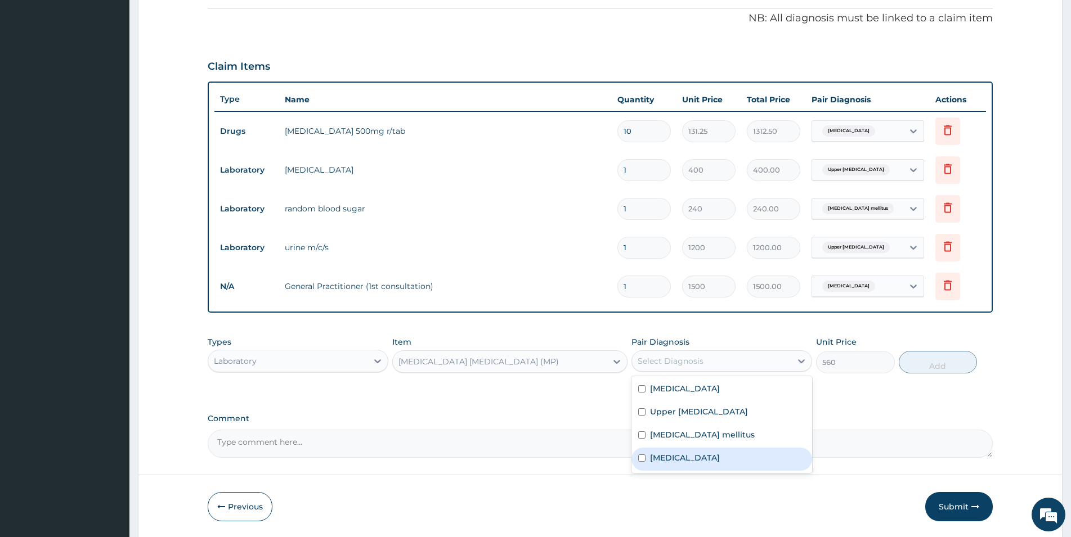
drag, startPoint x: 656, startPoint y: 459, endPoint x: 674, endPoint y: 448, distance: 21.2
click at [660, 457] on label "Malaria" at bounding box center [685, 457] width 70 height 11
checkbox input "true"
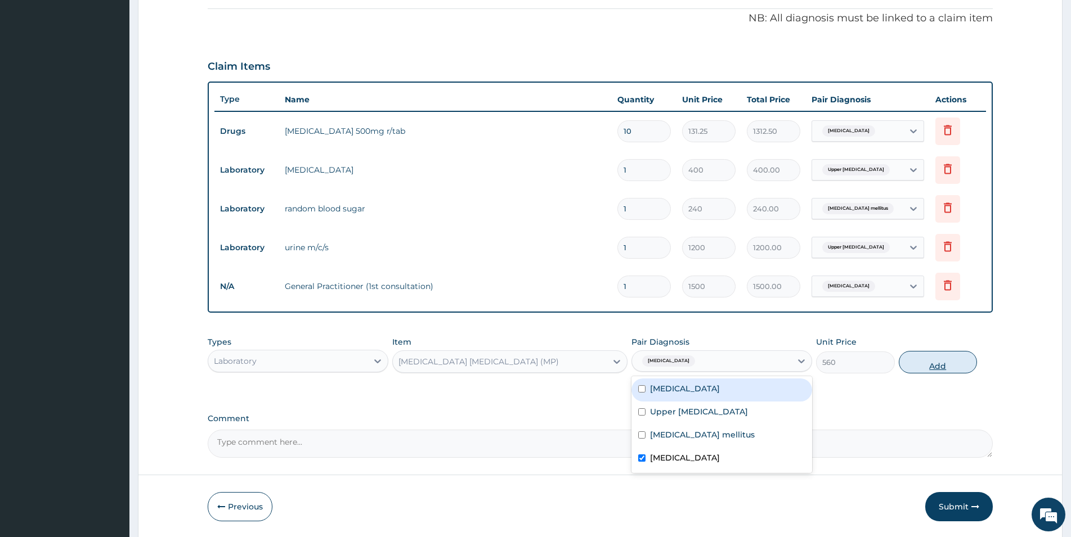
click at [937, 362] on button "Add" at bounding box center [938, 362] width 78 height 23
type input "0"
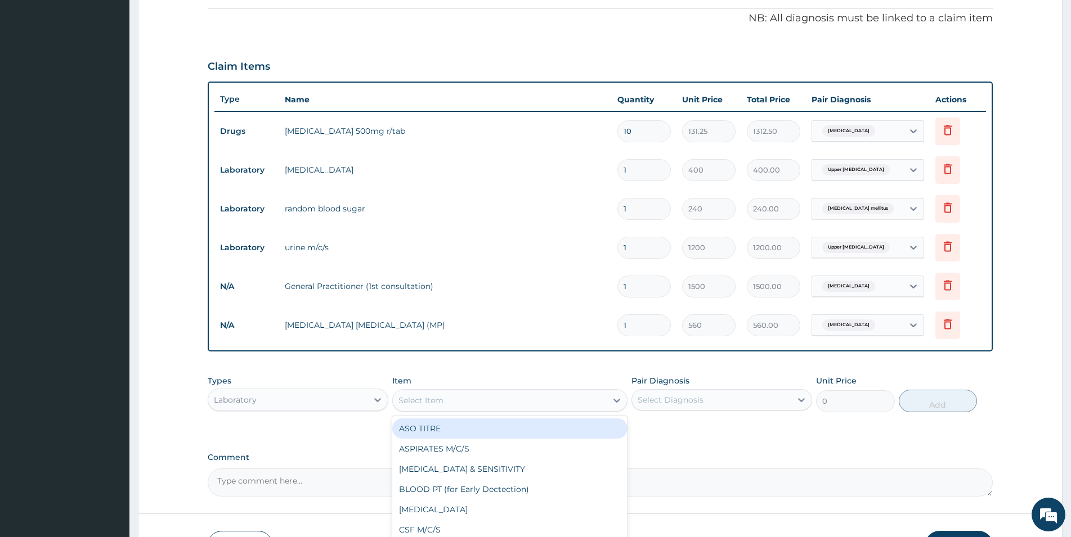
click at [429, 401] on div "Select Item" at bounding box center [420, 400] width 45 height 11
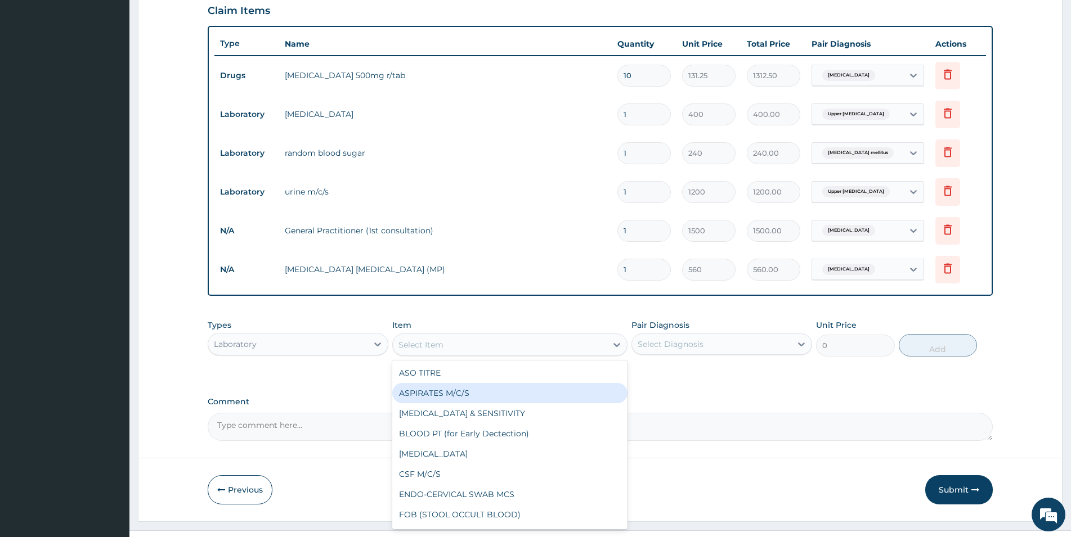
scroll to position [403, 0]
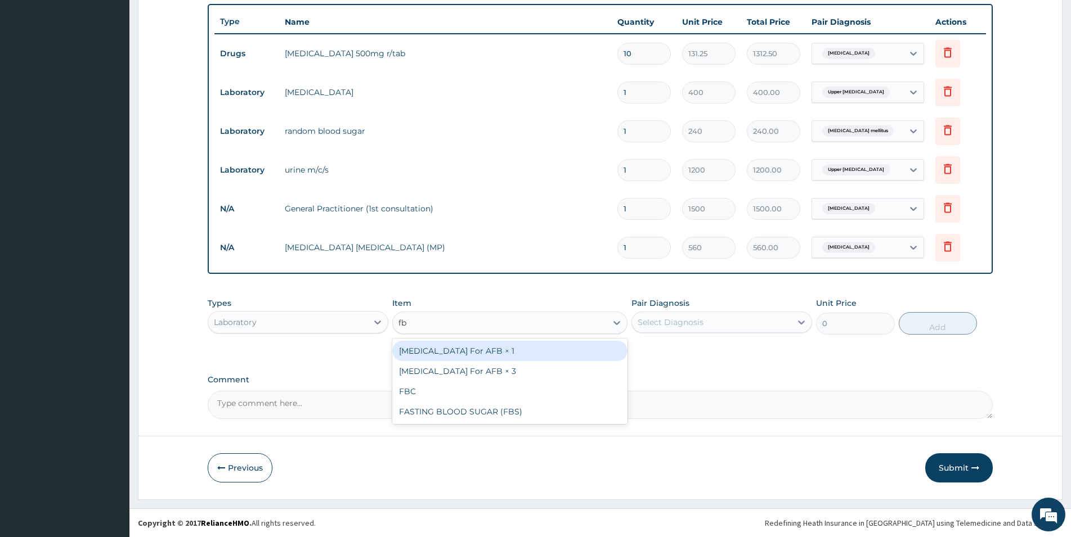
type input "fbc"
click at [423, 351] on div "FBC" at bounding box center [509, 351] width 235 height 20
type input "1600"
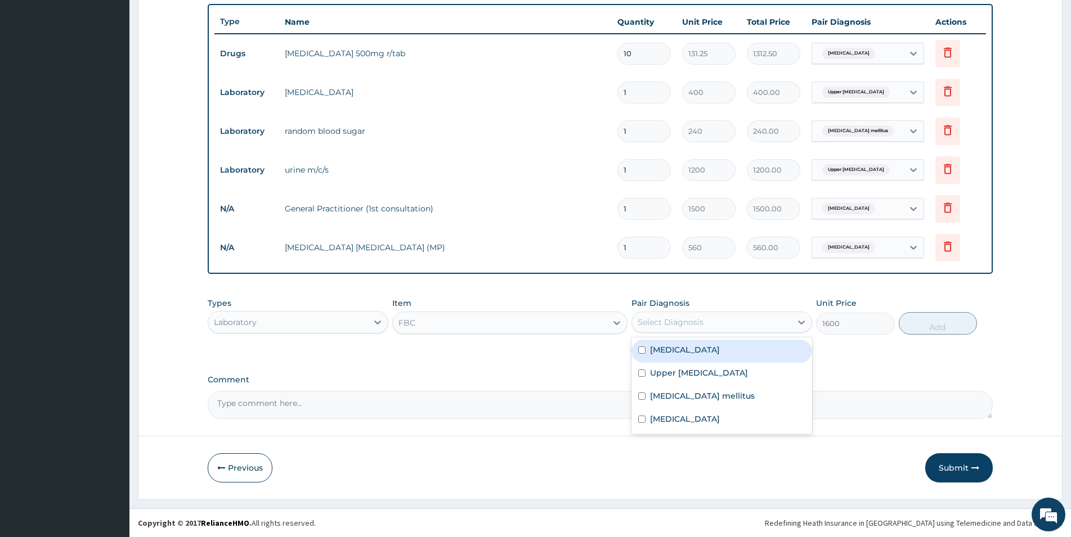
click at [712, 319] on div "Select Diagnosis" at bounding box center [711, 322] width 159 height 18
click at [661, 352] on label "Otitis media" at bounding box center [685, 349] width 70 height 11
checkbox input "true"
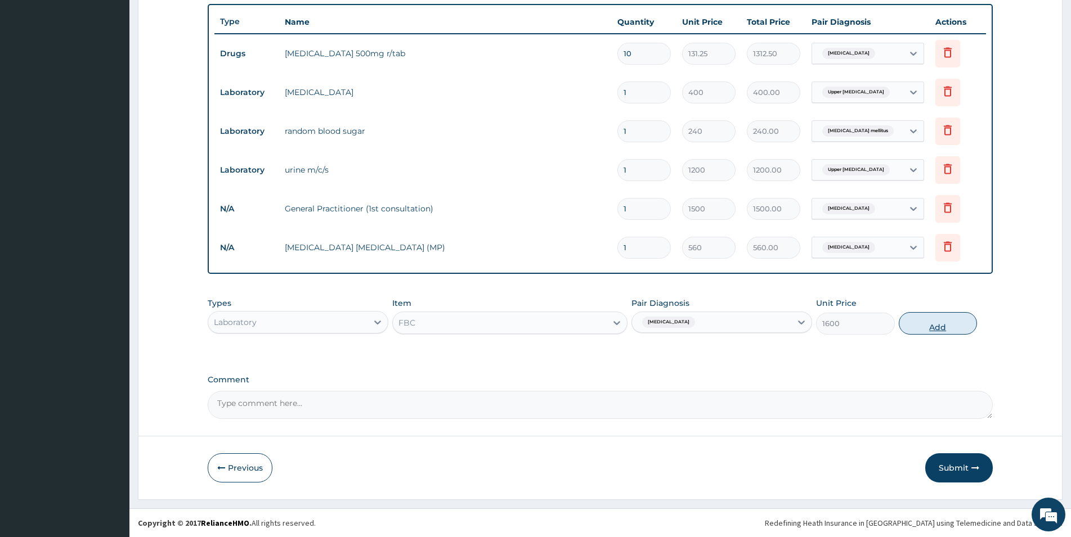
click at [937, 326] on button "Add" at bounding box center [938, 323] width 78 height 23
type input "0"
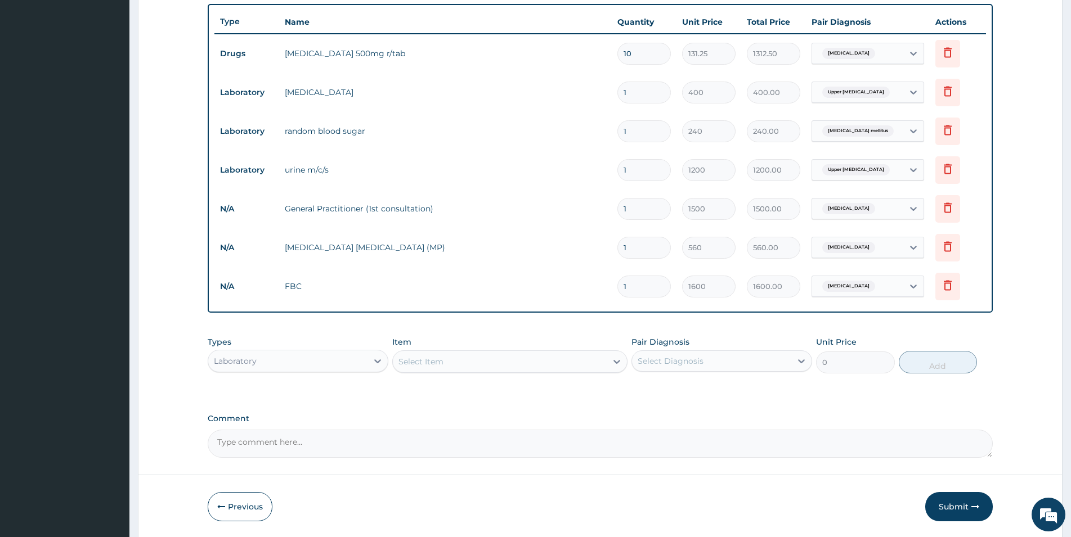
click at [289, 362] on div "Laboratory" at bounding box center [287, 361] width 159 height 18
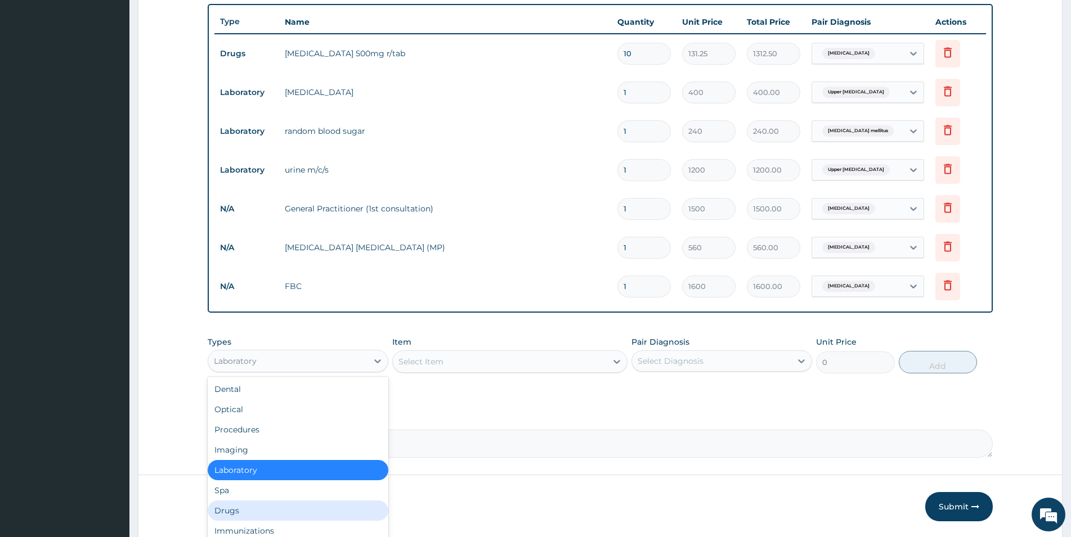
click at [239, 512] on div "Drugs" at bounding box center [298, 511] width 181 height 20
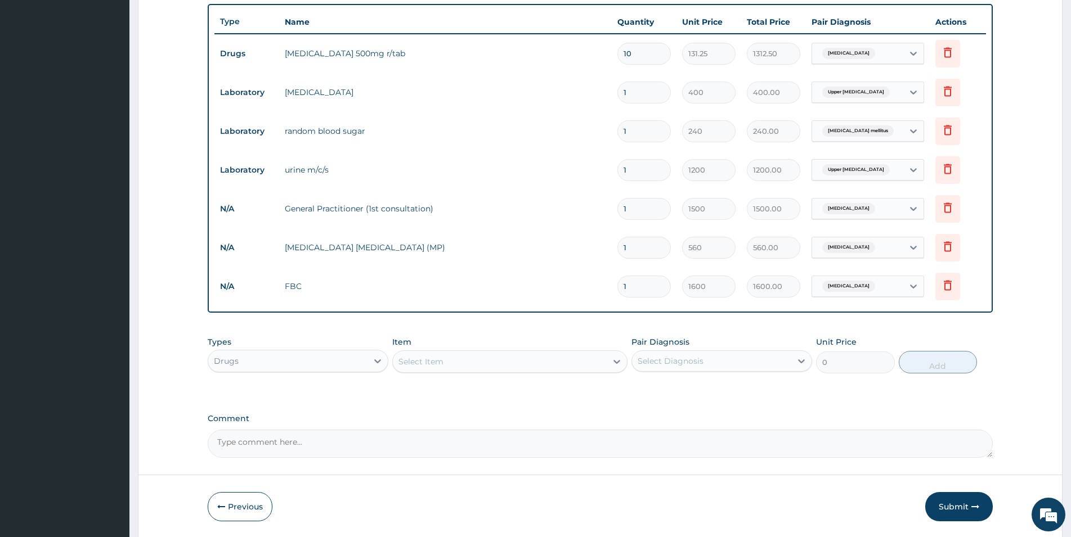
click at [474, 362] on div "Select Item" at bounding box center [500, 362] width 214 height 18
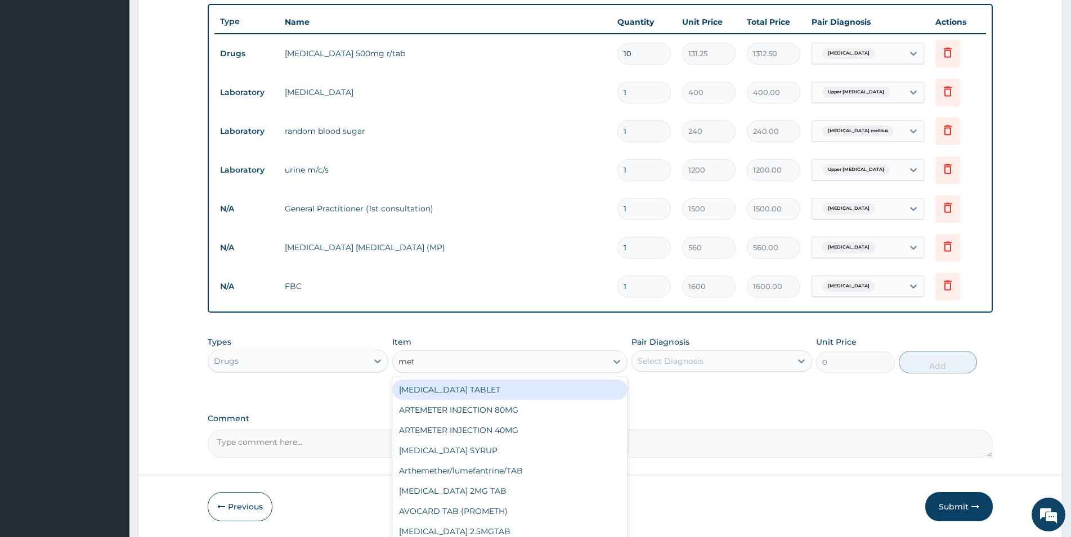
type input "metf"
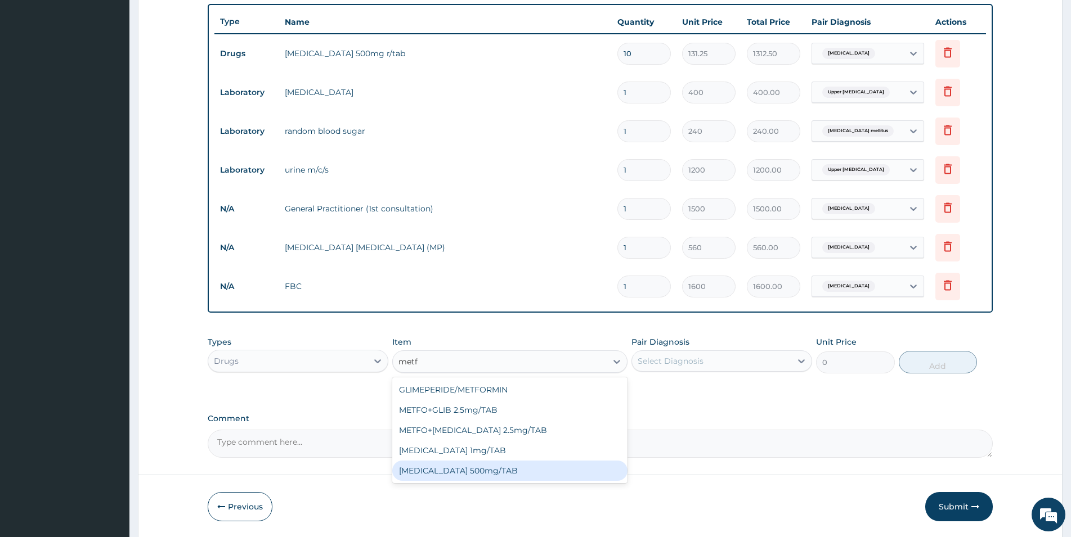
click at [469, 469] on div "METFORMIN 500mg/TAB" at bounding box center [509, 471] width 235 height 20
type input "18.38"
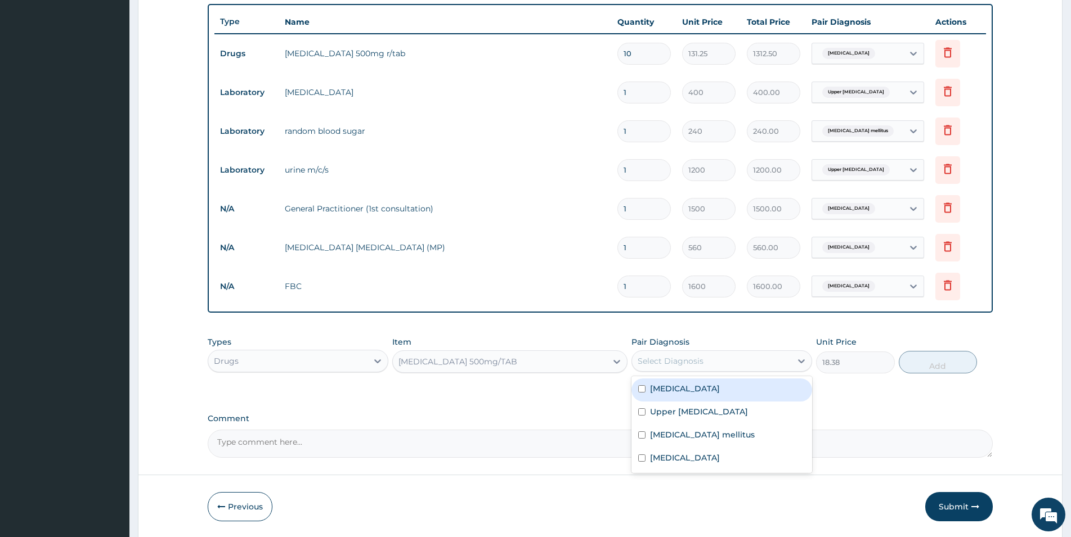
click at [704, 362] on div "Select Diagnosis" at bounding box center [711, 361] width 159 height 18
click at [656, 437] on label "Diabetes mellitus" at bounding box center [702, 434] width 105 height 11
checkbox input "true"
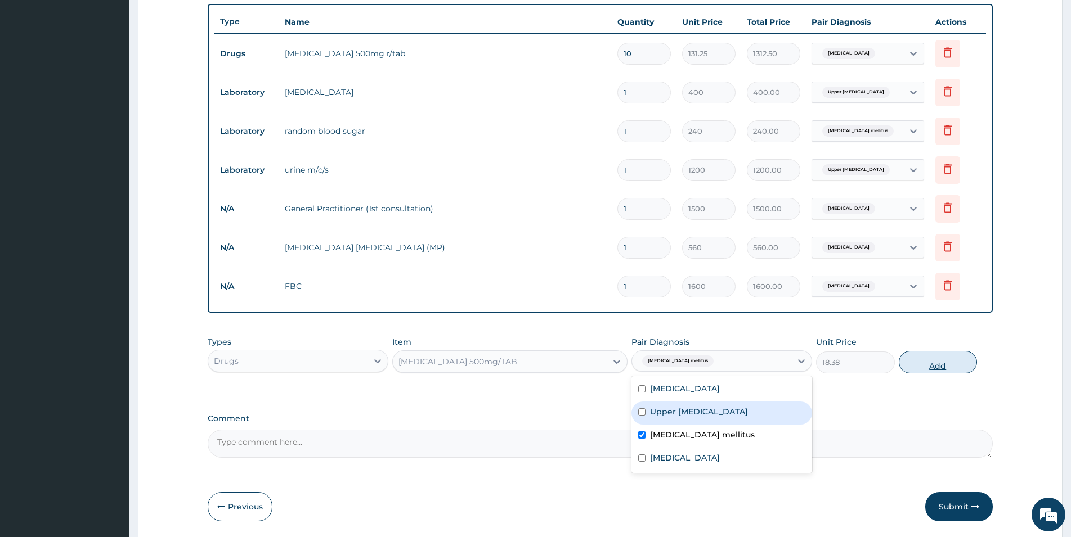
click at [951, 367] on button "Add" at bounding box center [938, 362] width 78 height 23
type input "0"
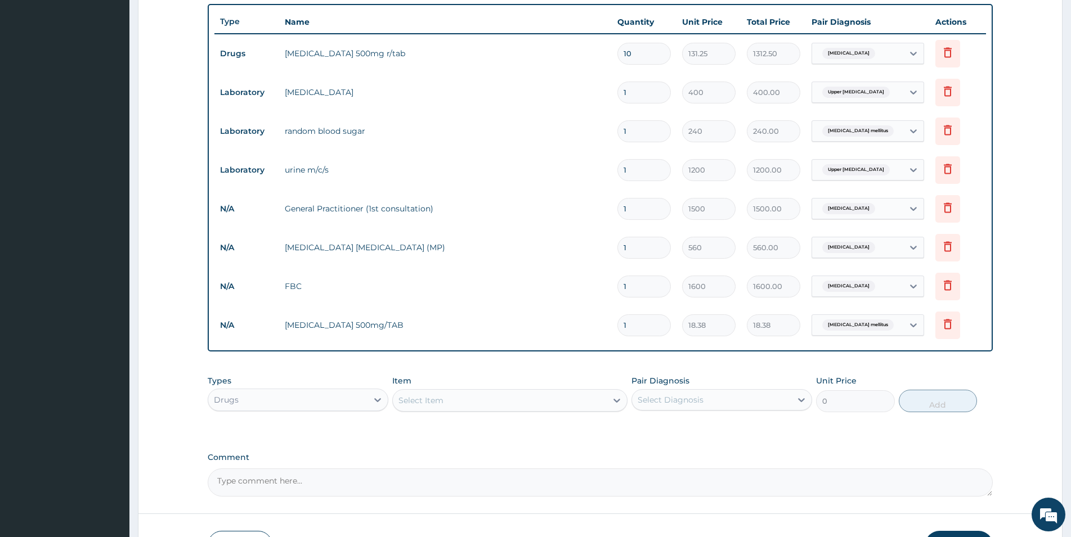
drag, startPoint x: 643, startPoint y: 326, endPoint x: 615, endPoint y: 326, distance: 27.6
click at [617, 326] on input "1" at bounding box center [643, 326] width 53 height 22
type input "6"
type input "110.28"
type input "60"
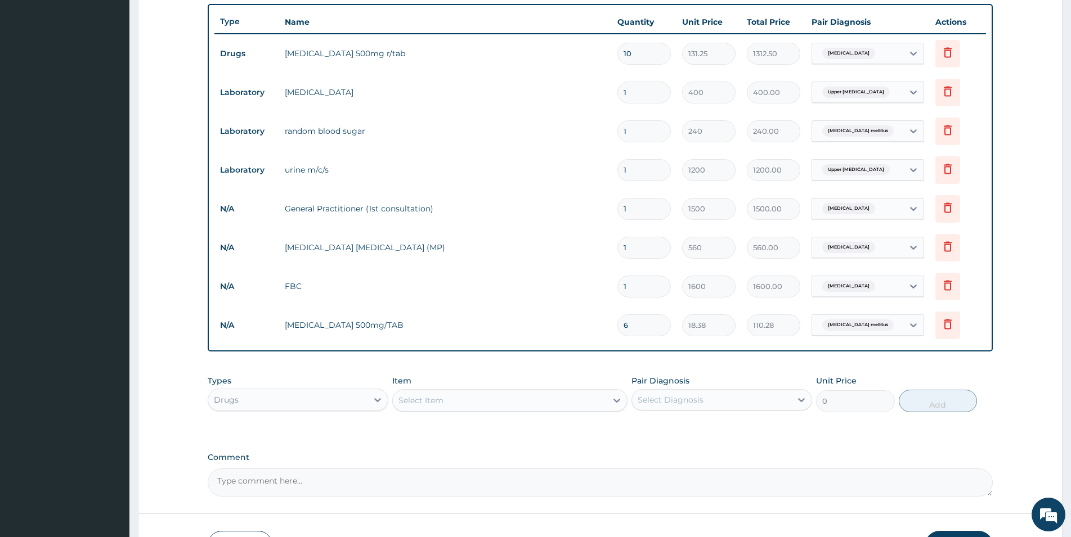
type input "1102.80"
type input "60"
click at [428, 398] on div "Select Item" at bounding box center [420, 400] width 45 height 11
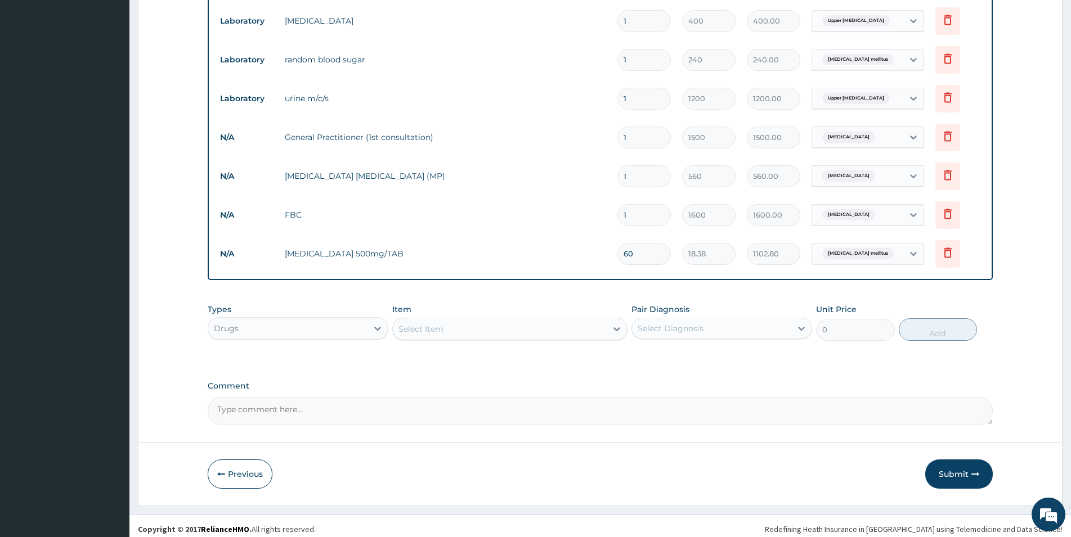
scroll to position [481, 0]
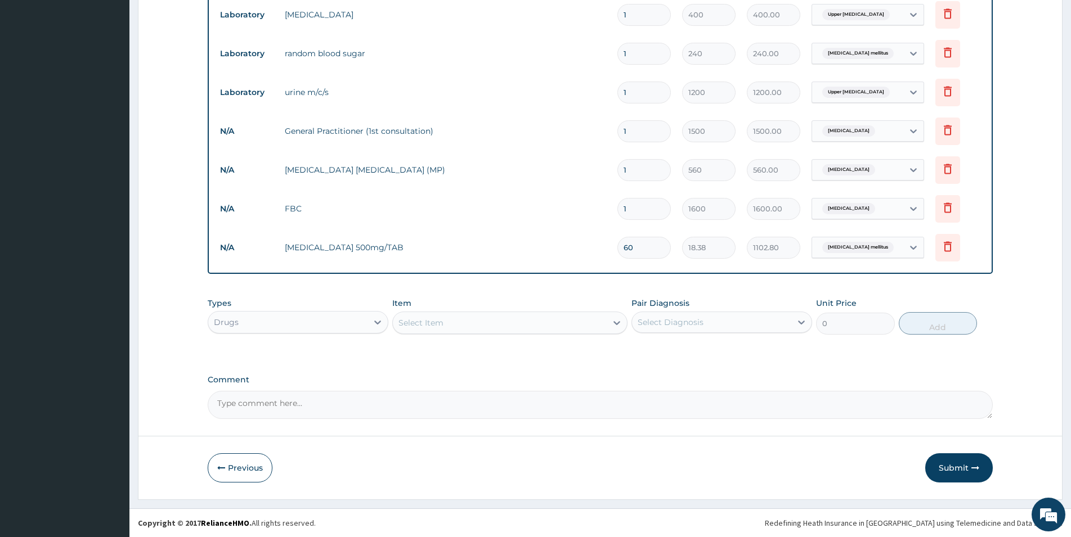
click at [428, 326] on div "Select Item" at bounding box center [420, 322] width 45 height 11
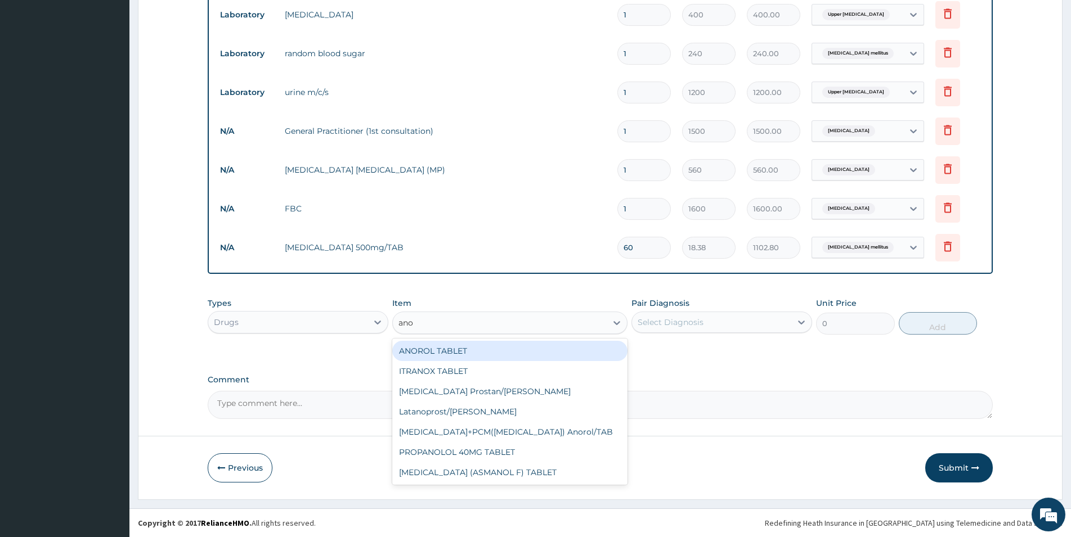
type input "anor"
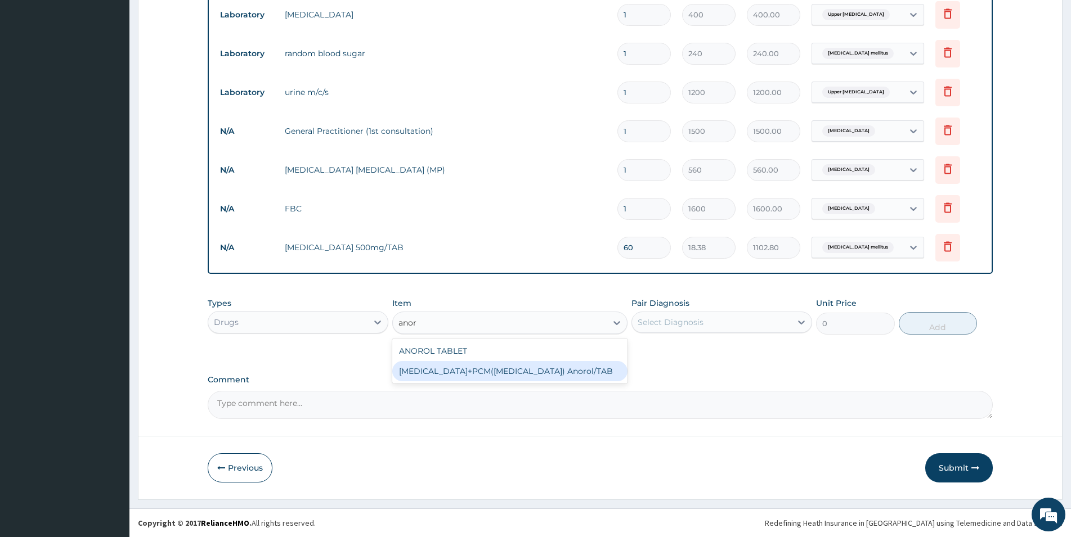
click at [464, 375] on div "ORPHENADRINE+PCM(margesic) Anorol/TAB" at bounding box center [509, 371] width 235 height 20
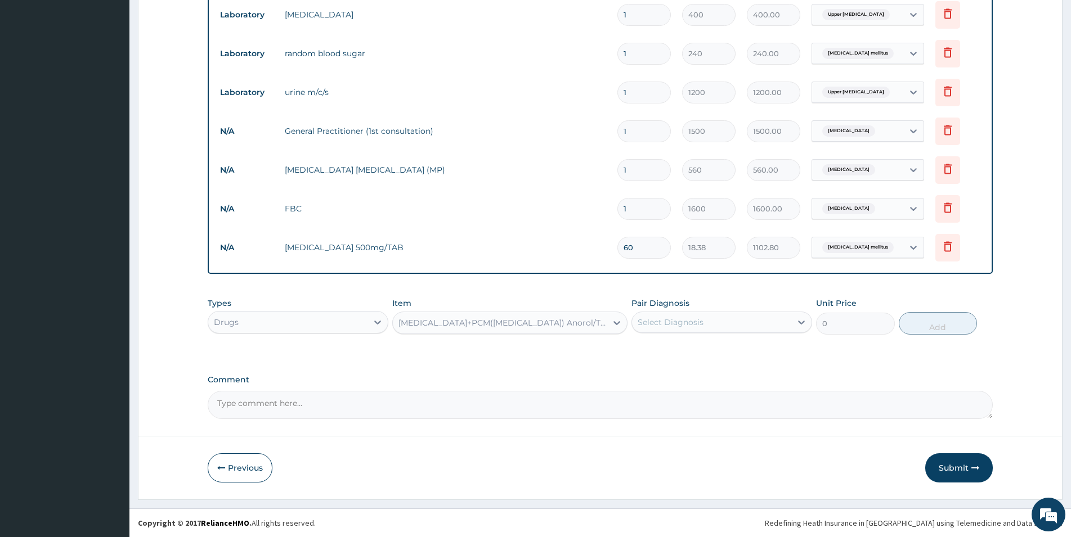
type input "42"
click at [680, 319] on div "Select Diagnosis" at bounding box center [671, 322] width 66 height 11
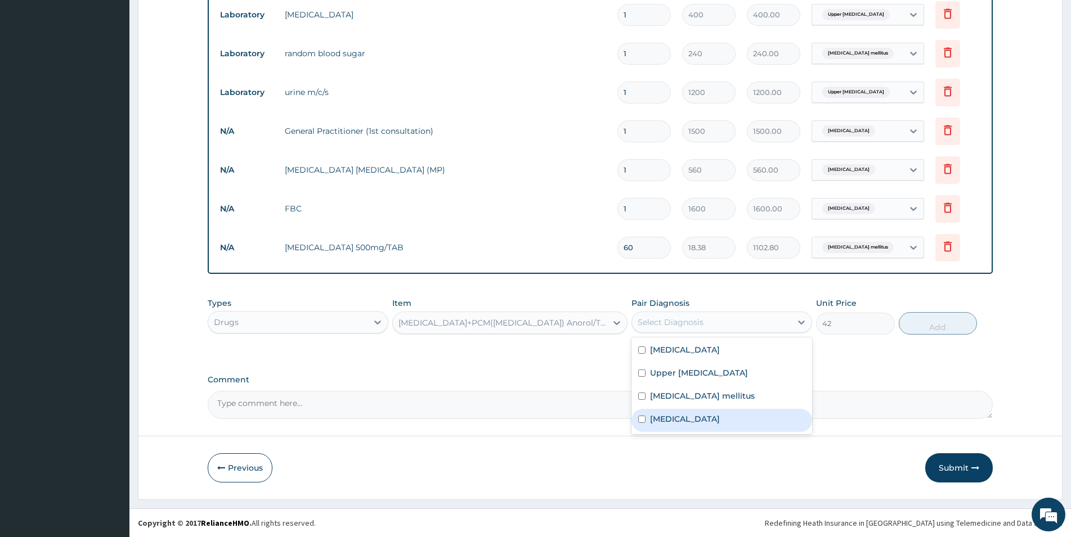
drag, startPoint x: 663, startPoint y: 420, endPoint x: 684, endPoint y: 408, distance: 23.7
click at [665, 419] on label "Malaria" at bounding box center [685, 419] width 70 height 11
checkbox input "true"
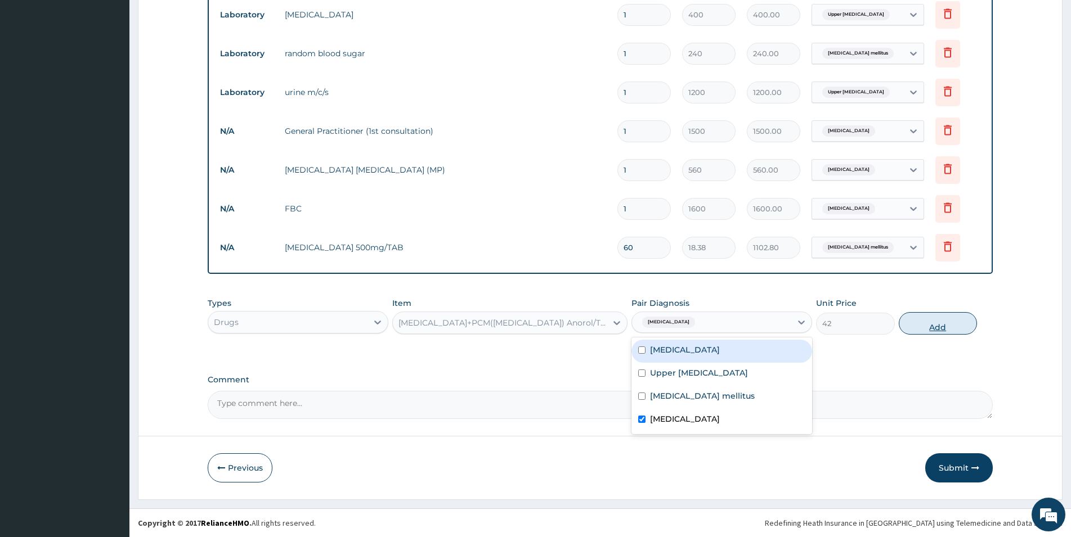
click at [925, 321] on button "Add" at bounding box center [938, 323] width 78 height 23
type input "0"
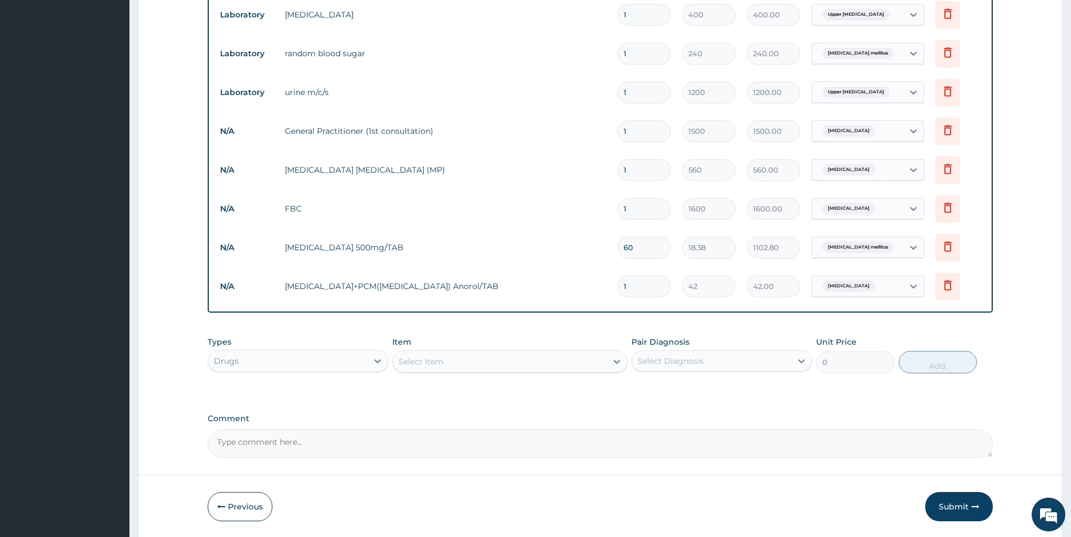
drag, startPoint x: 637, startPoint y: 284, endPoint x: 603, endPoint y: 286, distance: 34.4
click at [617, 286] on input "1" at bounding box center [643, 287] width 53 height 22
type input "2"
type input "84.00"
type input "20"
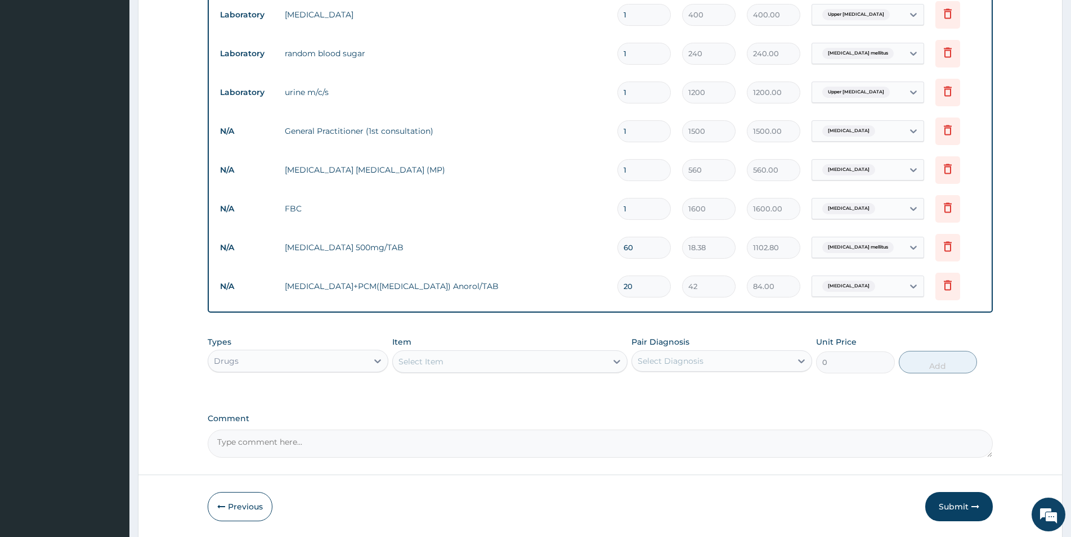
type input "840.00"
type input "20"
click at [452, 363] on div "Select Item" at bounding box center [500, 362] width 214 height 18
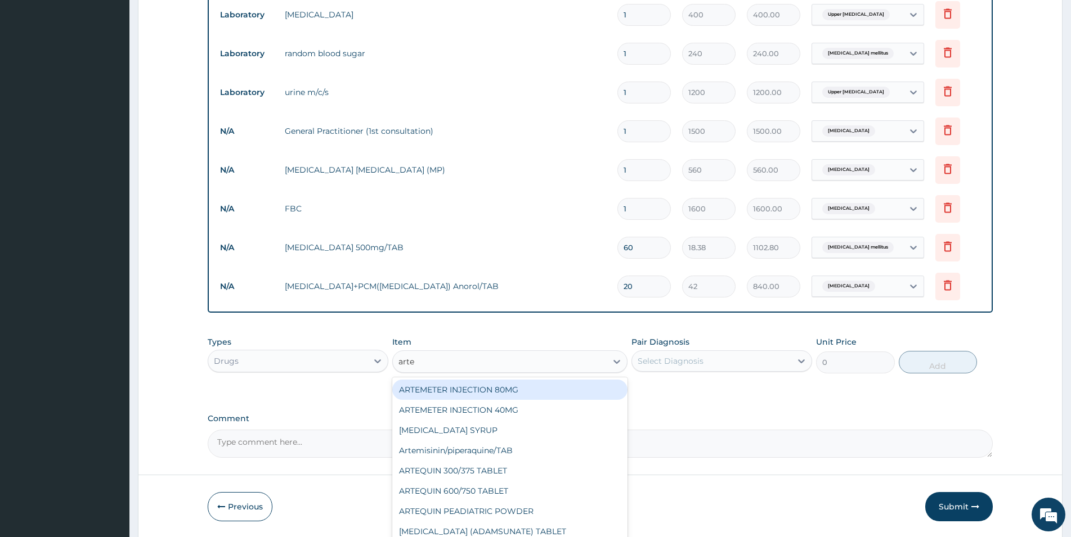
type input "artem"
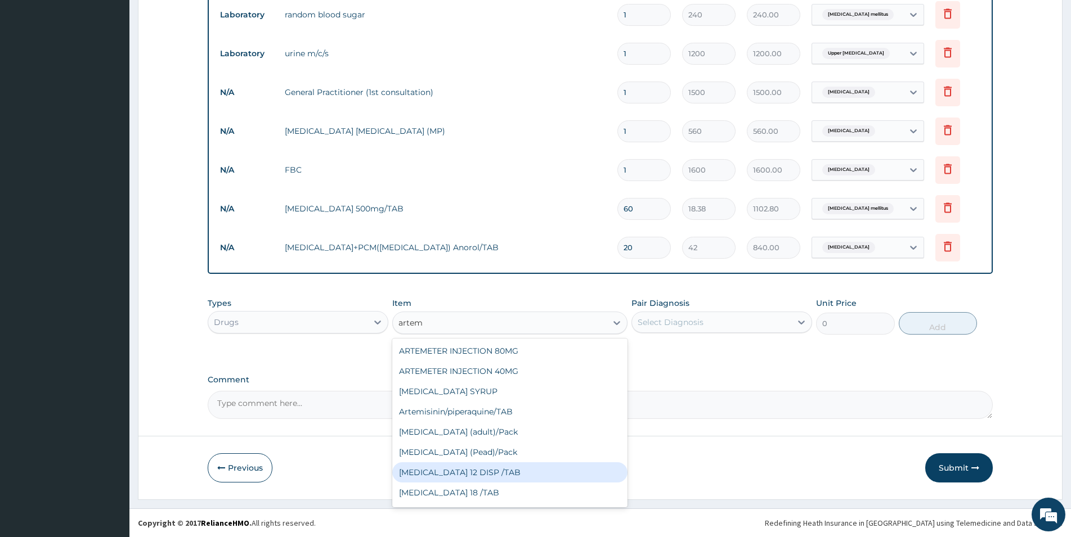
scroll to position [79, 0]
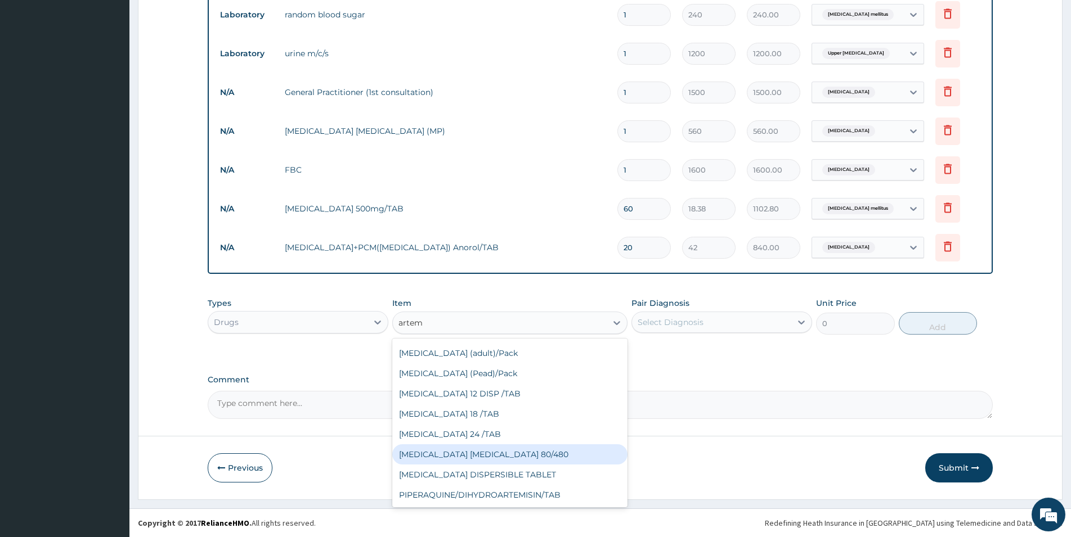
click at [479, 456] on div "COARTEM D TAB 80/480" at bounding box center [509, 455] width 235 height 20
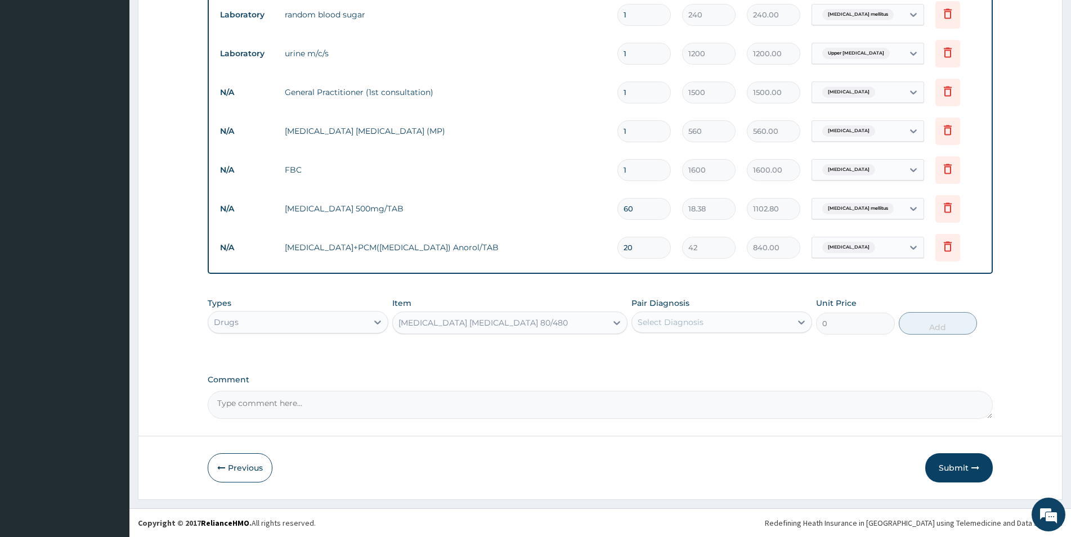
type input "866.25"
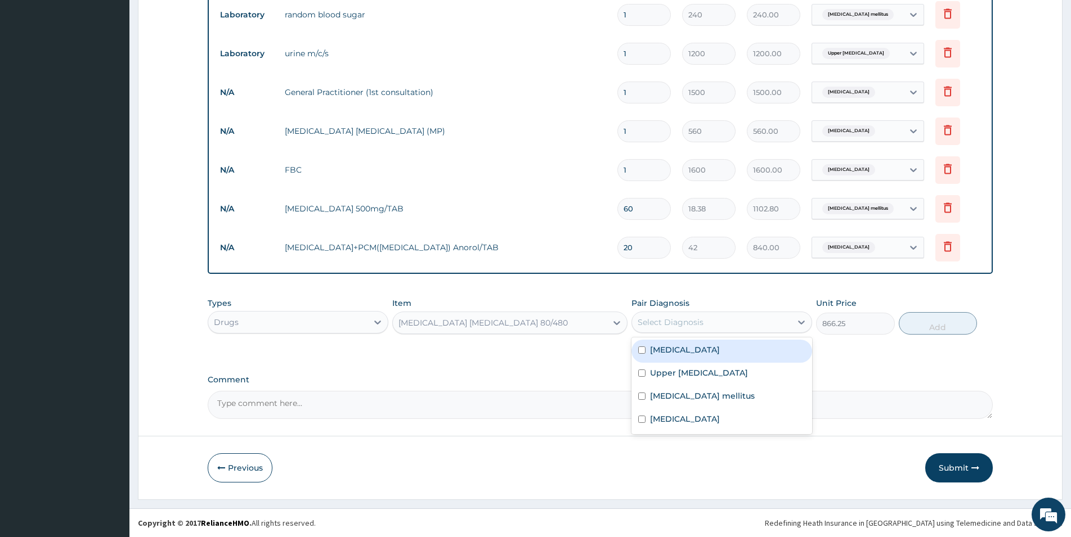
click at [704, 320] on div "Select Diagnosis" at bounding box center [711, 322] width 159 height 18
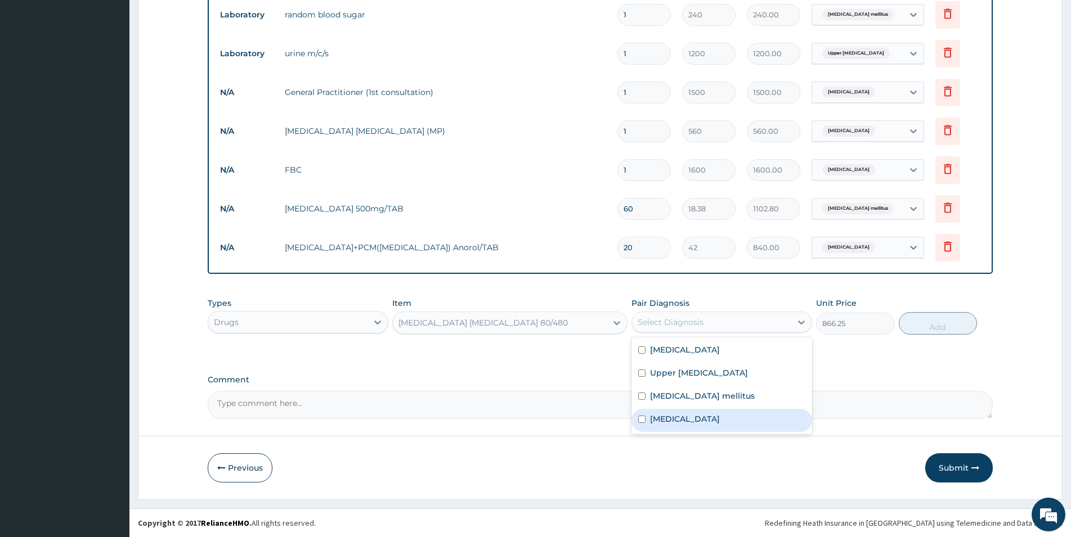
click at [665, 420] on label "Malaria" at bounding box center [685, 419] width 70 height 11
checkbox input "true"
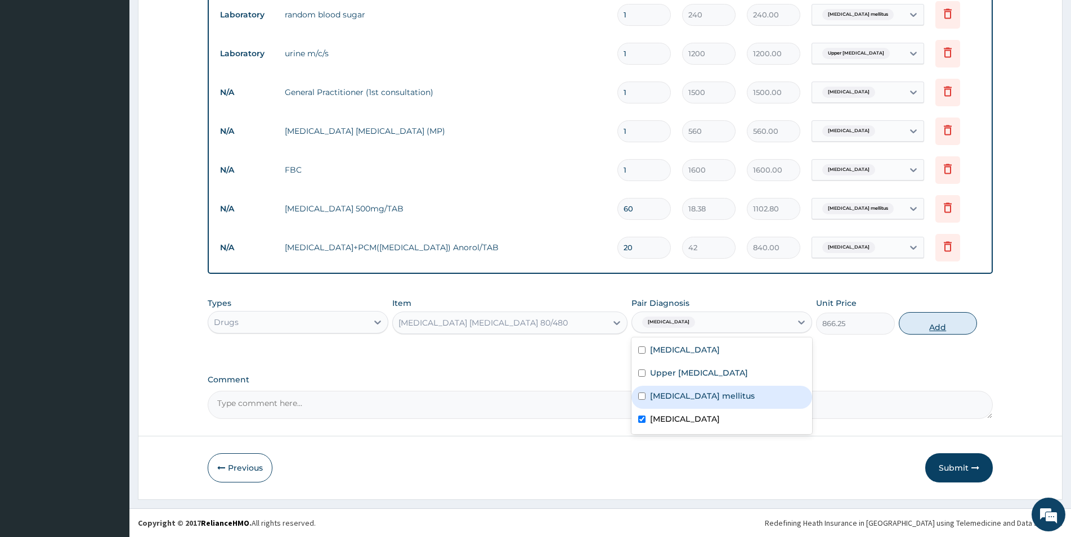
click at [953, 329] on button "Add" at bounding box center [938, 323] width 78 height 23
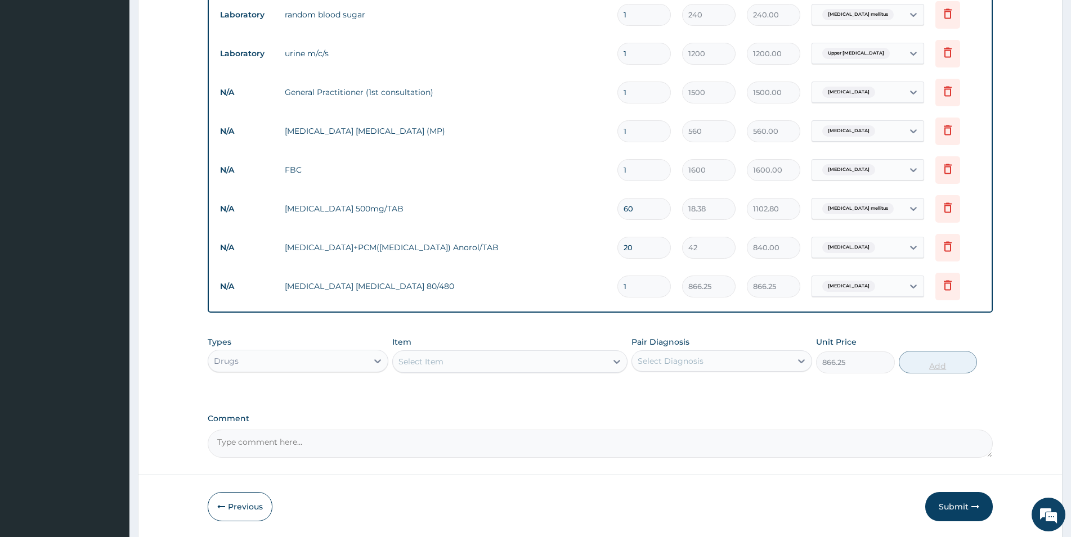
type input "0"
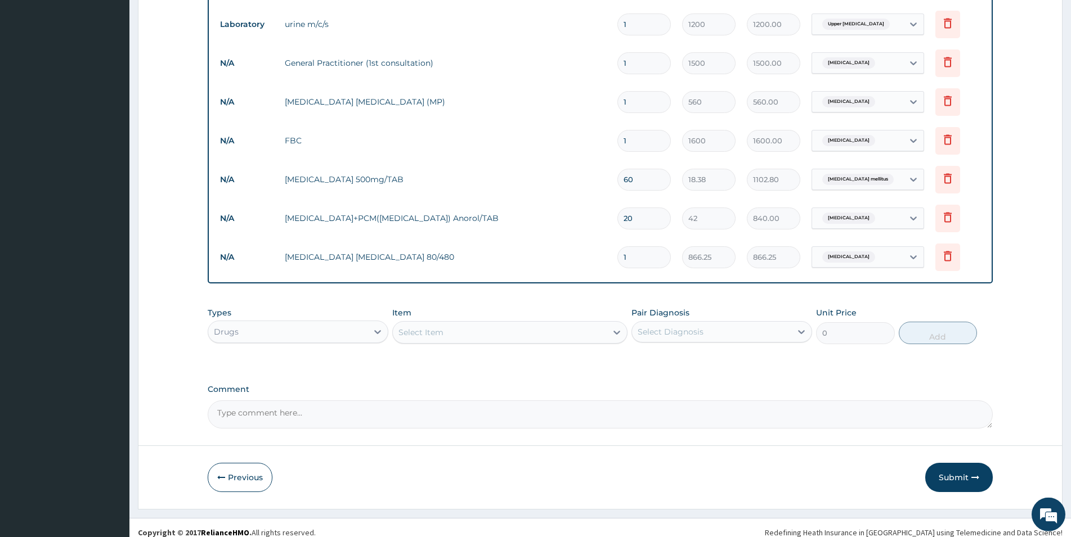
scroll to position [559, 0]
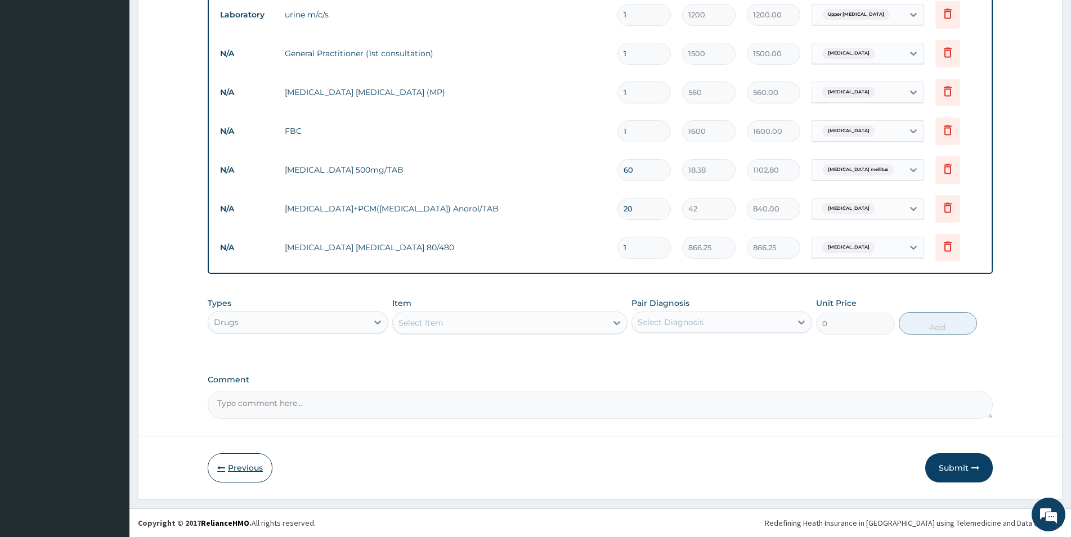
click at [253, 466] on button "Previous" at bounding box center [240, 468] width 65 height 29
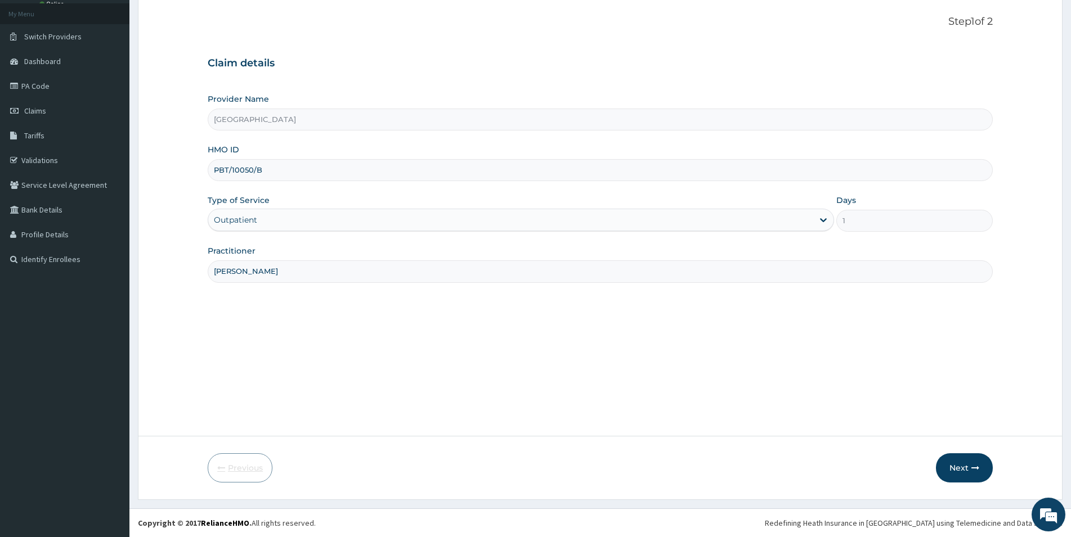
scroll to position [61, 0]
click at [967, 474] on button "Next" at bounding box center [964, 468] width 57 height 29
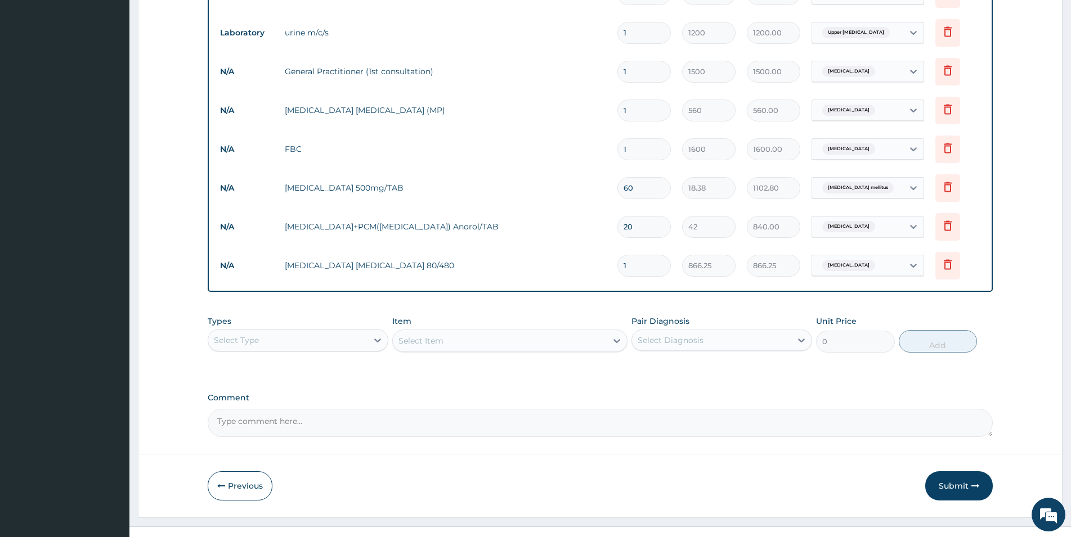
scroll to position [559, 0]
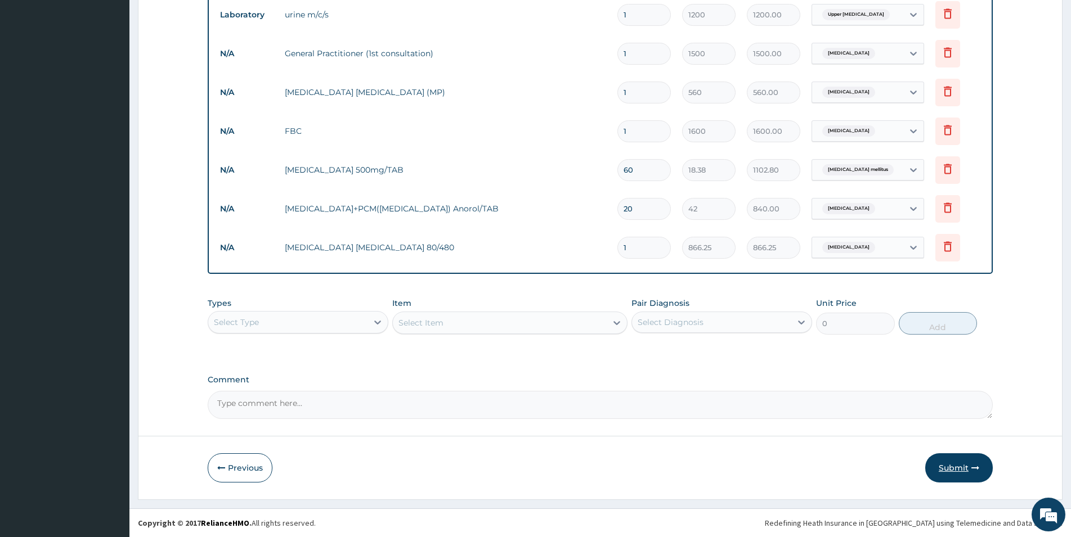
click at [957, 469] on button "Submit" at bounding box center [959, 468] width 68 height 29
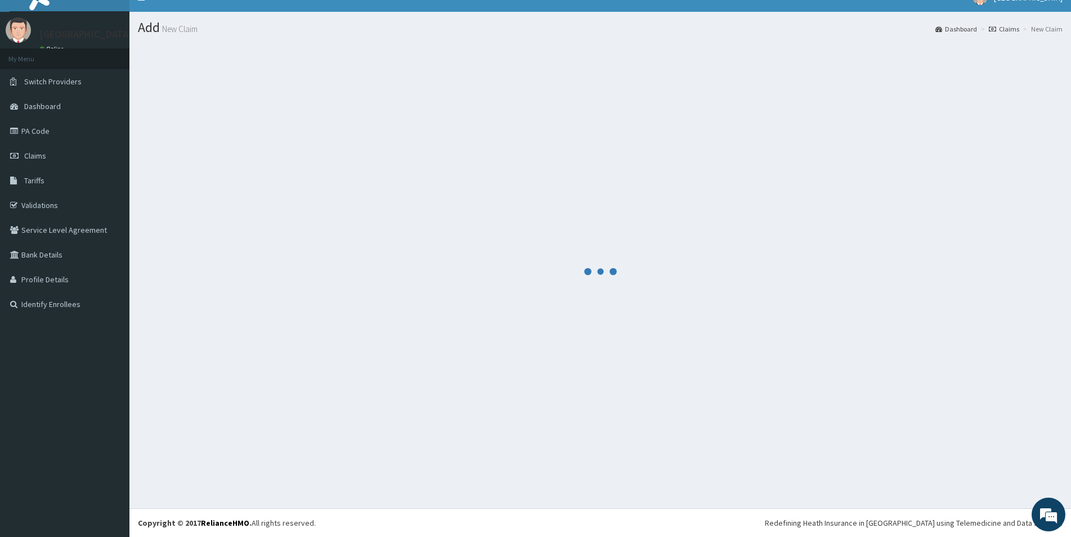
scroll to position [16, 0]
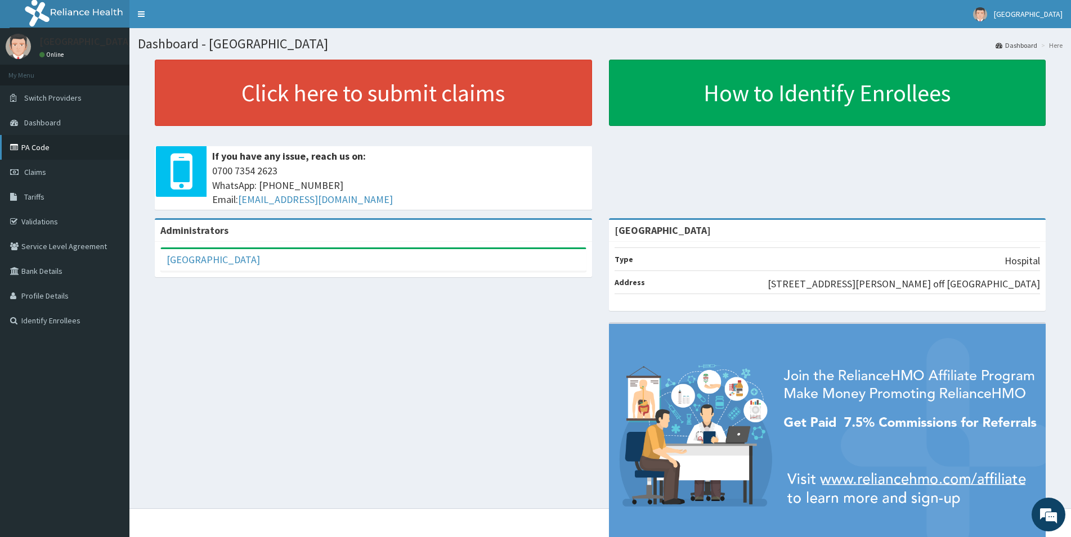
click at [46, 145] on link "PA Code" at bounding box center [64, 147] width 129 height 25
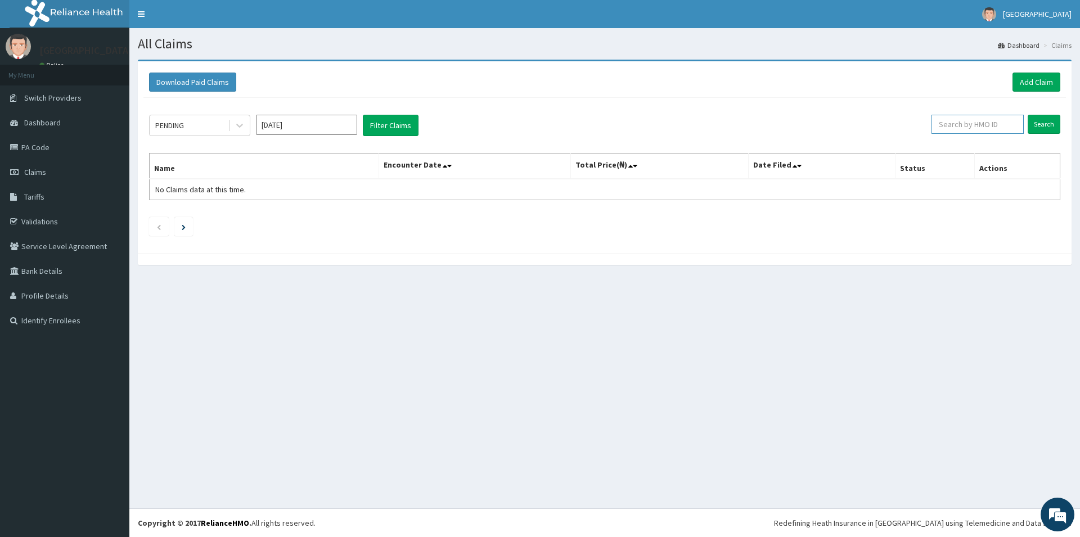
click at [980, 127] on input "text" at bounding box center [978, 124] width 92 height 19
type input "pbt/10050/b"
click at [1040, 119] on input "Search" at bounding box center [1044, 124] width 33 height 19
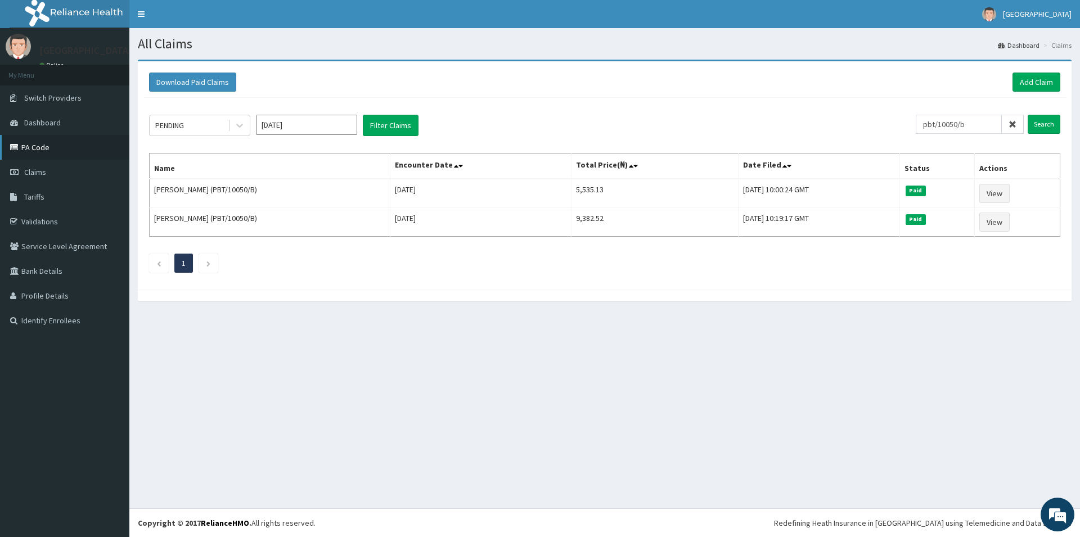
click at [31, 145] on link "PA Code" at bounding box center [64, 147] width 129 height 25
